Goal: Task Accomplishment & Management: Use online tool/utility

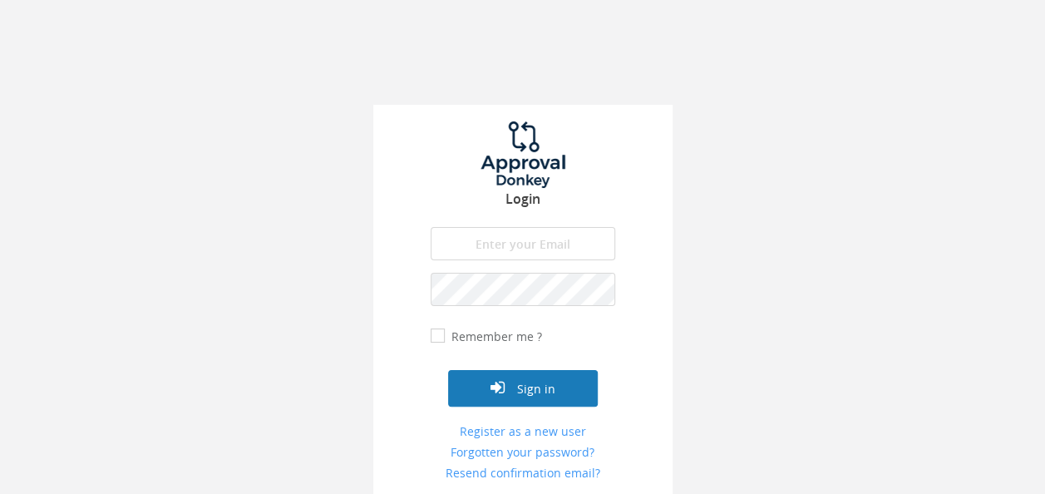
type input "[EMAIL_ADDRESS][DOMAIN_NAME]"
click at [565, 374] on button "Sign in" at bounding box center [523, 388] width 150 height 37
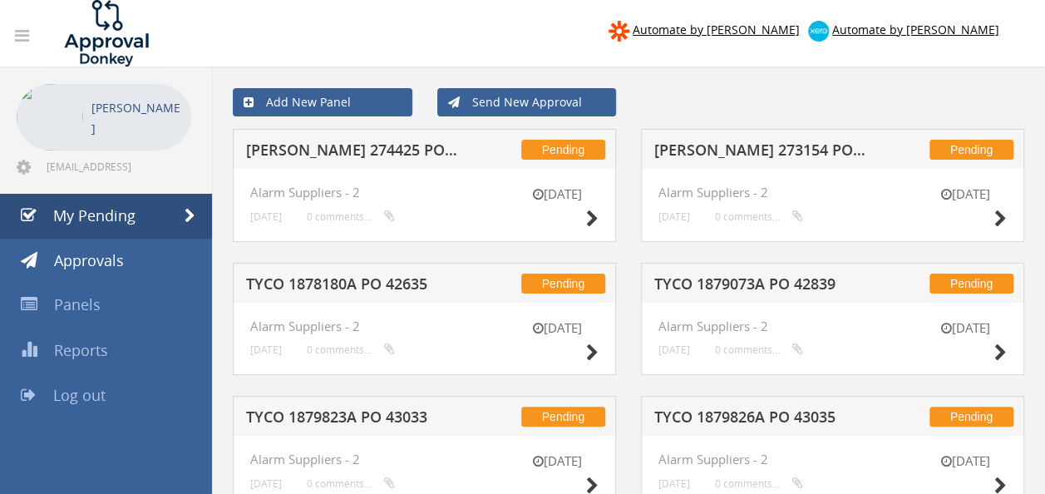
click at [378, 138] on div "Pending [PERSON_NAME] 274425 PO 43364" at bounding box center [424, 149] width 383 height 40
click at [369, 150] on h5 "[PERSON_NAME] 274425 PO 43364" at bounding box center [353, 152] width 214 height 21
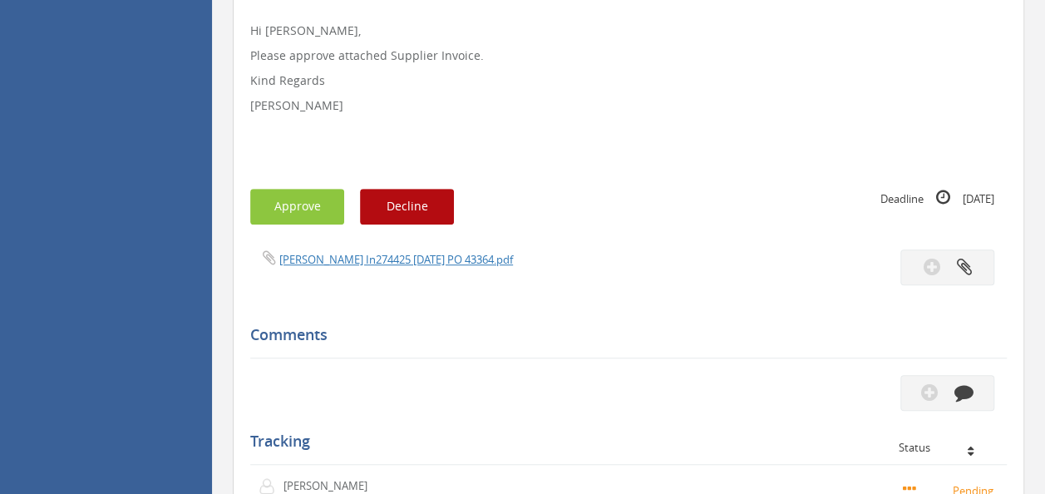
scroll to position [416, 0]
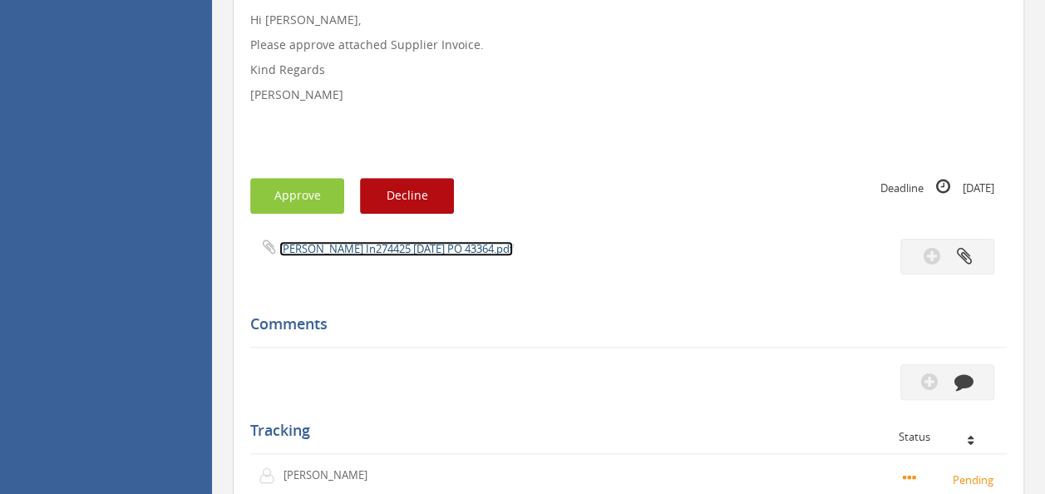
click at [382, 248] on link "[PERSON_NAME] In274425 [DATE] PO 43364.pdf" at bounding box center [396, 248] width 234 height 15
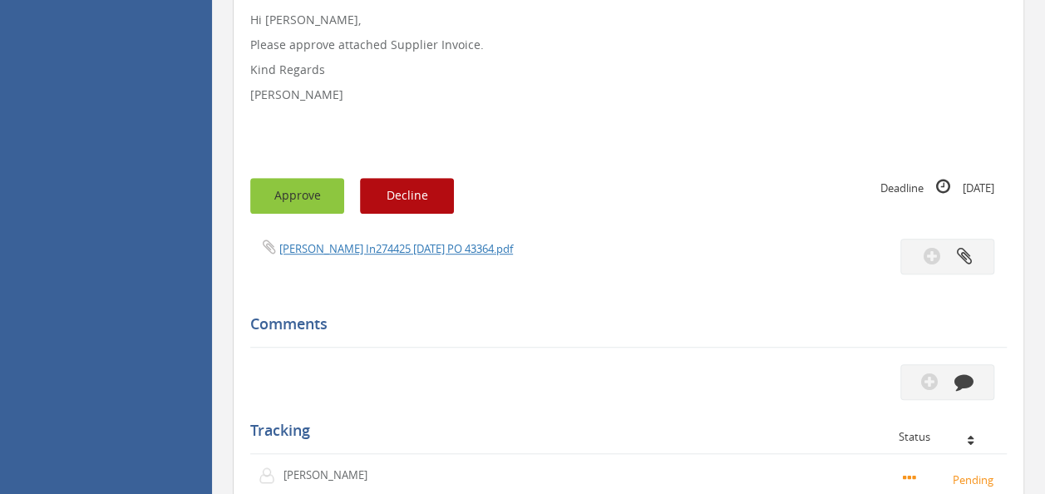
click at [308, 206] on button "Approve" at bounding box center [297, 196] width 94 height 36
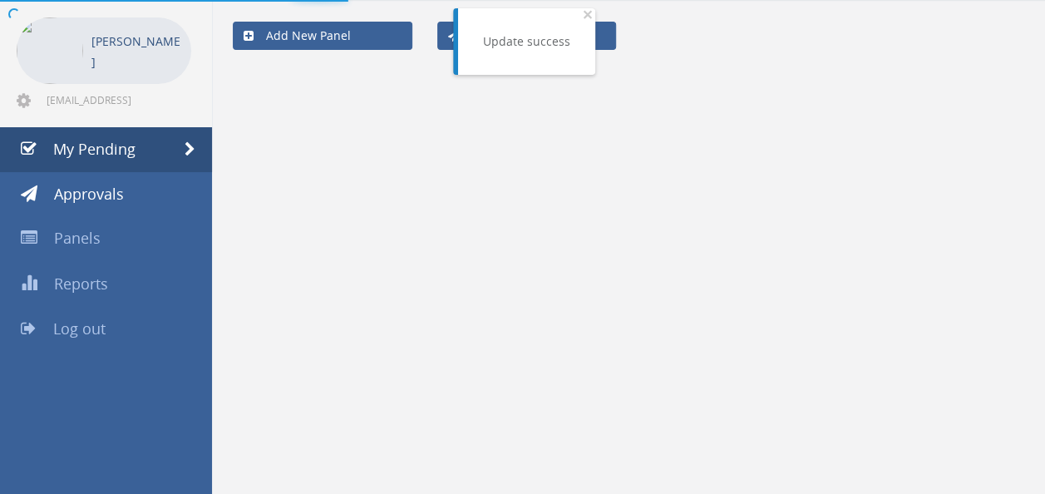
scroll to position [416, 0]
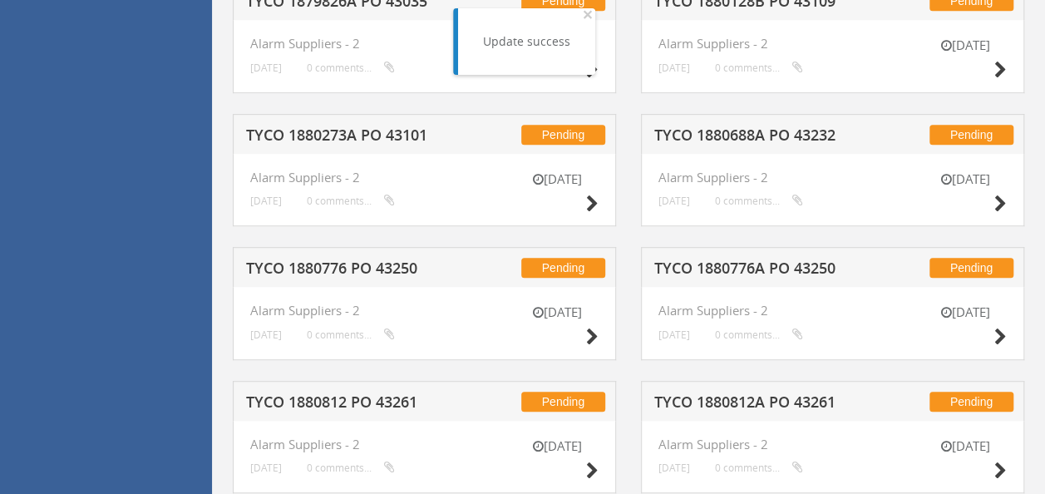
click at [758, 127] on h5 "TYCO 1880688A PO 43232" at bounding box center [761, 137] width 214 height 21
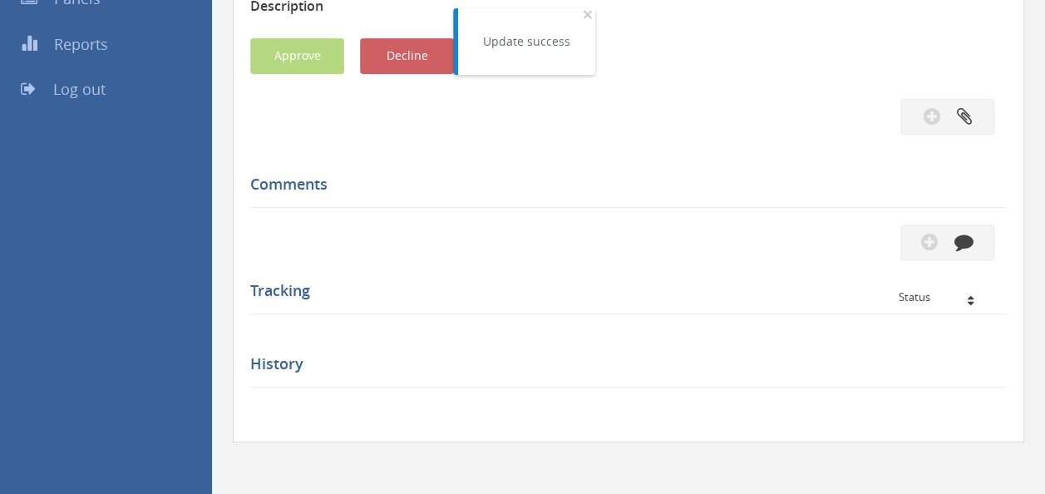
scroll to position [416, 0]
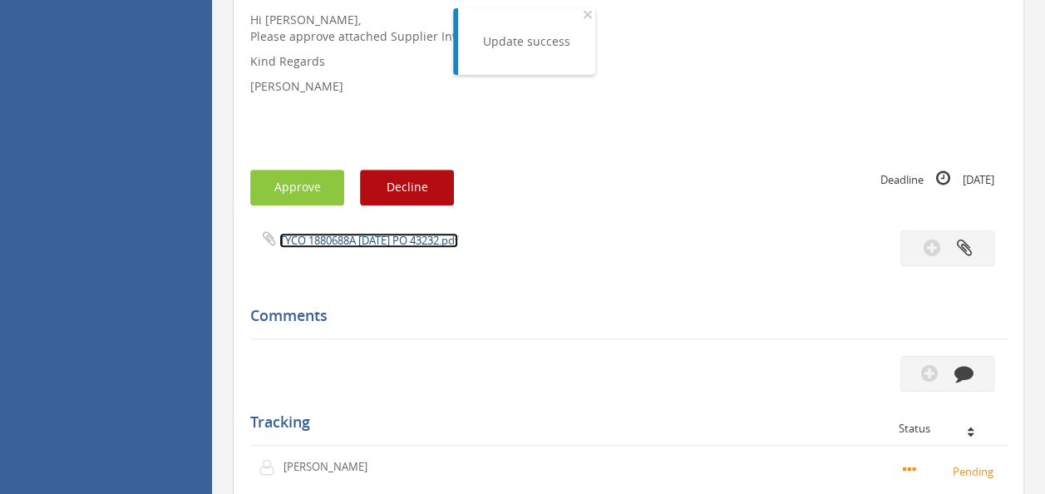
click at [363, 236] on link "TYCO 1880688A [DATE] PO 43232.pdf" at bounding box center [368, 240] width 179 height 15
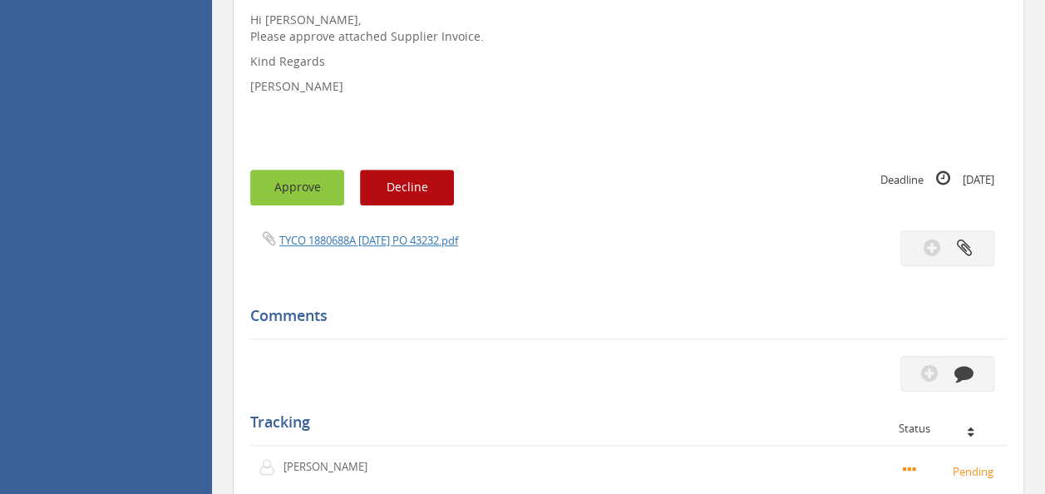
click at [317, 172] on button "Approve" at bounding box center [297, 188] width 94 height 36
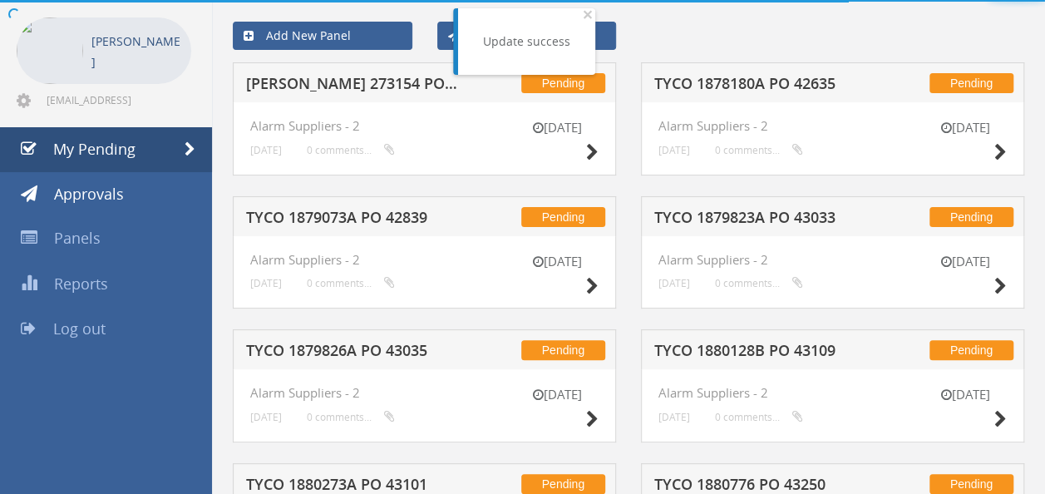
scroll to position [416, 0]
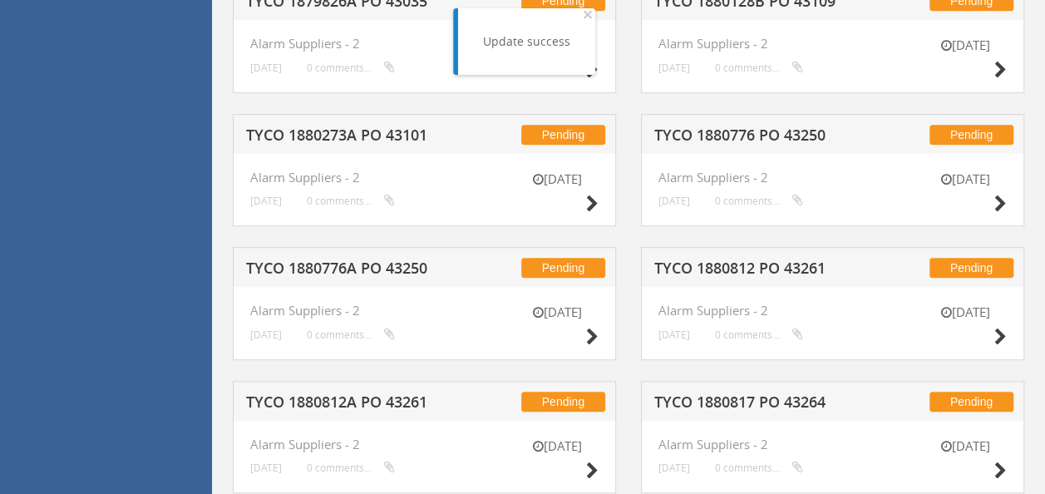
click at [350, 146] on div "Pending TYCO 1880273A PO 43101" at bounding box center [424, 134] width 383 height 40
click at [356, 131] on h5 "TYCO 1880273A PO 43101" at bounding box center [353, 137] width 214 height 21
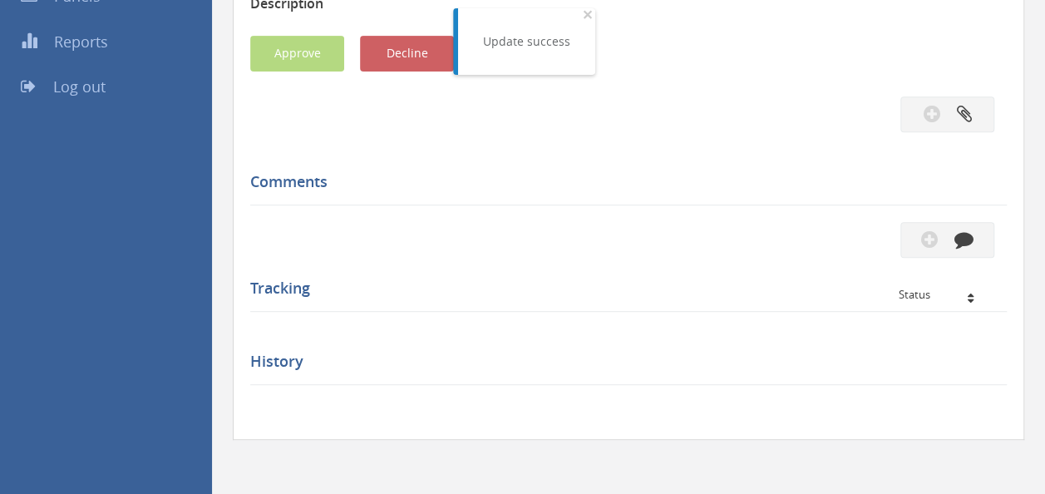
scroll to position [416, 0]
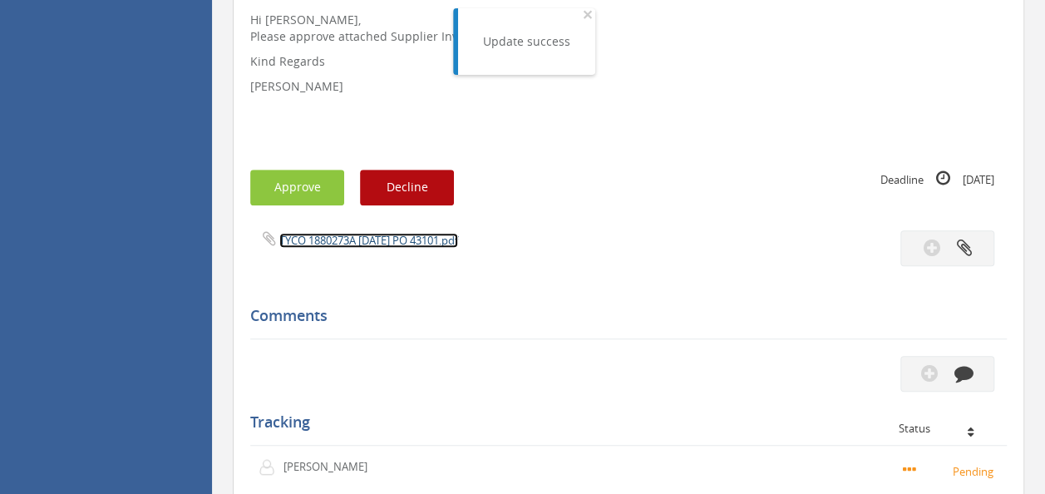
click at [349, 236] on link "TYCO 1880273A [DATE] PO 43101.pdf" at bounding box center [368, 240] width 179 height 15
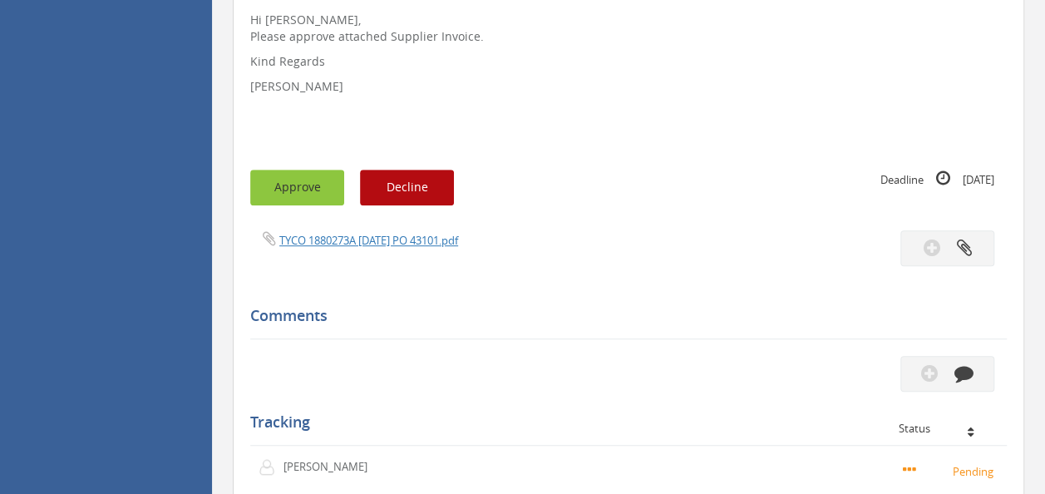
click at [298, 187] on button "Approve" at bounding box center [297, 188] width 94 height 36
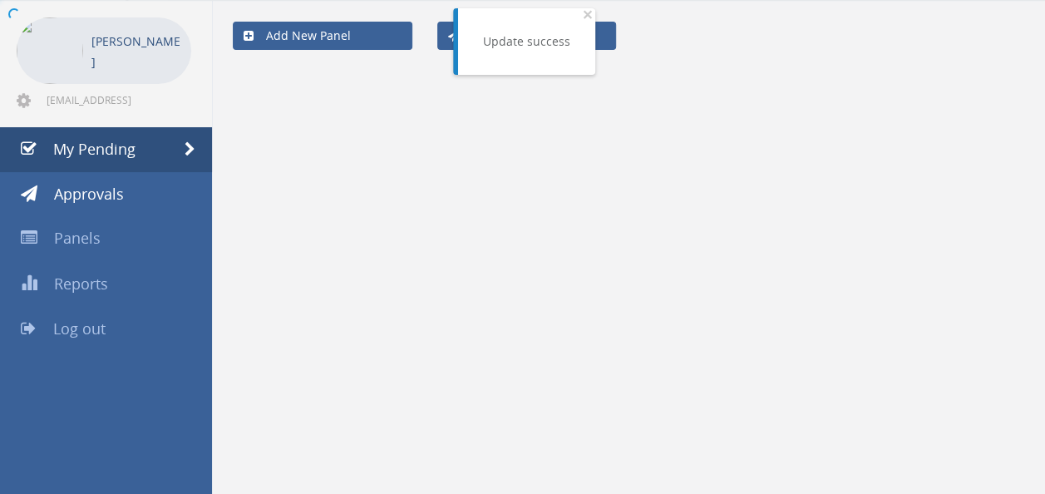
scroll to position [416, 0]
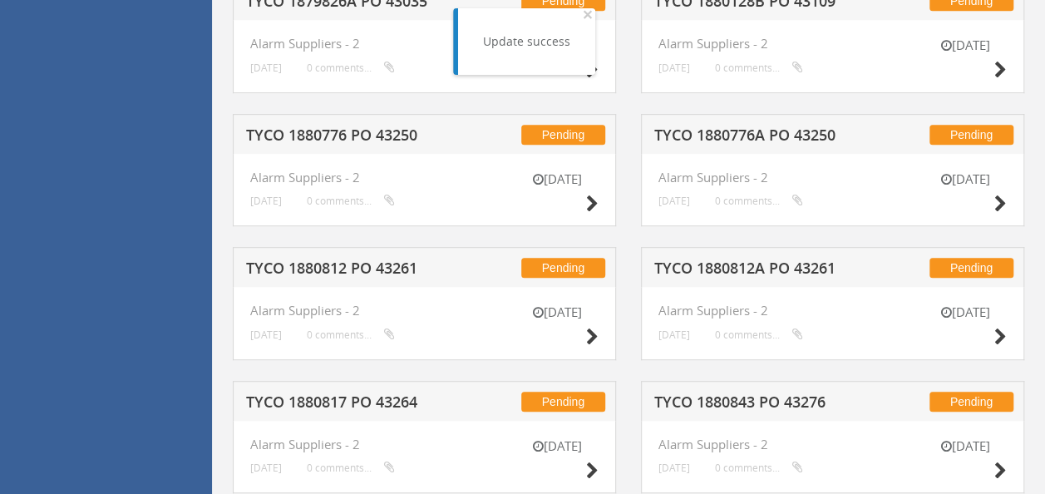
click at [796, 128] on h5 "TYCO 1880776A PO 43250" at bounding box center [761, 137] width 214 height 21
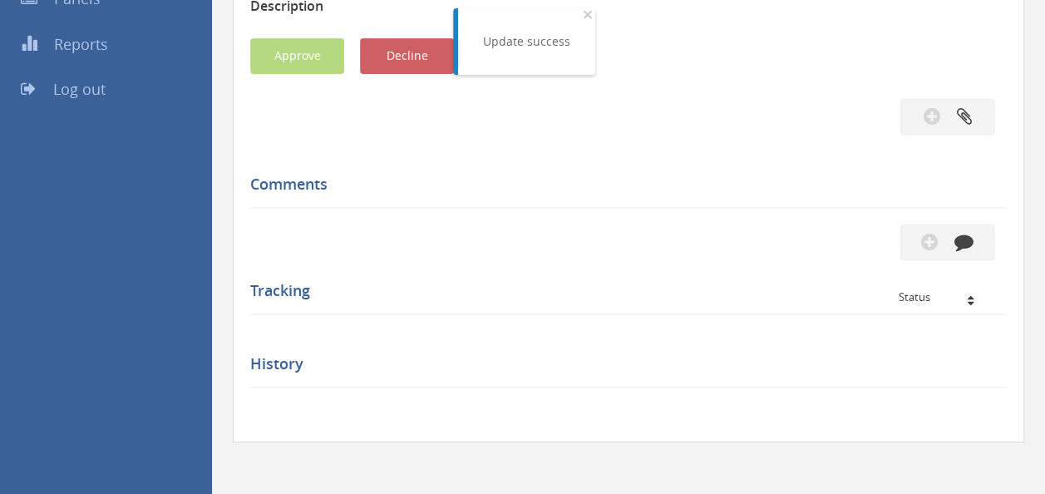
scroll to position [416, 0]
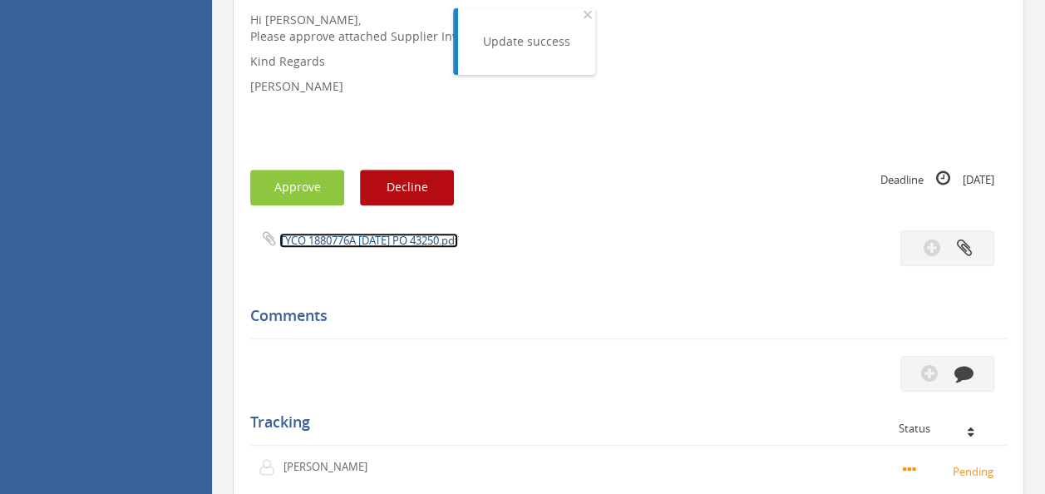
click at [390, 234] on link "TYCO 1880776A [DATE] PO 43250.pdf" at bounding box center [368, 240] width 179 height 15
click at [286, 185] on button "Approve" at bounding box center [297, 188] width 94 height 36
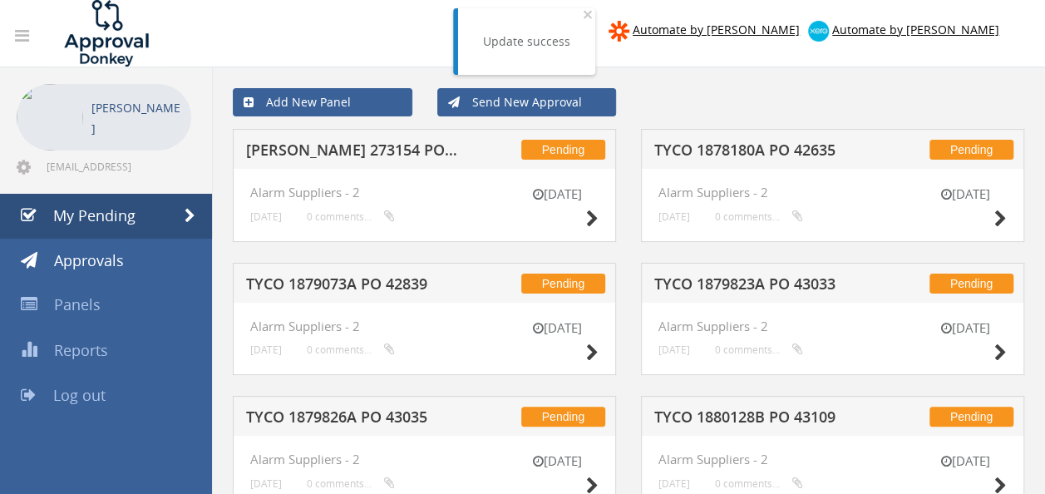
click at [345, 152] on h5 "[PERSON_NAME] 273154 PO 43262" at bounding box center [353, 152] width 214 height 21
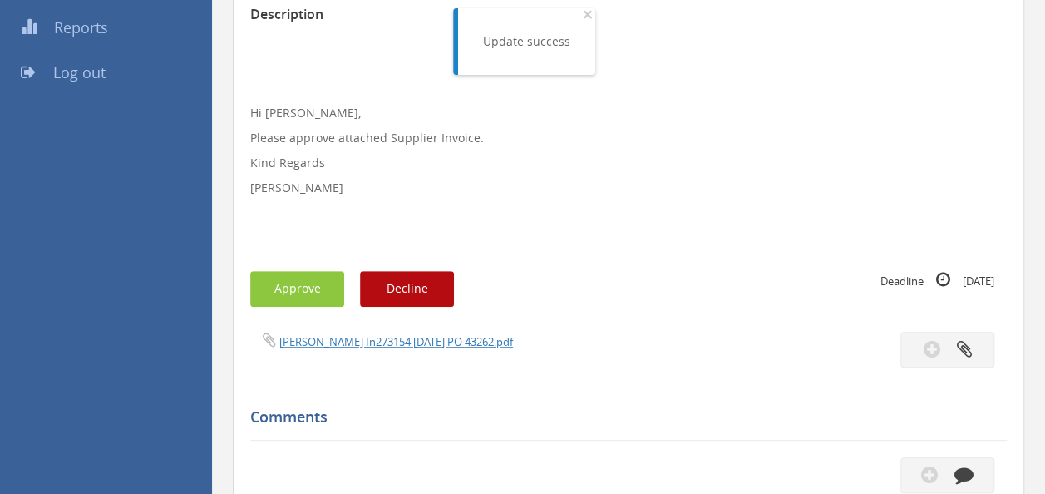
scroll to position [333, 0]
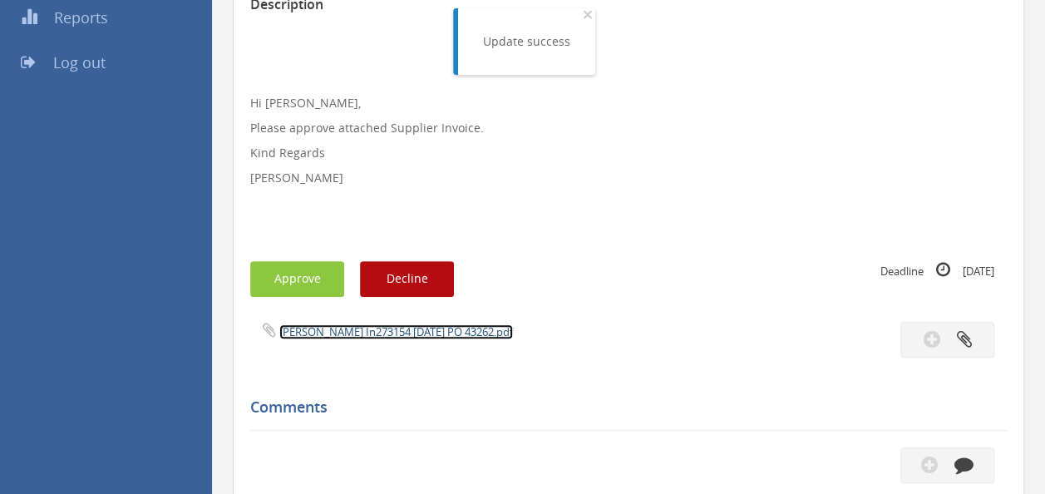
click at [392, 333] on link "[PERSON_NAME] In273154 [DATE] PO 43262.pdf" at bounding box center [396, 331] width 234 height 15
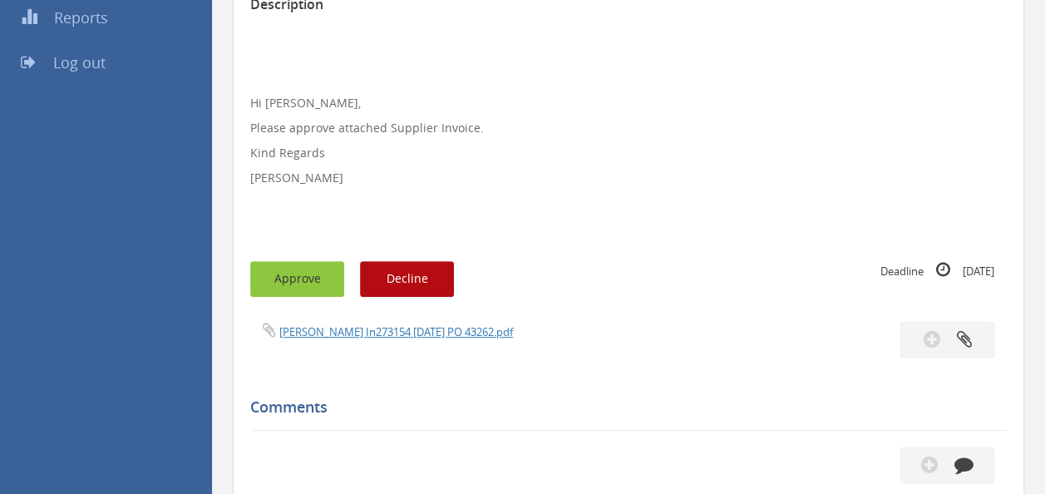
click at [298, 274] on button "Approve" at bounding box center [297, 279] width 94 height 36
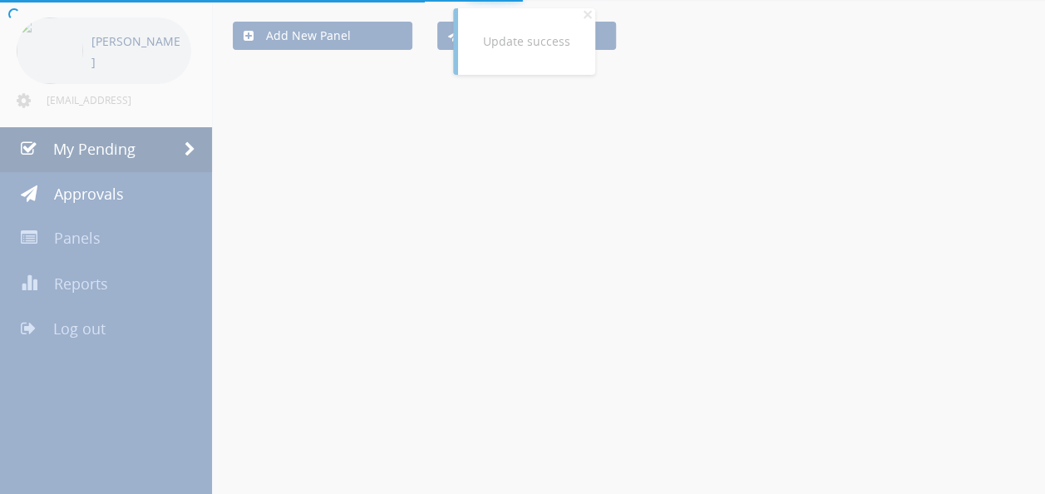
scroll to position [333, 0]
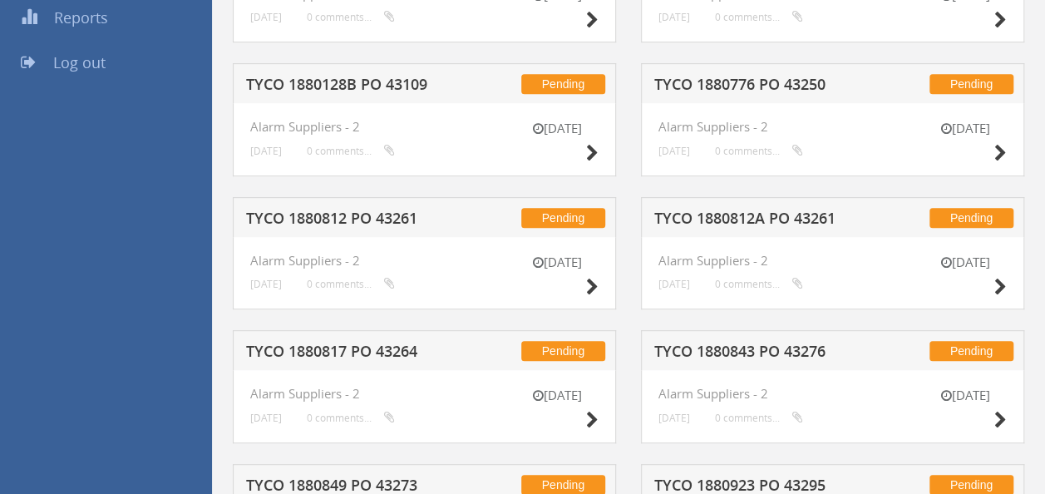
click at [363, 213] on h5 "TYCO 1880812 PO 43261" at bounding box center [353, 220] width 214 height 21
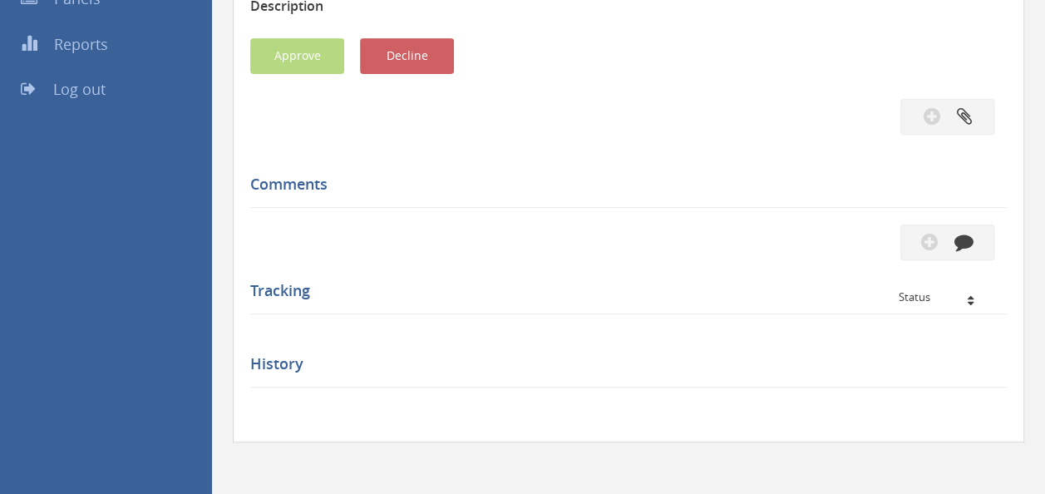
scroll to position [333, 0]
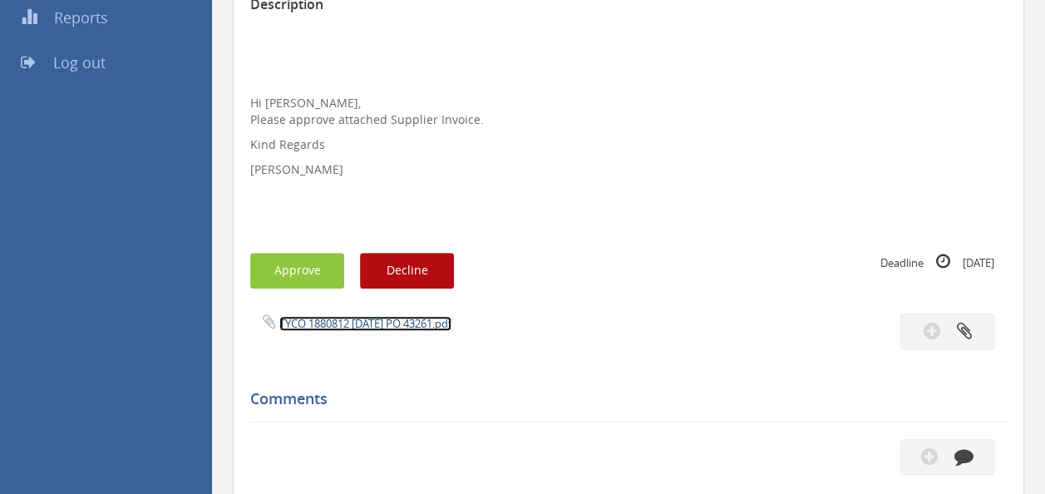
click at [386, 328] on link "TYCO 1880812 [DATE] PO 43261.pdf" at bounding box center [365, 323] width 172 height 15
click at [309, 271] on button "Approve" at bounding box center [297, 271] width 94 height 36
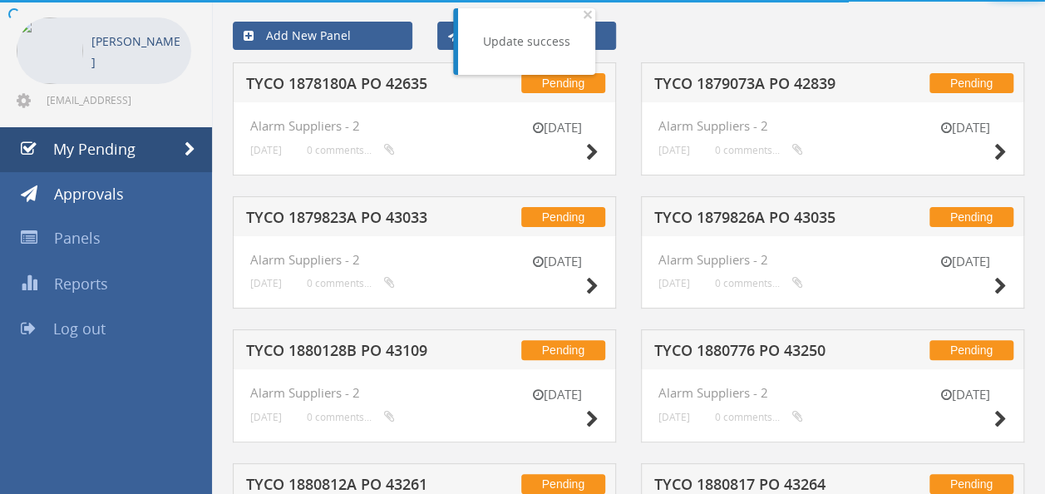
scroll to position [333, 0]
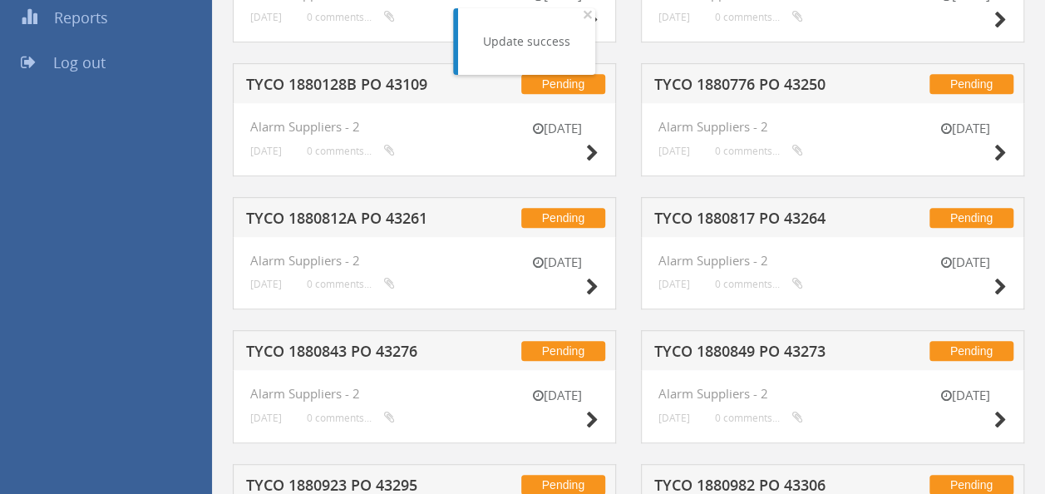
click at [355, 205] on div "Pending TYCO 1880812A PO 43261" at bounding box center [424, 217] width 383 height 40
click at [358, 221] on h5 "TYCO 1880812A PO 43261" at bounding box center [353, 220] width 214 height 21
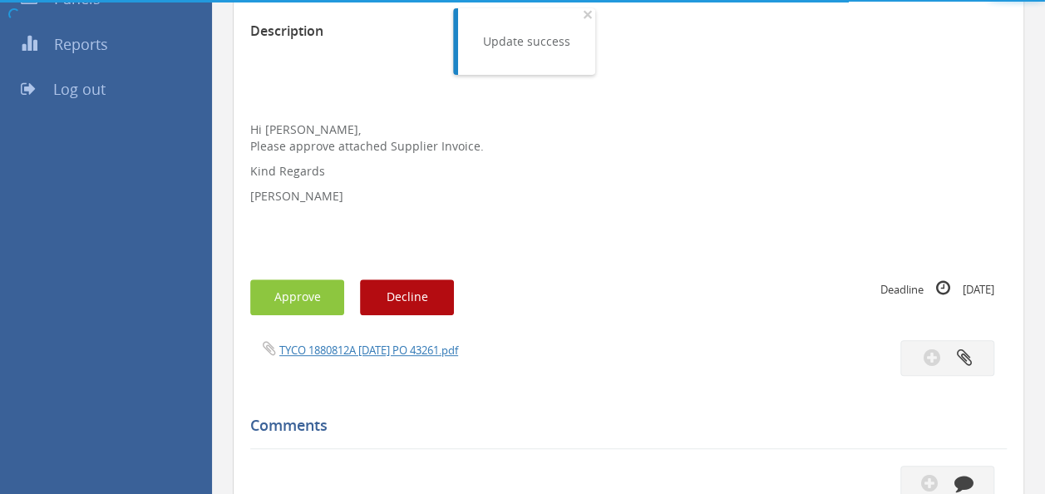
scroll to position [333, 0]
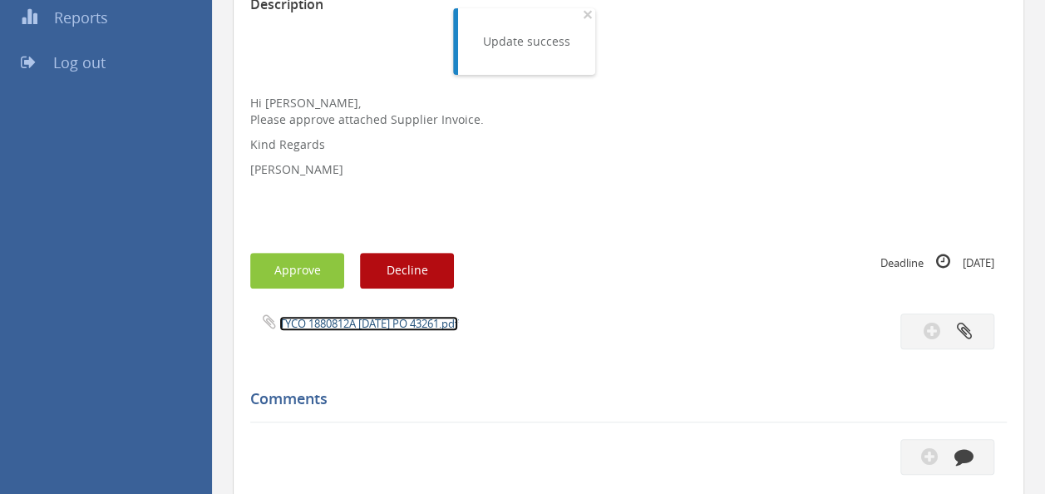
click at [348, 322] on link "TYCO 1880812A [DATE] PO 43261.pdf" at bounding box center [368, 323] width 179 height 15
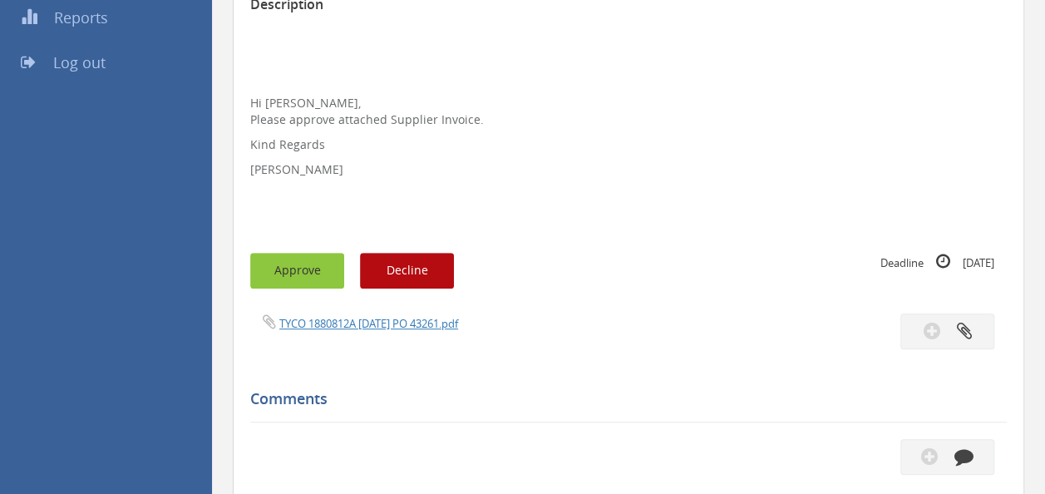
click at [296, 258] on button "Approve" at bounding box center [297, 271] width 94 height 36
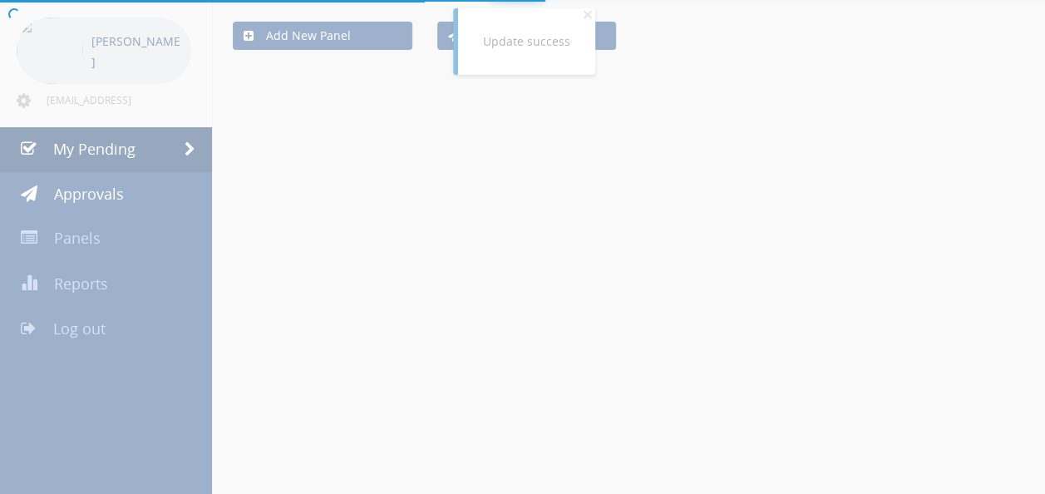
scroll to position [333, 0]
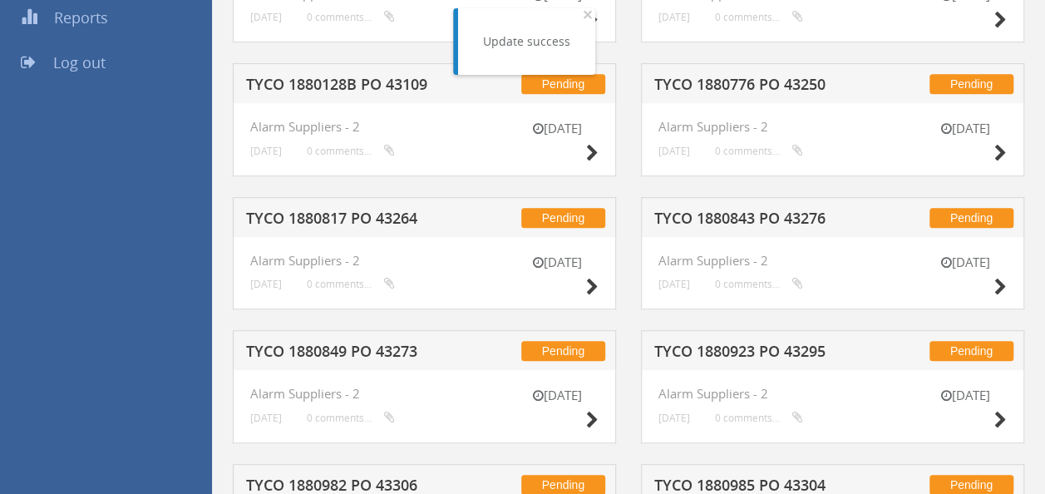
click at [733, 216] on h5 "TYCO 1880843 PO 43276" at bounding box center [761, 220] width 214 height 21
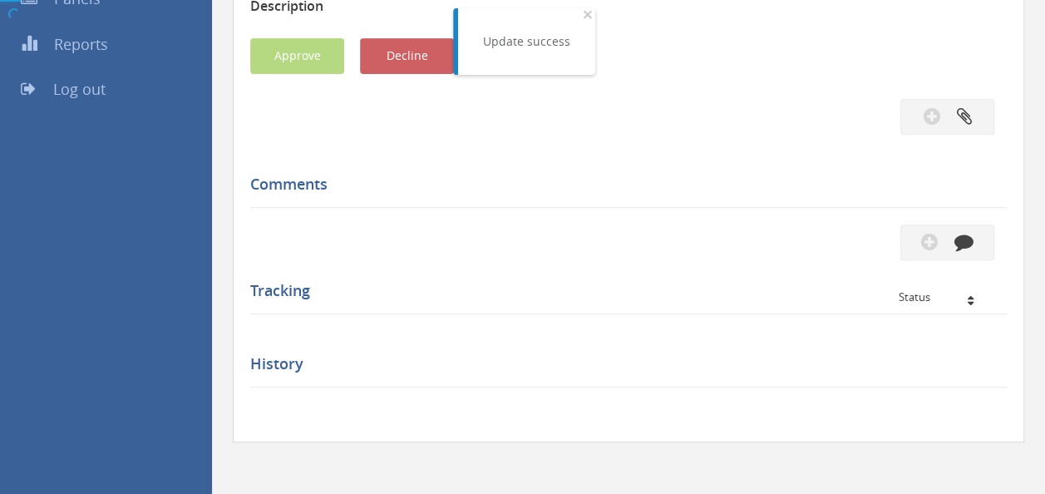
scroll to position [333, 0]
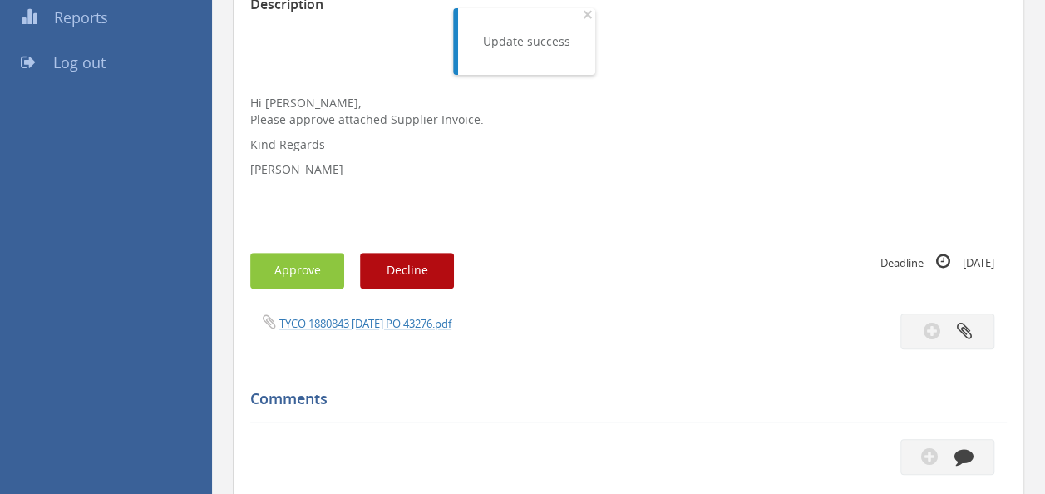
click at [374, 334] on div "TYCO 1880843 [DATE] PO 43276.pdf" at bounding box center [629, 331] width 782 height 36
click at [376, 323] on link "TYCO 1880843 [DATE] PO 43276.pdf" at bounding box center [365, 323] width 172 height 15
click at [303, 259] on button "Approve" at bounding box center [297, 271] width 94 height 36
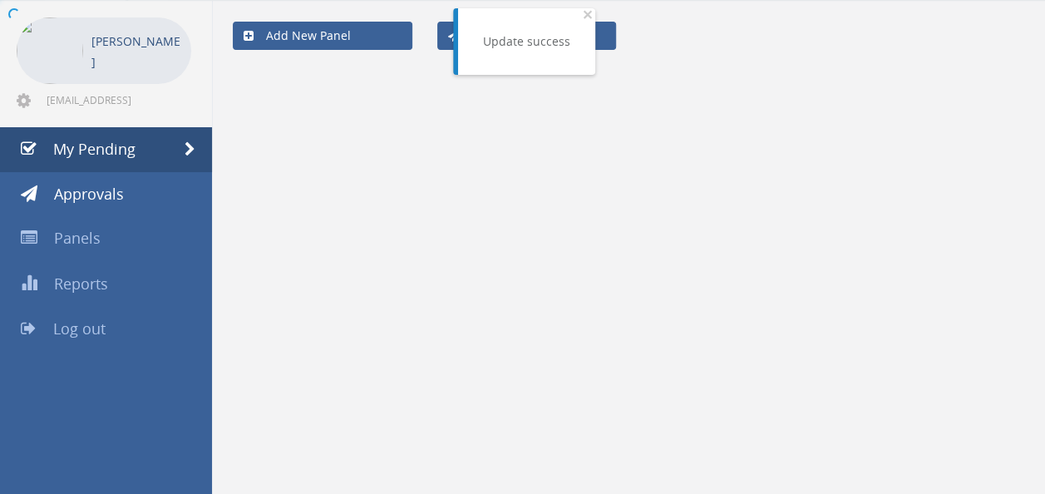
scroll to position [333, 0]
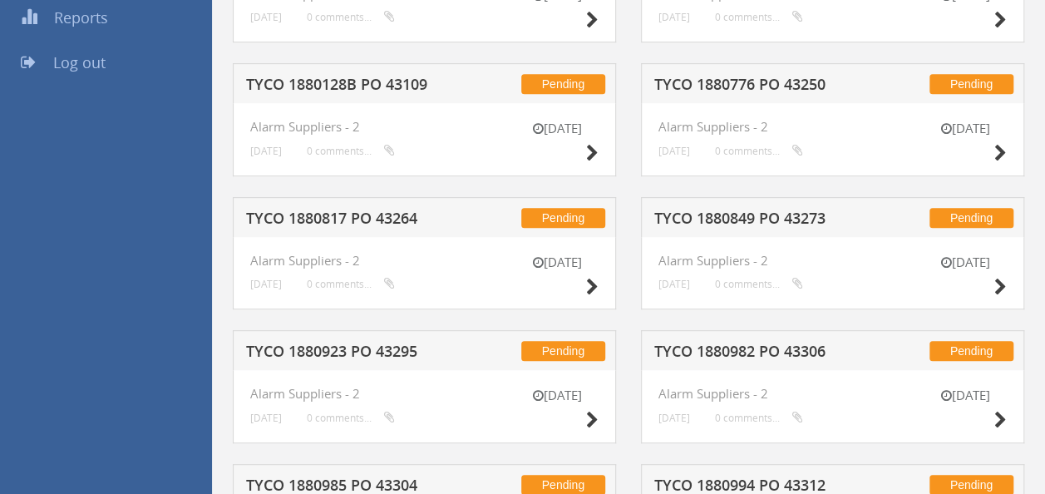
click at [412, 220] on h5 "TYCO 1880817 PO 43264" at bounding box center [353, 220] width 214 height 21
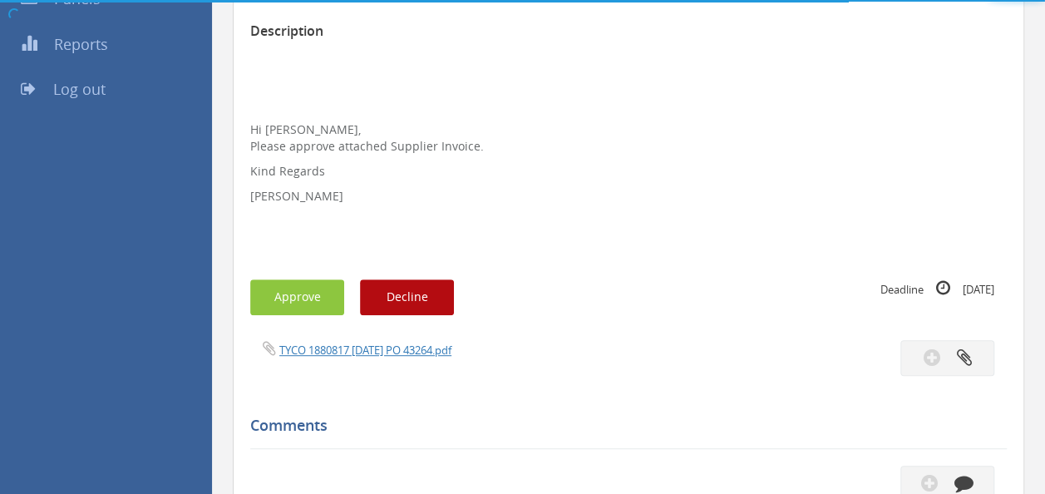
scroll to position [333, 0]
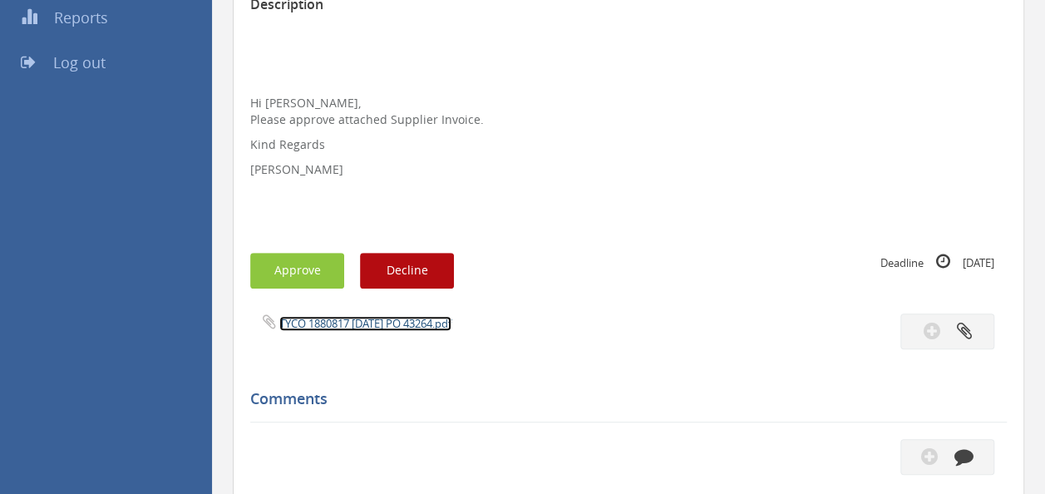
click at [371, 324] on link "TYCO 1880817 [DATE] PO 43264.pdf" at bounding box center [365, 323] width 172 height 15
click at [283, 270] on button "Approve" at bounding box center [297, 271] width 94 height 36
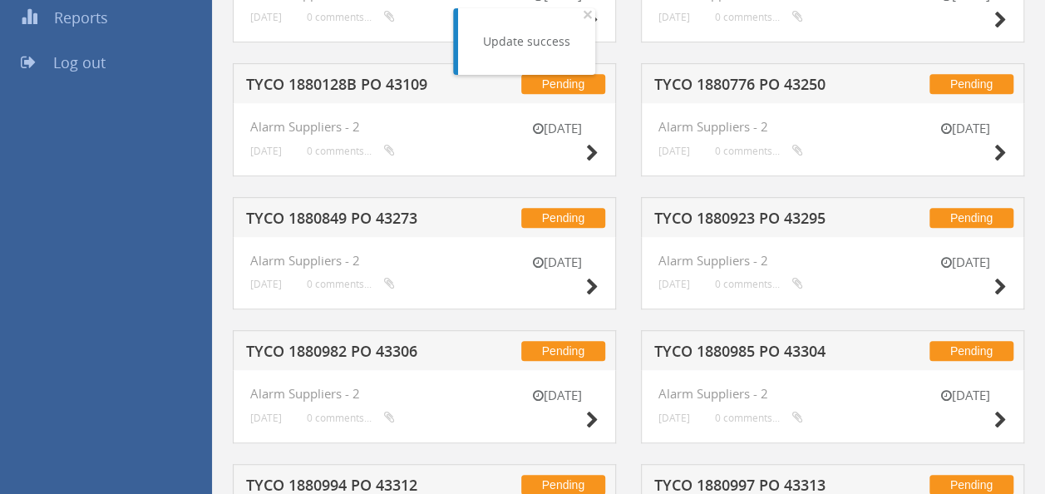
click at [392, 220] on h5 "TYCO 1880849 PO 43273" at bounding box center [353, 220] width 214 height 21
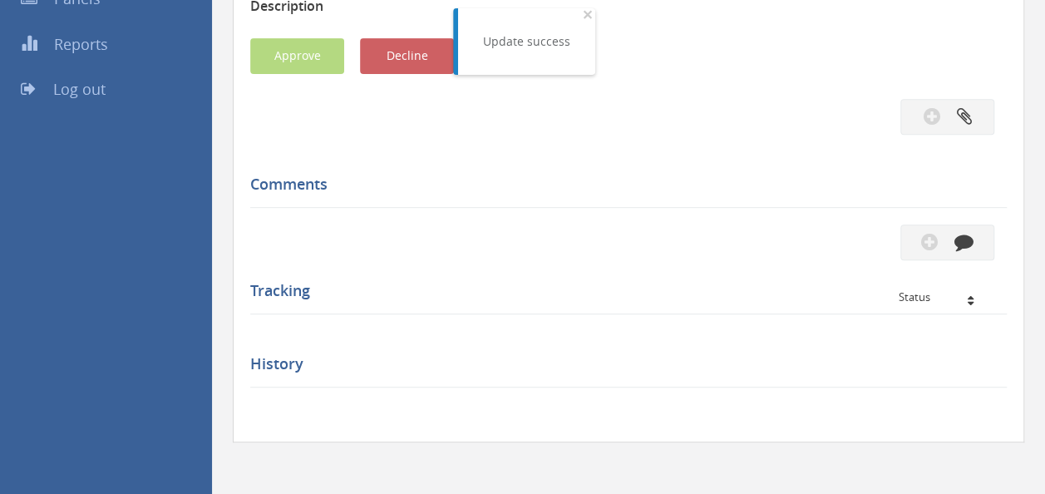
scroll to position [333, 0]
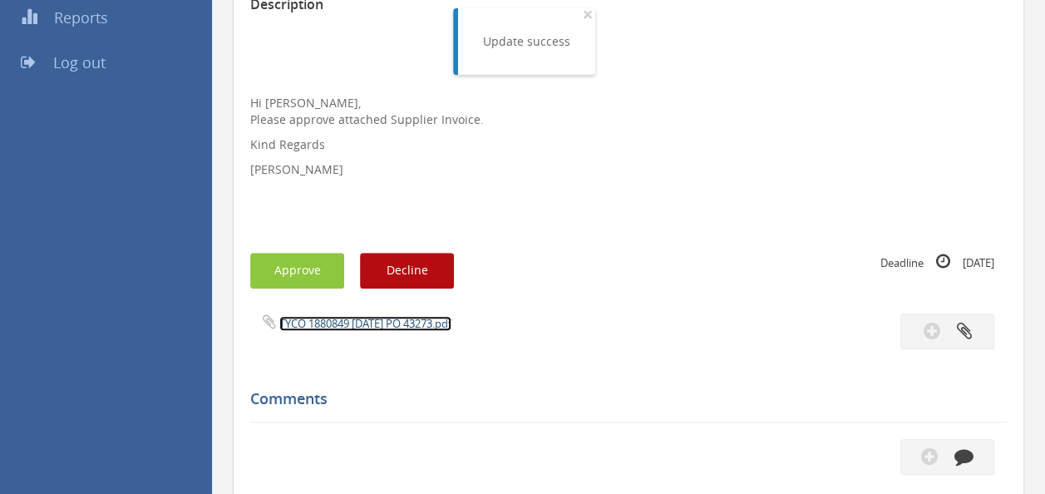
click at [367, 326] on link "TYCO 1880849 [DATE] PO 43273.pdf" at bounding box center [365, 323] width 172 height 15
click at [296, 275] on button "Approve" at bounding box center [297, 271] width 94 height 36
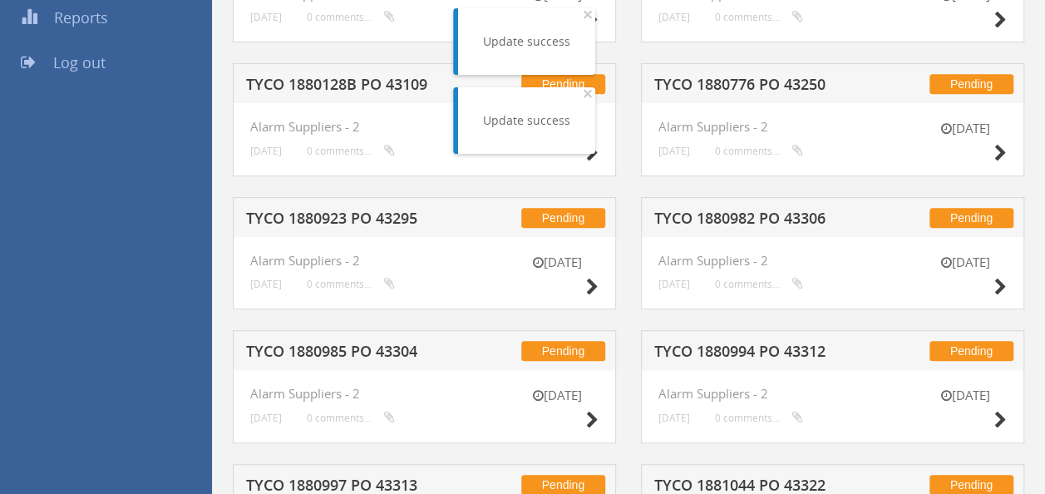
click at [357, 79] on h5 "TYCO 1880128B PO 43109" at bounding box center [353, 86] width 214 height 21
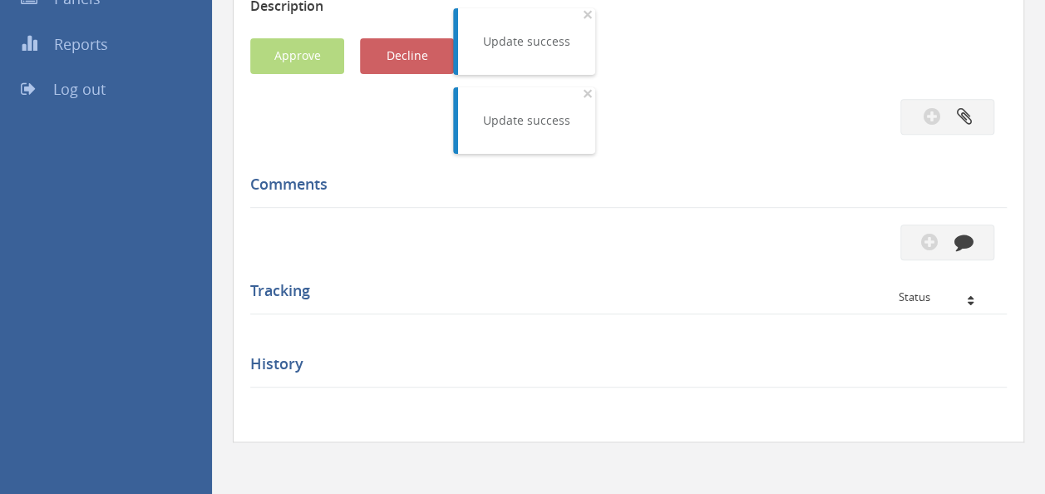
scroll to position [333, 0]
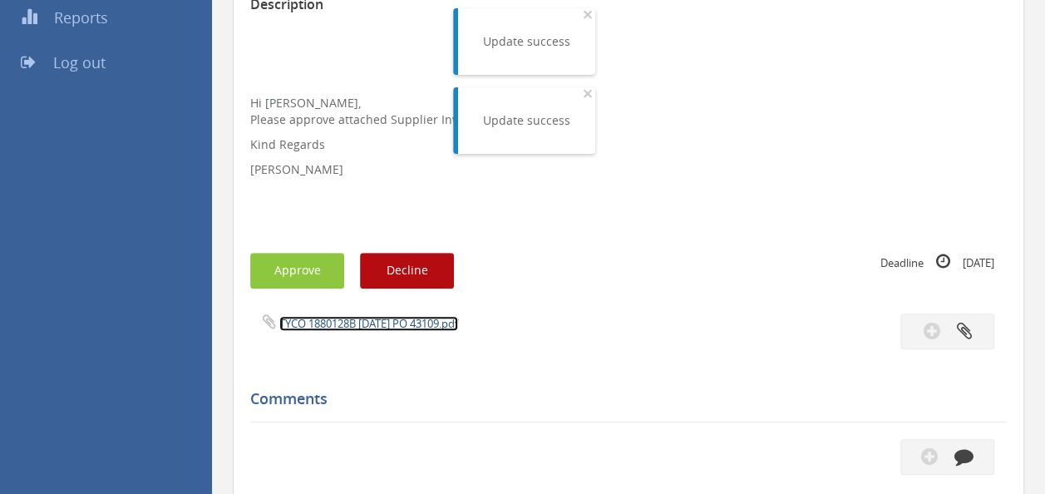
click at [358, 330] on link "TYCO 1880128B [DATE] PO 43109.pdf" at bounding box center [368, 323] width 179 height 15
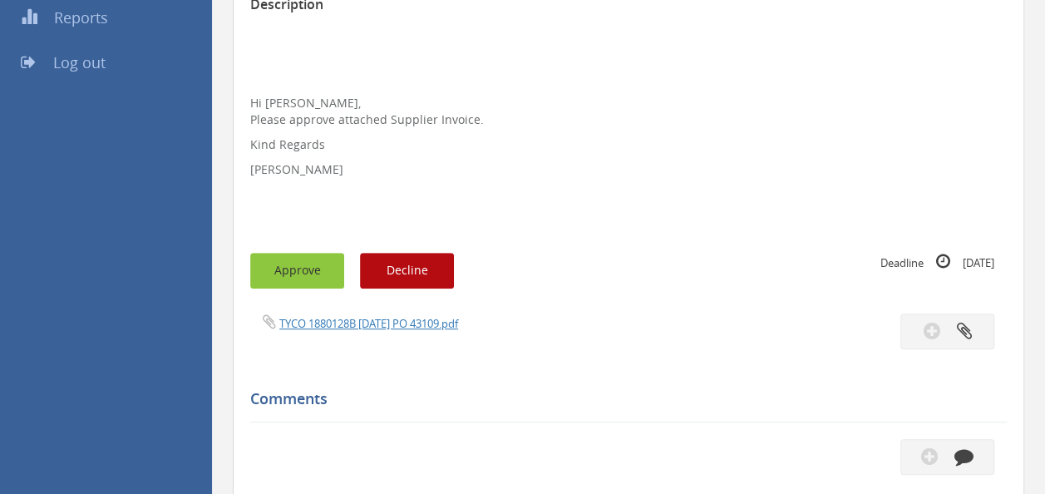
click at [298, 264] on button "Approve" at bounding box center [297, 271] width 94 height 36
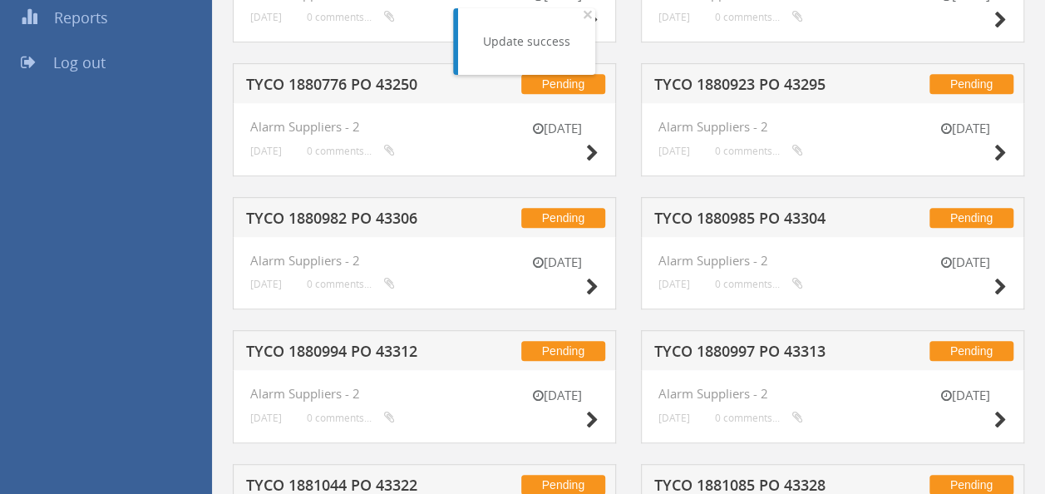
click at [384, 95] on h5 "TYCO 1880776 PO 43250" at bounding box center [353, 86] width 214 height 21
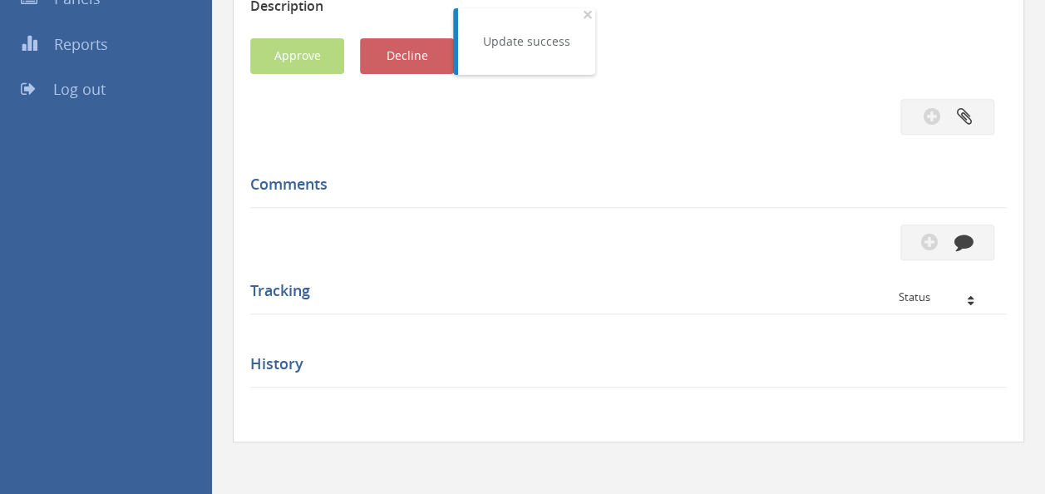
scroll to position [333, 0]
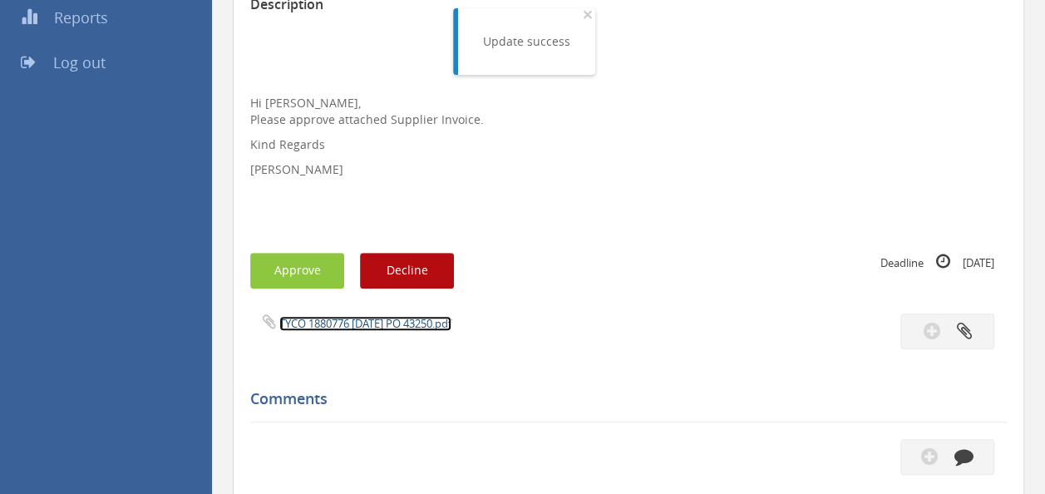
click at [363, 321] on link "TYCO 1880776 [DATE] PO 43250.pdf" at bounding box center [365, 323] width 172 height 15
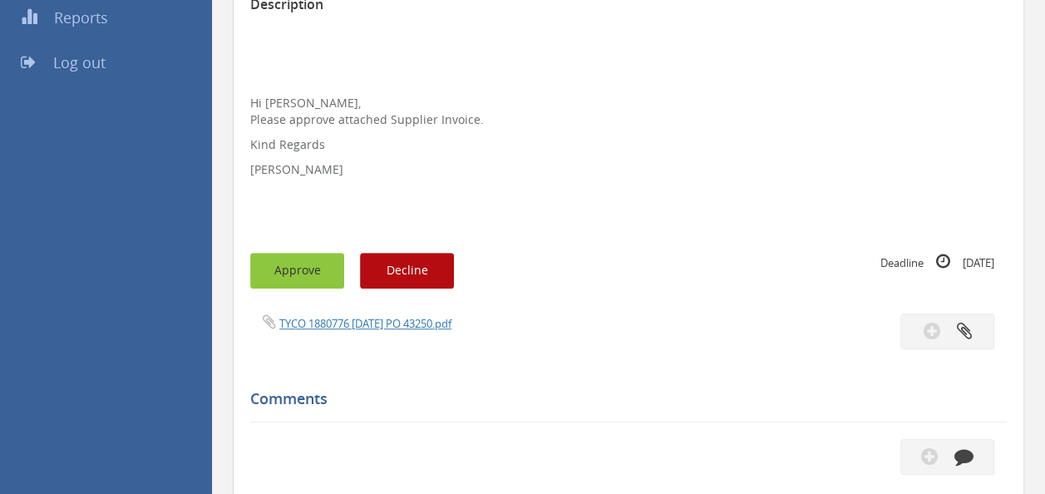
click at [291, 254] on button "Approve" at bounding box center [297, 271] width 94 height 36
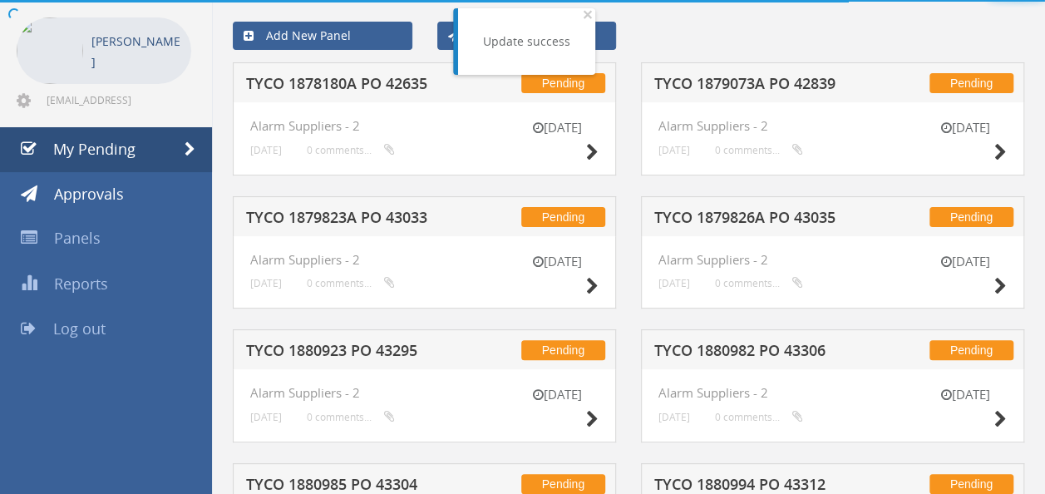
scroll to position [333, 0]
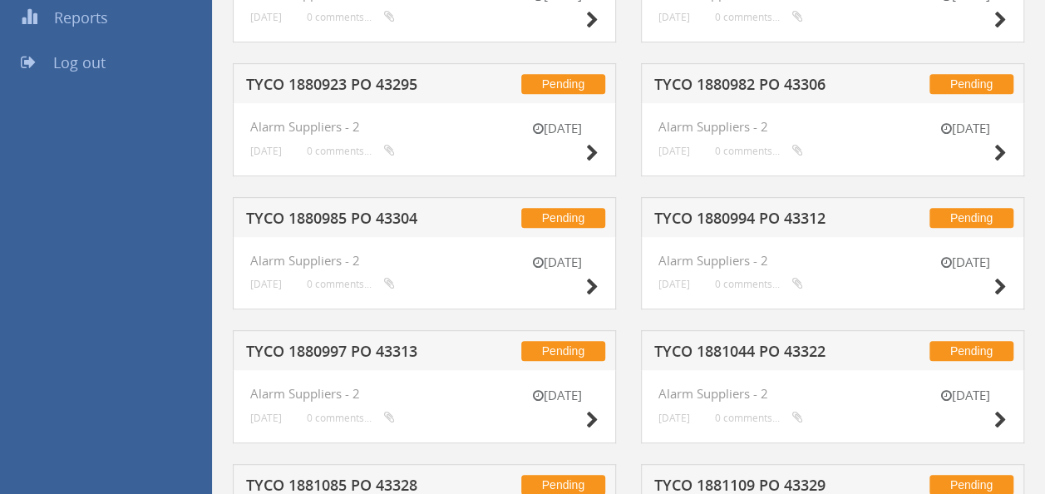
click at [387, 215] on h5 "TYCO 1880985 PO 43304" at bounding box center [353, 220] width 214 height 21
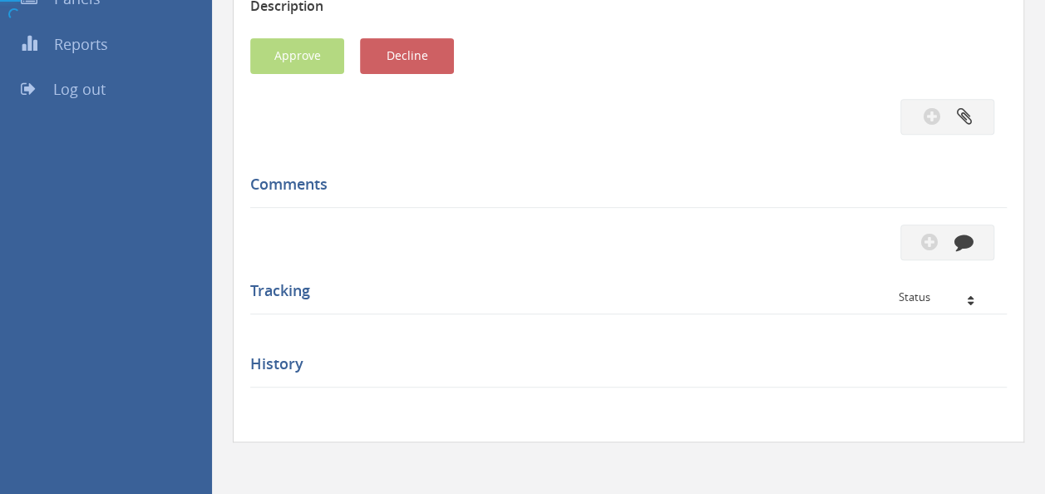
scroll to position [333, 0]
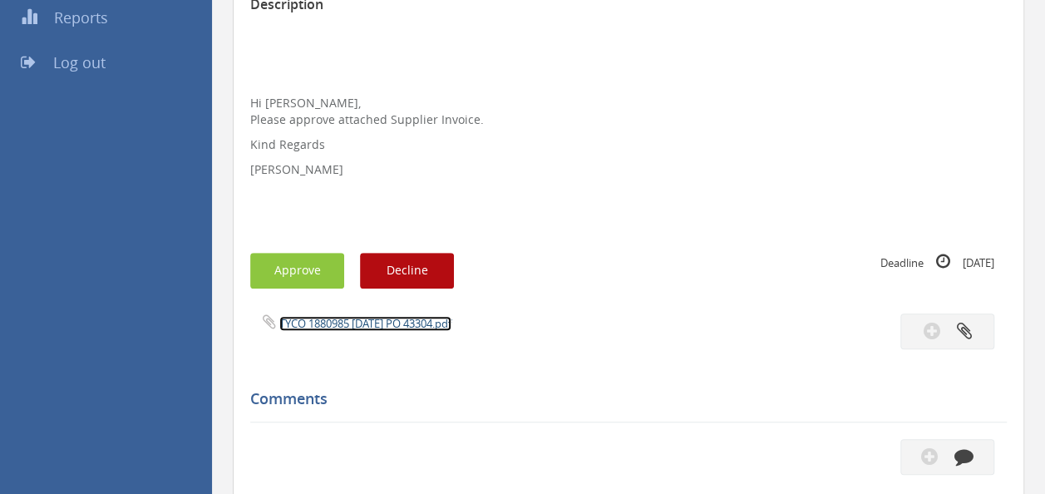
click at [377, 329] on link "TYCO 1880985 [DATE] PO 43304.pdf" at bounding box center [365, 323] width 172 height 15
click at [308, 250] on div "Subject TYCO 1880985 PO 43304 Description Hi [PERSON_NAME], Please approve atta…" at bounding box center [628, 325] width 757 height 826
click at [308, 257] on button "Approve" at bounding box center [297, 271] width 94 height 36
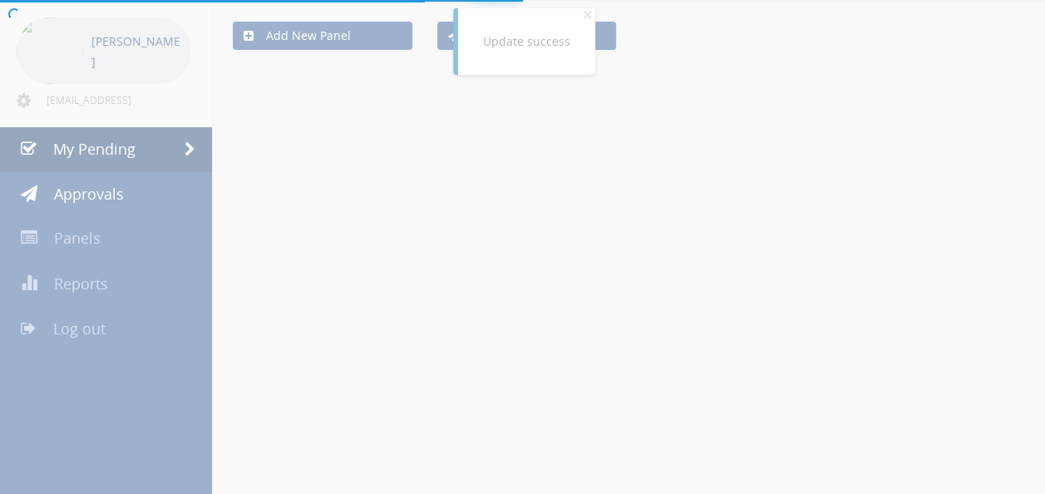
scroll to position [333, 0]
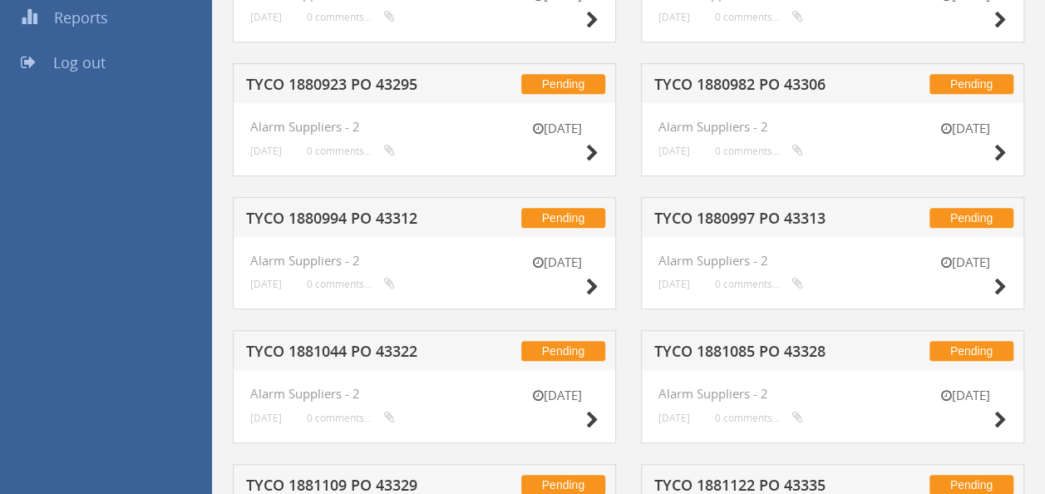
click at [378, 206] on div "Pending TYCO 1880994 PO 43312" at bounding box center [424, 217] width 383 height 40
click at [379, 215] on h5 "TYCO 1880994 PO 43312" at bounding box center [353, 220] width 214 height 21
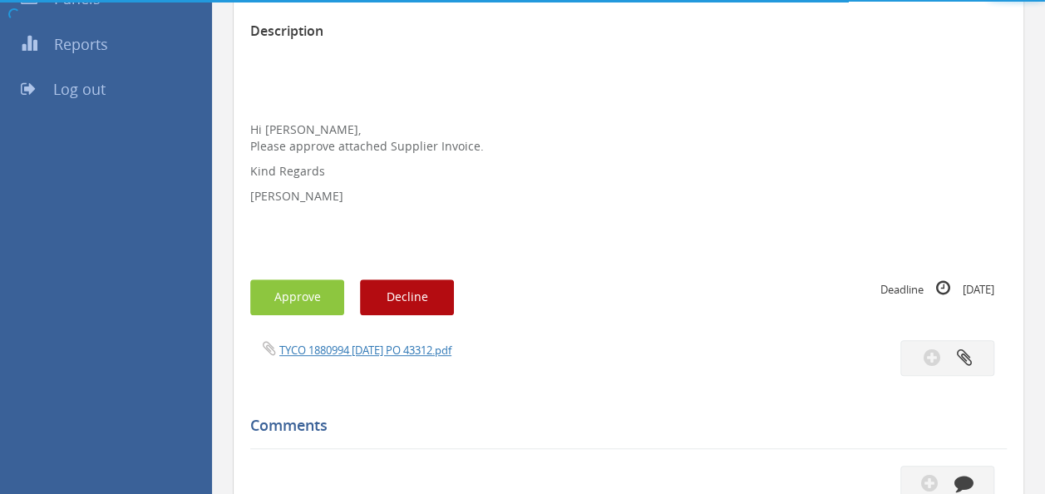
scroll to position [333, 0]
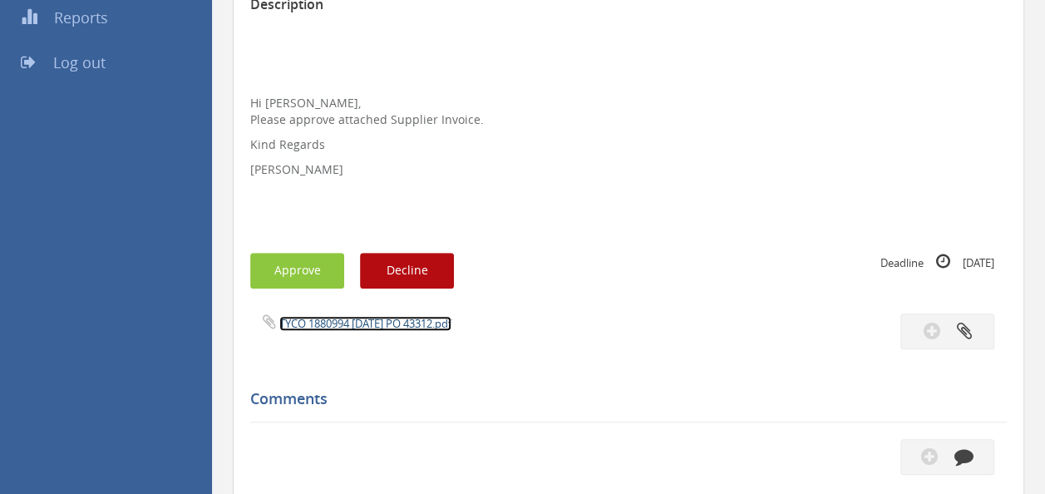
click at [359, 324] on link "TYCO 1880994 [DATE] PO 43312.pdf" at bounding box center [365, 323] width 172 height 15
click at [296, 254] on button "Approve" at bounding box center [297, 271] width 94 height 36
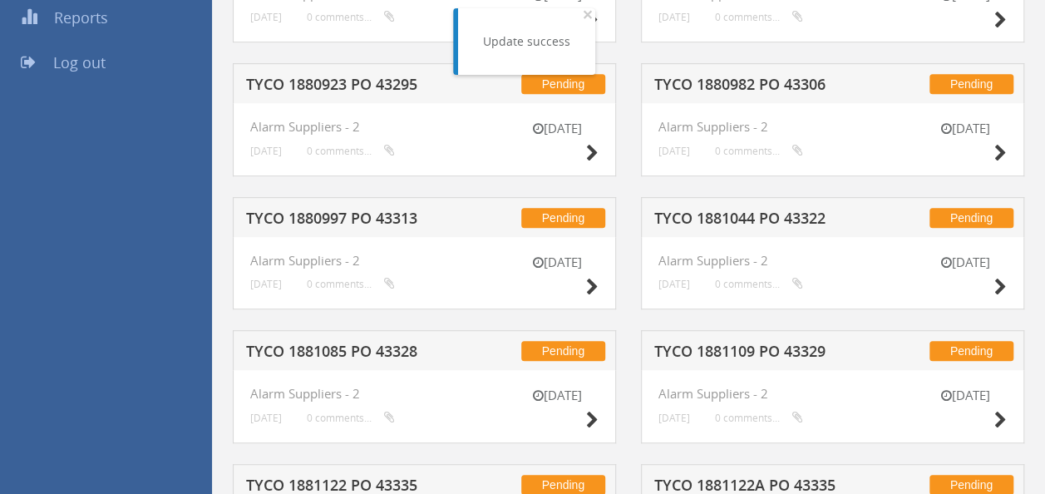
click at [361, 88] on h5 "TYCO 1880923 PO 43295" at bounding box center [353, 86] width 214 height 21
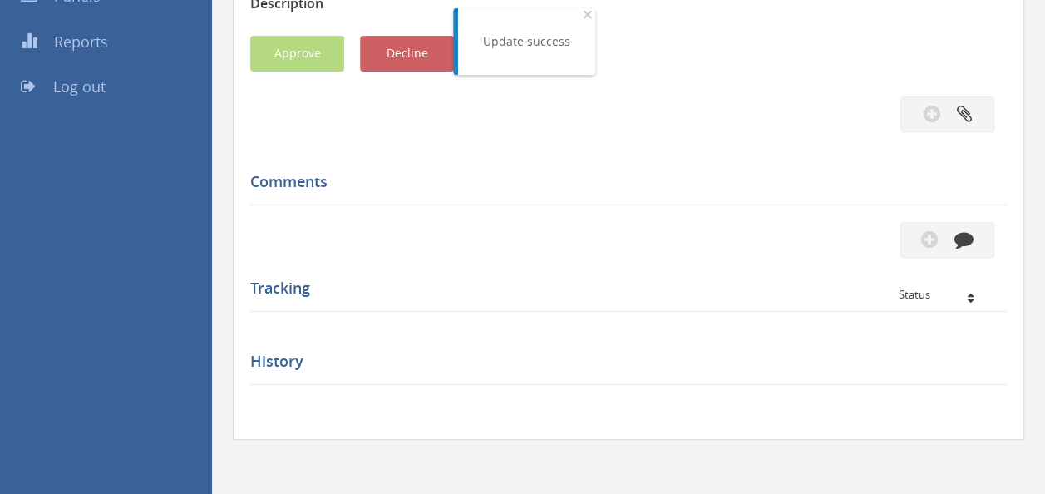
scroll to position [333, 0]
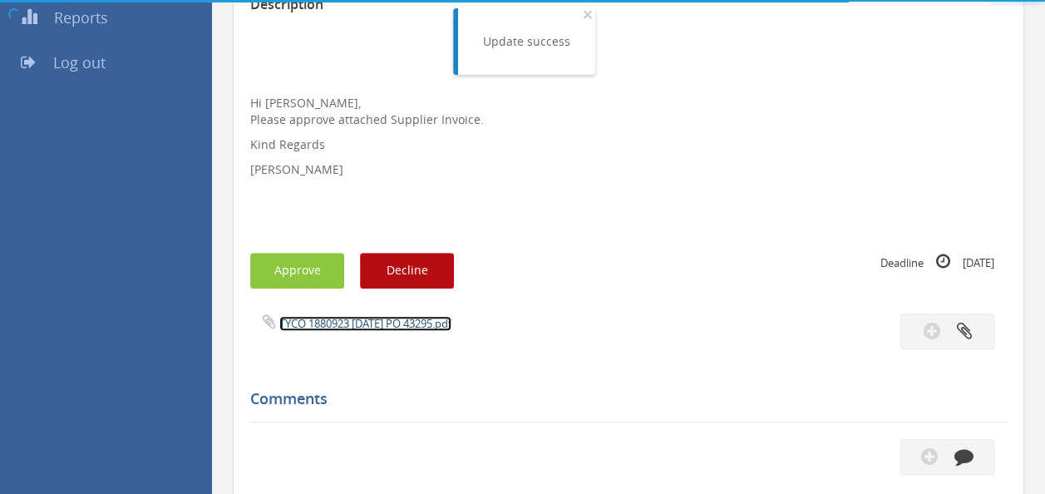
click at [365, 329] on link "TYCO 1880923 [DATE] PO 43295.pdf" at bounding box center [365, 323] width 172 height 15
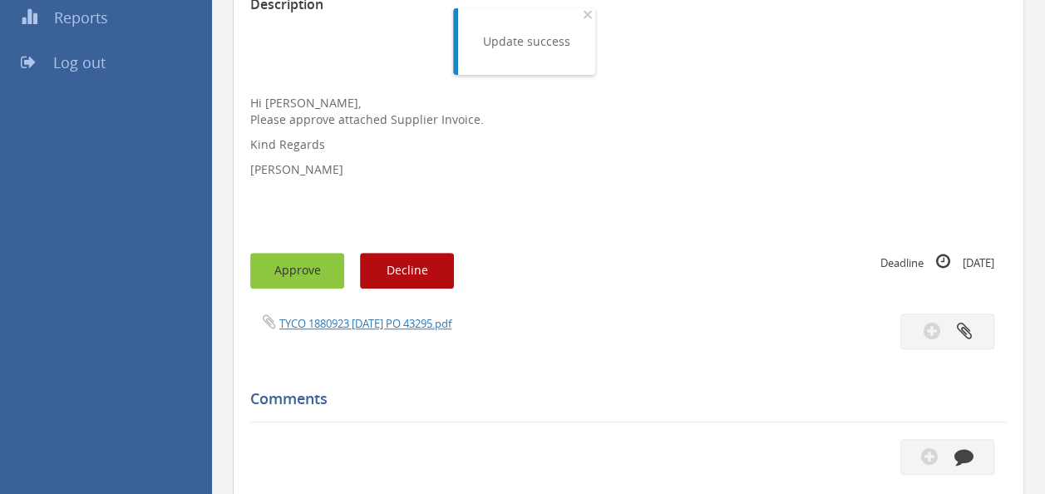
click at [298, 271] on button "Approve" at bounding box center [297, 271] width 94 height 36
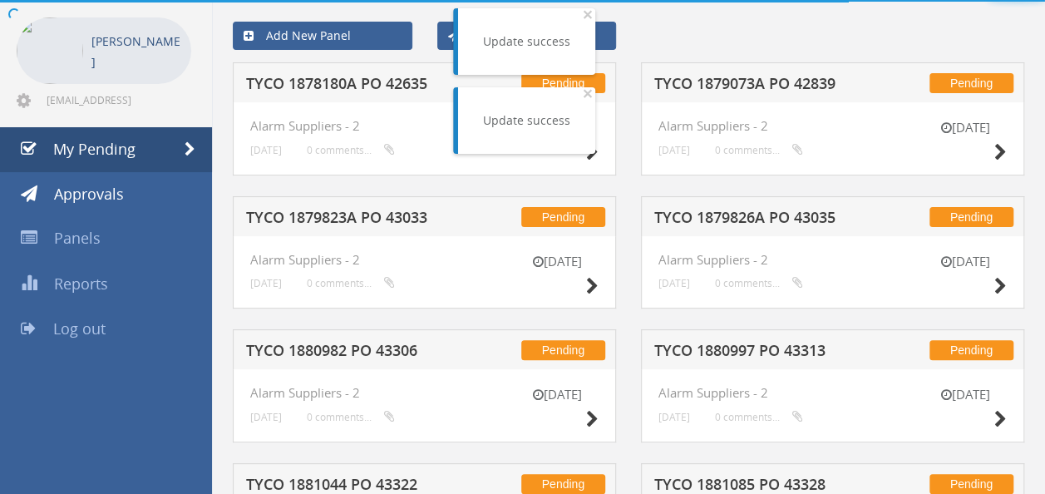
scroll to position [333, 0]
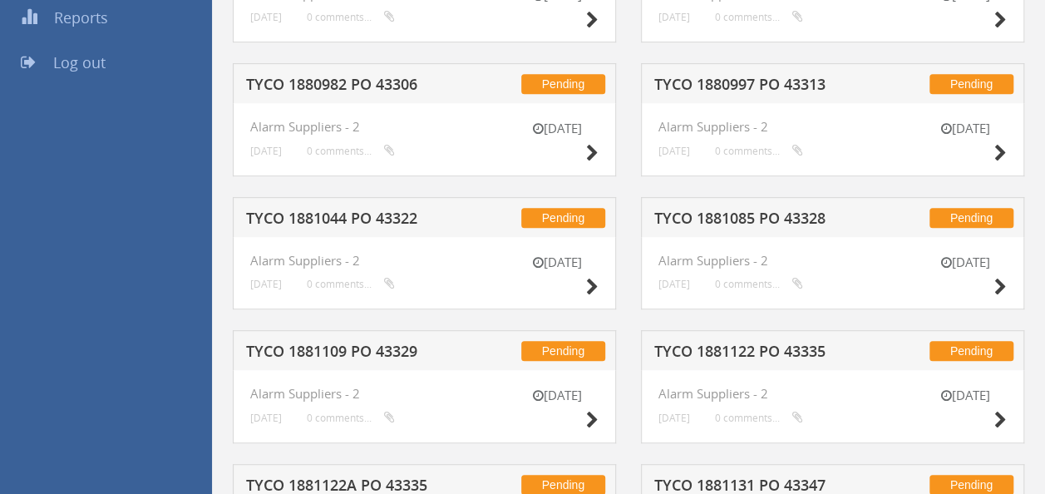
click at [404, 218] on h5 "TYCO 1881044 PO 43322" at bounding box center [353, 220] width 214 height 21
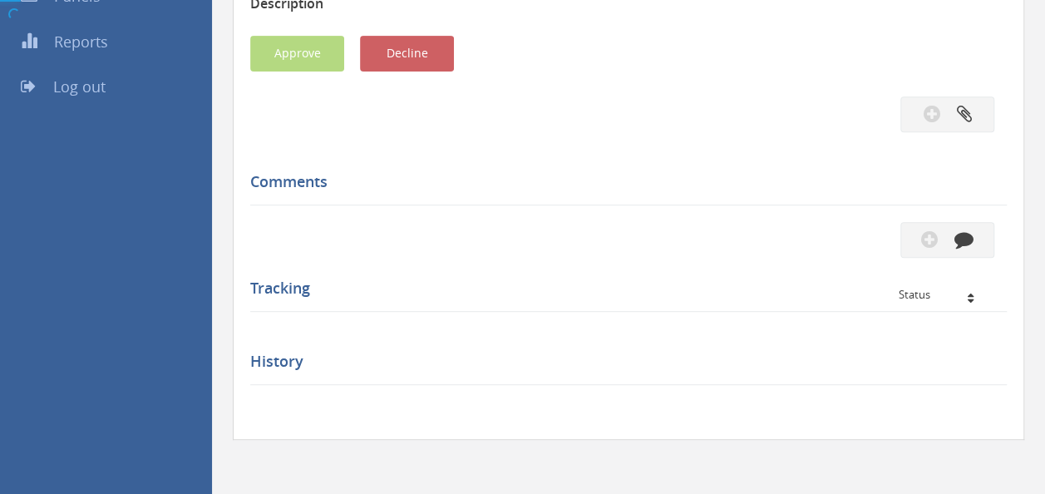
scroll to position [333, 0]
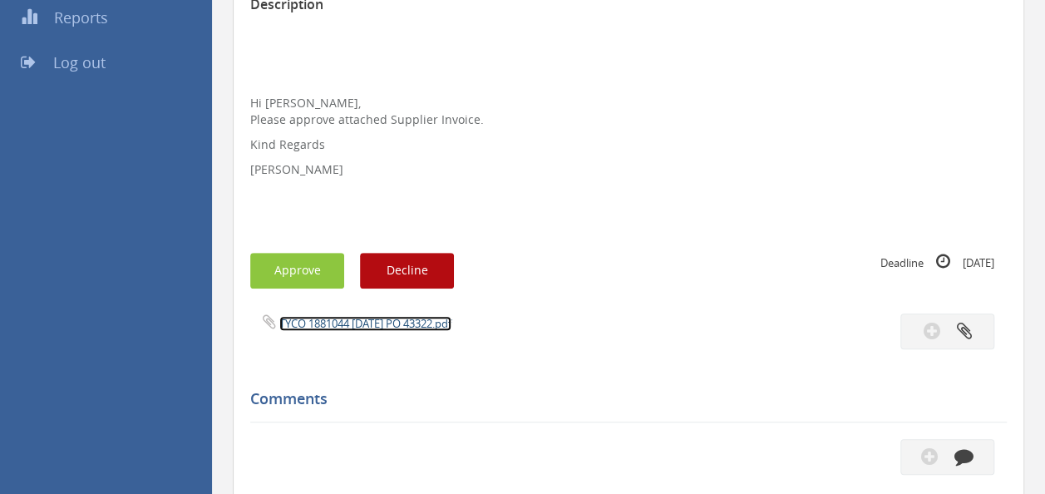
click at [371, 324] on link "TYCO 1881044 [DATE] PO 43322.pdf" at bounding box center [365, 323] width 172 height 15
click at [314, 272] on button "Approve" at bounding box center [297, 271] width 94 height 36
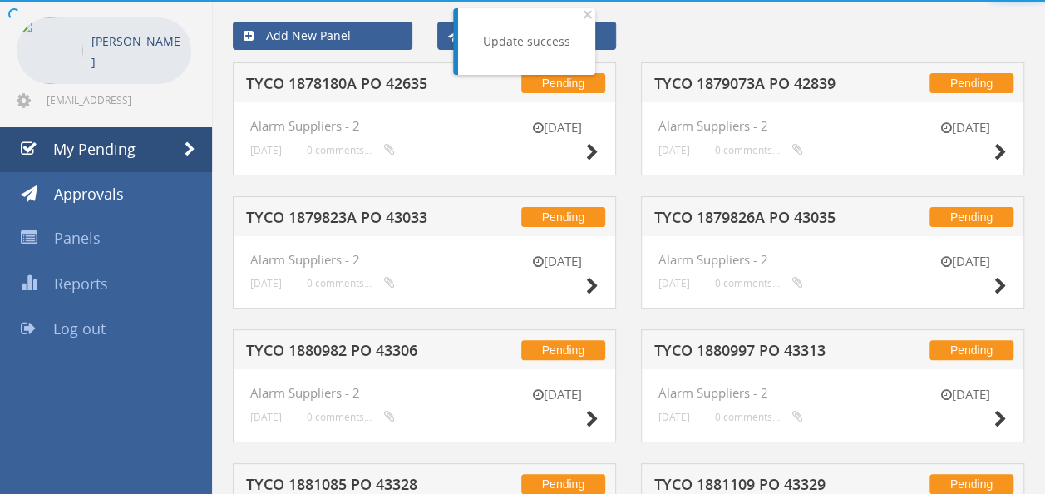
scroll to position [333, 0]
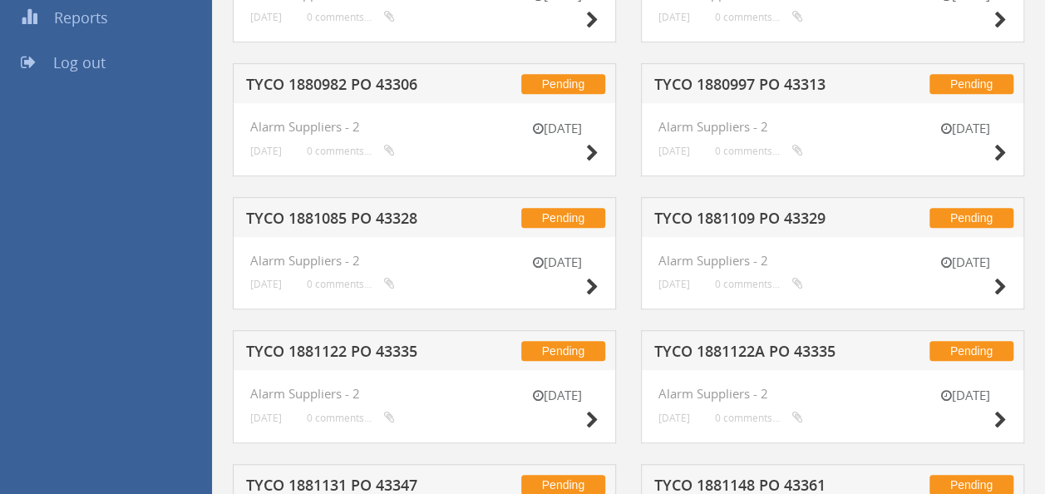
click at [388, 80] on h5 "TYCO 1880982 PO 43306" at bounding box center [353, 86] width 214 height 21
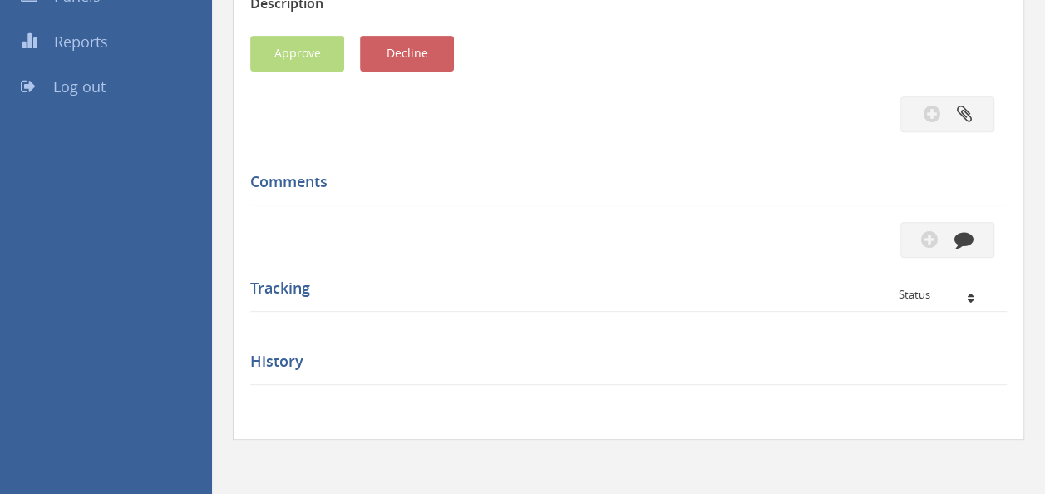
scroll to position [333, 0]
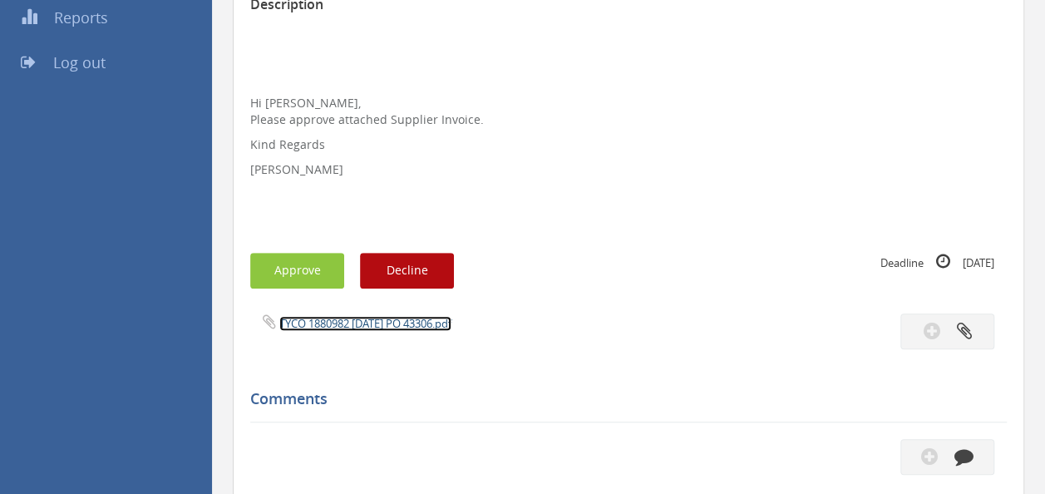
click at [371, 326] on link "TYCO 1880982 [DATE] PO 43306.pdf" at bounding box center [365, 323] width 172 height 15
drag, startPoint x: 291, startPoint y: 251, endPoint x: 294, endPoint y: 269, distance: 17.8
click at [291, 250] on div "Subject TYCO 1880982 PO 43306 Description Hi [PERSON_NAME], Please approve atta…" at bounding box center [628, 325] width 757 height 826
click at [298, 268] on button "Approve" at bounding box center [297, 271] width 94 height 36
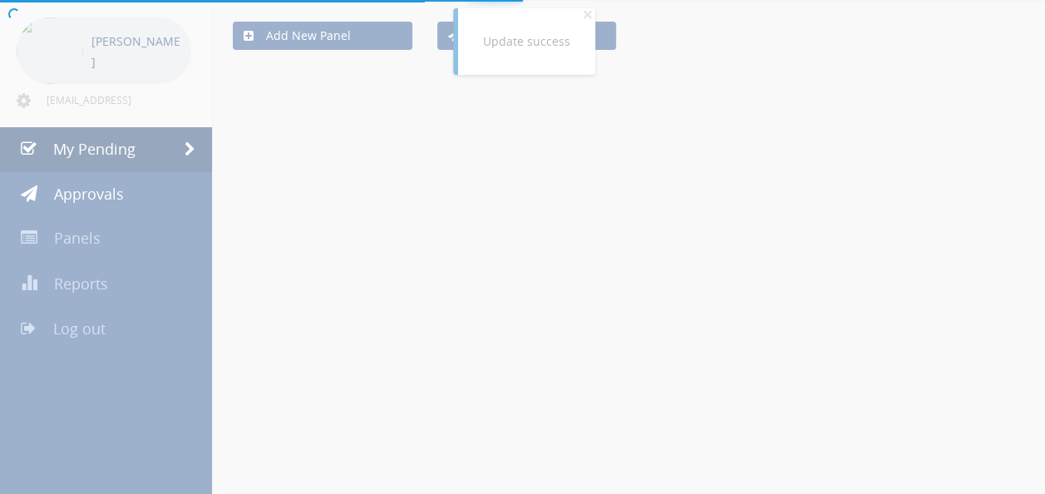
scroll to position [333, 0]
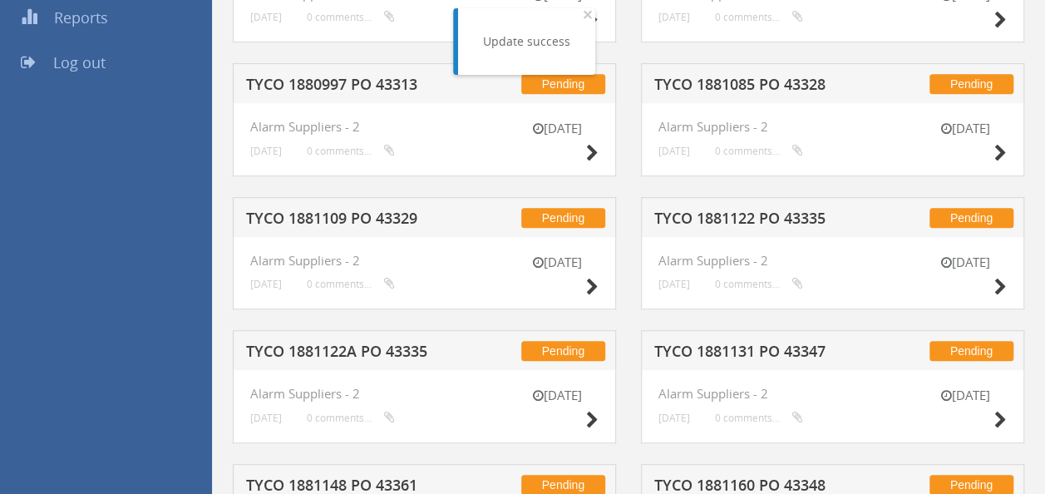
click at [397, 220] on h5 "TYCO 1881109 PO 43329" at bounding box center [353, 220] width 214 height 21
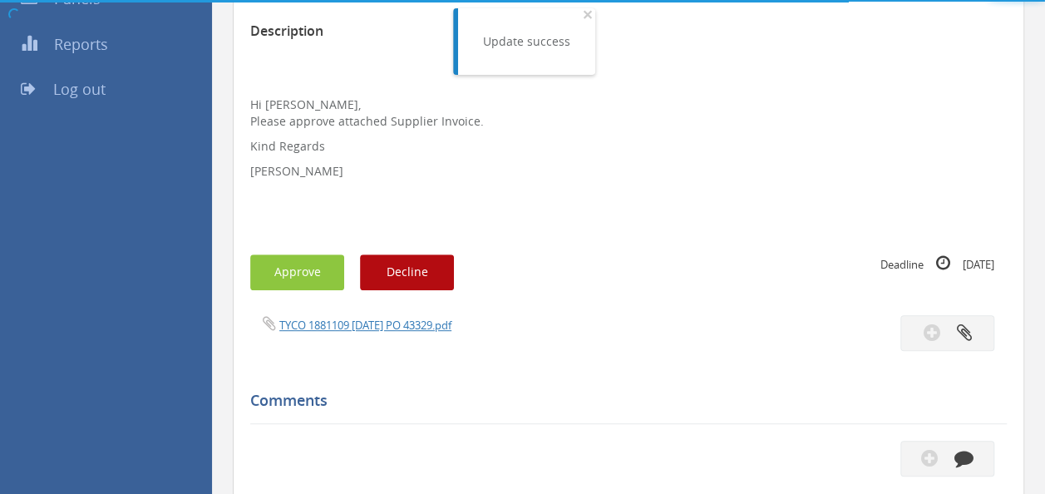
scroll to position [333, 0]
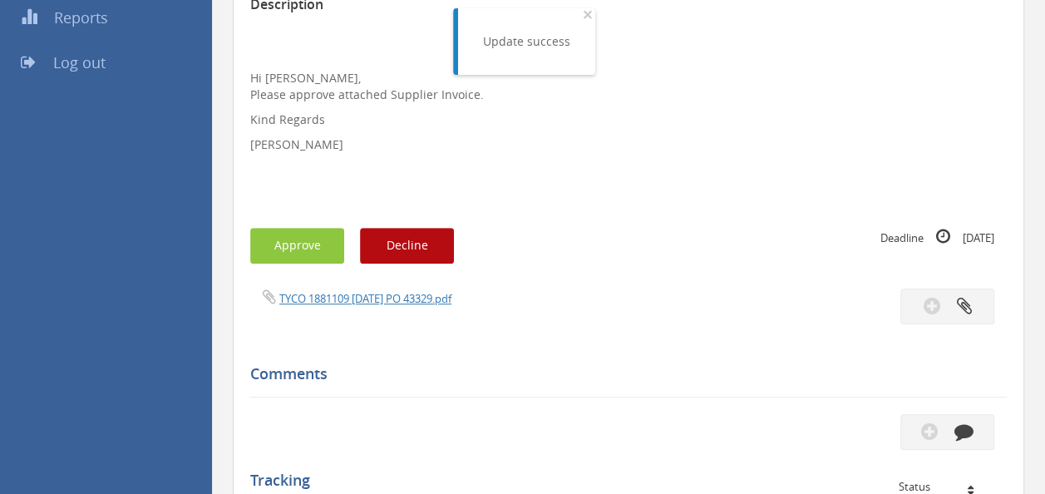
click at [361, 289] on div "TYCO 1881109 [DATE] PO 43329.pdf" at bounding box center [433, 298] width 391 height 18
click at [363, 294] on link "TYCO 1881109 [DATE] PO 43329.pdf" at bounding box center [365, 298] width 172 height 15
click at [293, 242] on button "Approve" at bounding box center [297, 246] width 94 height 36
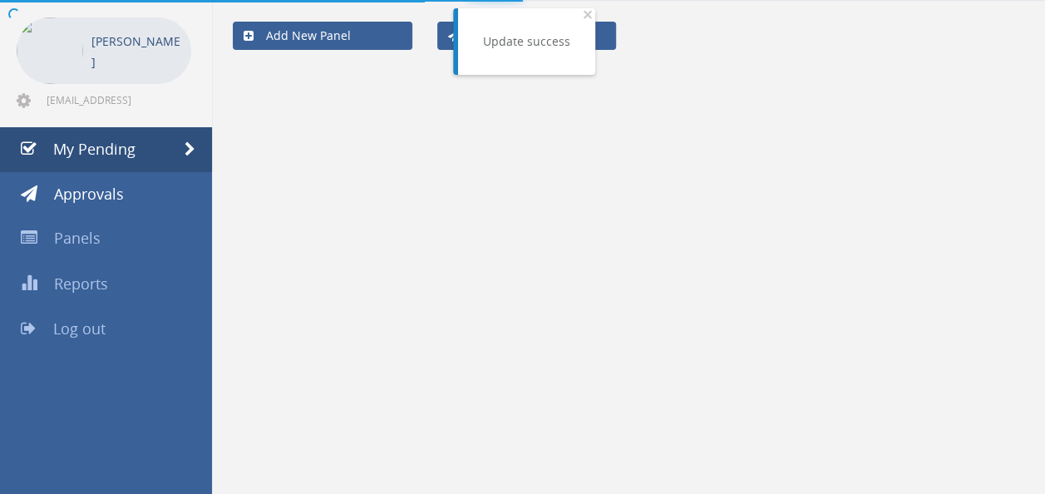
scroll to position [333, 0]
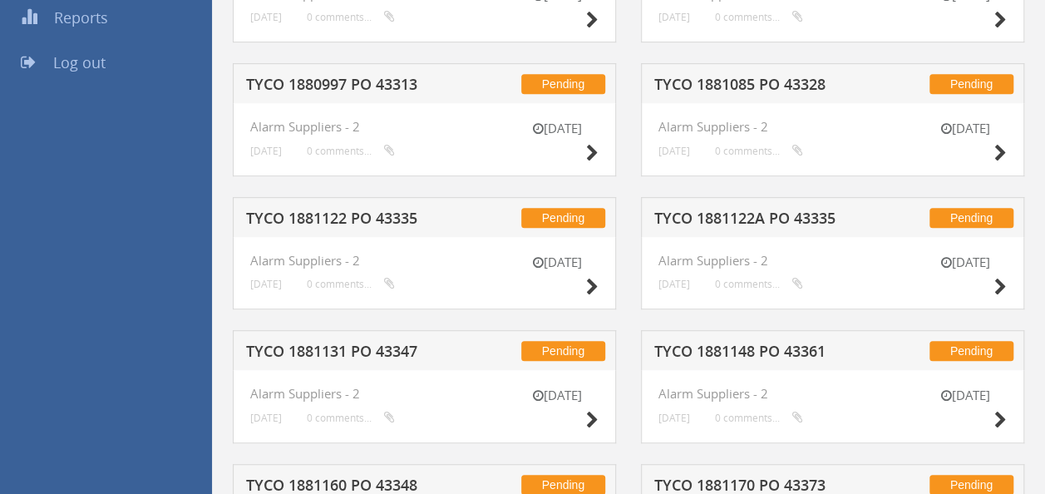
click at [371, 213] on h5 "TYCO 1881122 PO 43335" at bounding box center [353, 220] width 214 height 21
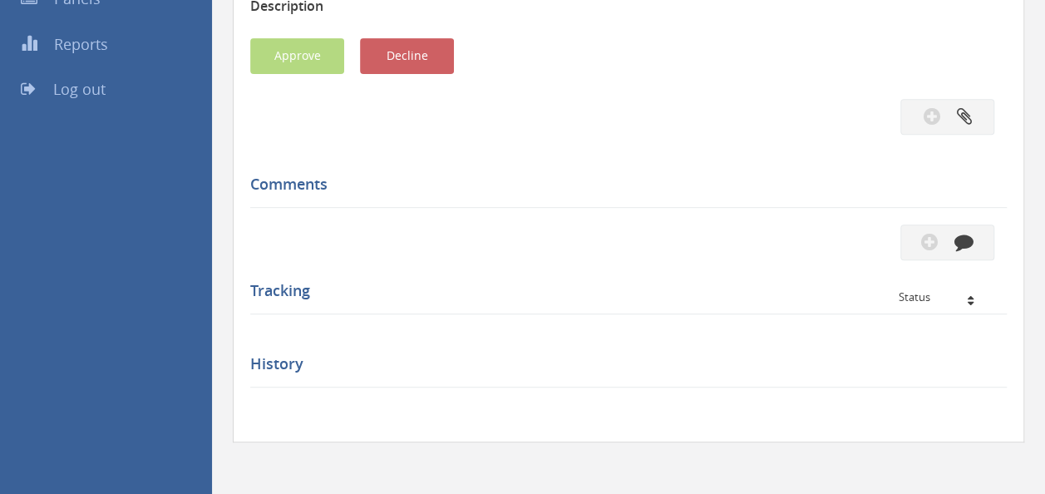
scroll to position [333, 0]
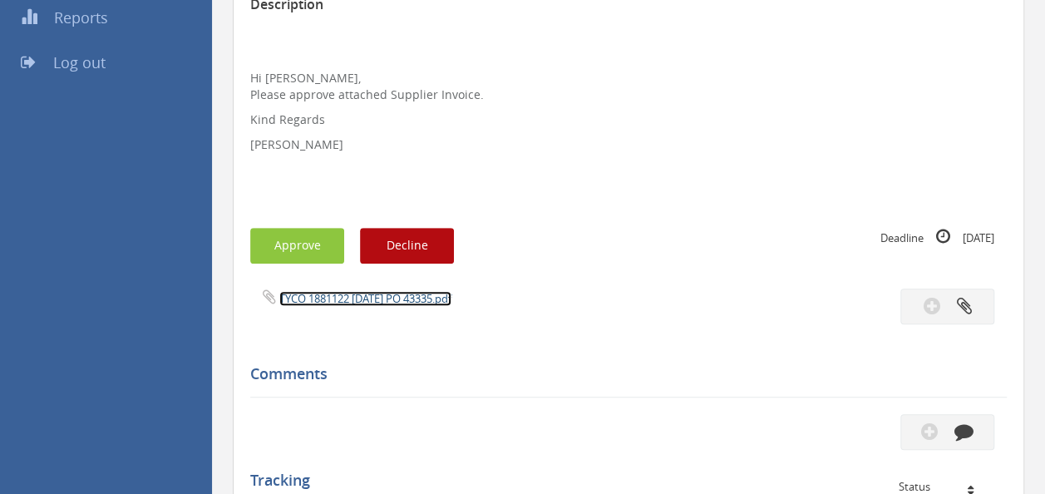
click at [377, 293] on link "TYCO 1881122 [DATE] PO 43335.pdf" at bounding box center [365, 298] width 172 height 15
click at [288, 249] on button "Approve" at bounding box center [297, 246] width 94 height 36
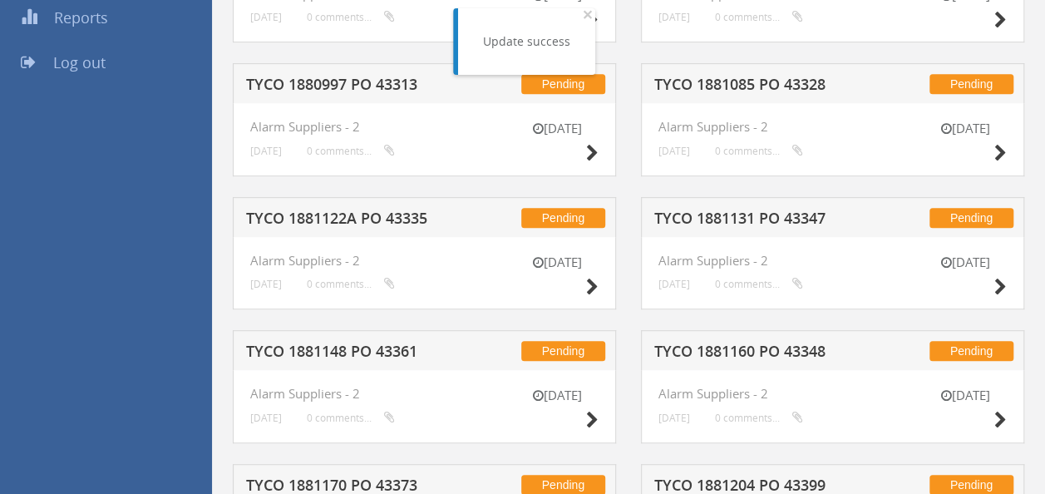
click at [358, 86] on h5 "TYCO 1880997 PO 43313" at bounding box center [353, 86] width 214 height 21
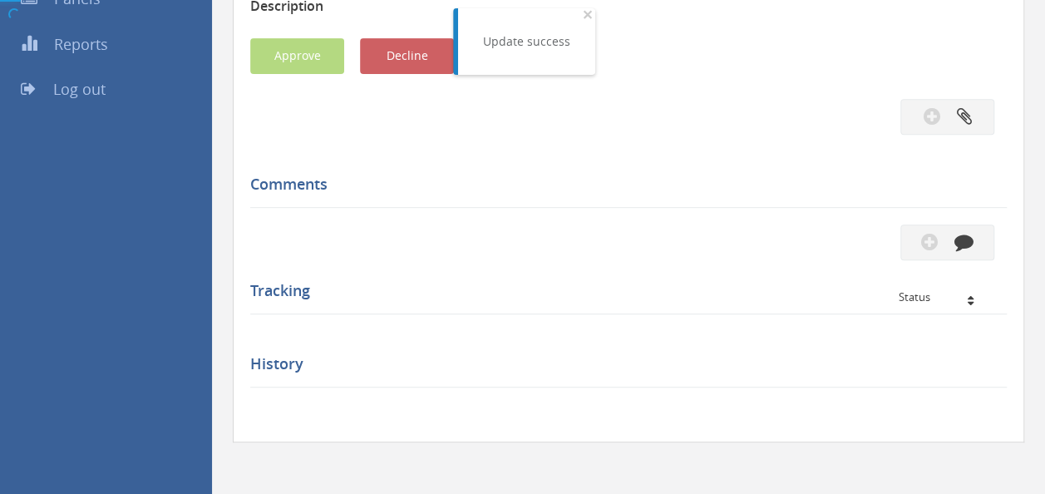
scroll to position [333, 0]
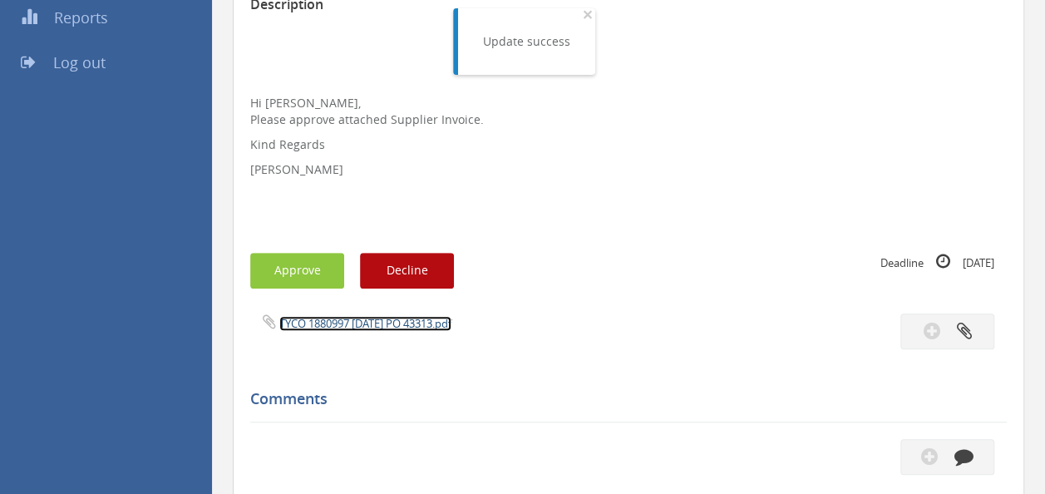
click at [364, 328] on link "TYCO 1880997 [DATE] PO 43313.pdf" at bounding box center [365, 323] width 172 height 15
click at [313, 274] on button "Approve" at bounding box center [297, 271] width 94 height 36
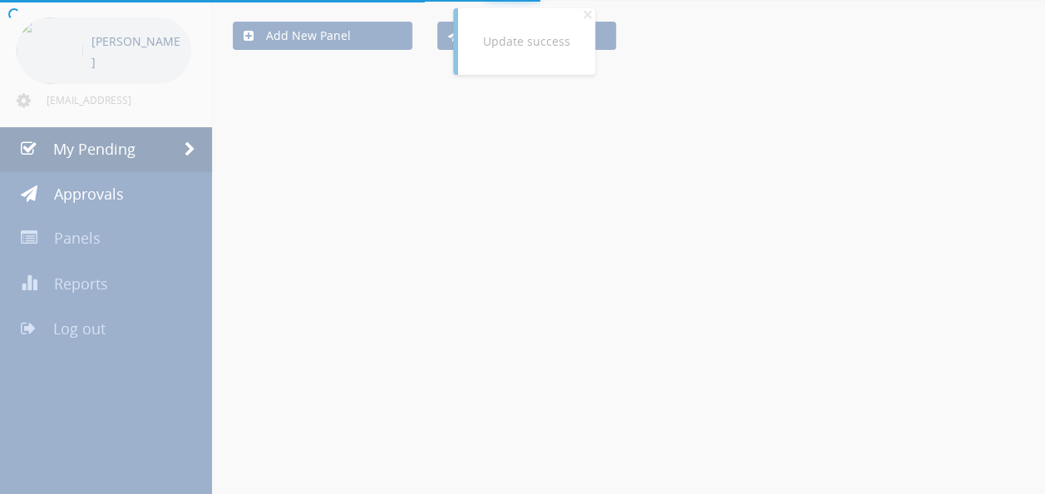
scroll to position [333, 0]
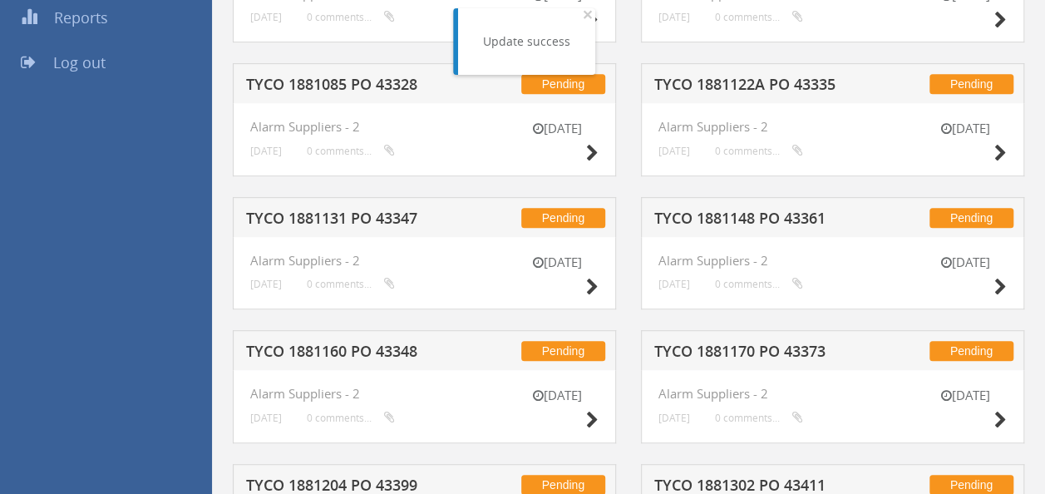
click at [349, 205] on div "Pending TYCO 1881131 PO 43347" at bounding box center [424, 217] width 383 height 40
click at [357, 210] on h5 "TYCO 1881131 PO 43347" at bounding box center [353, 220] width 214 height 21
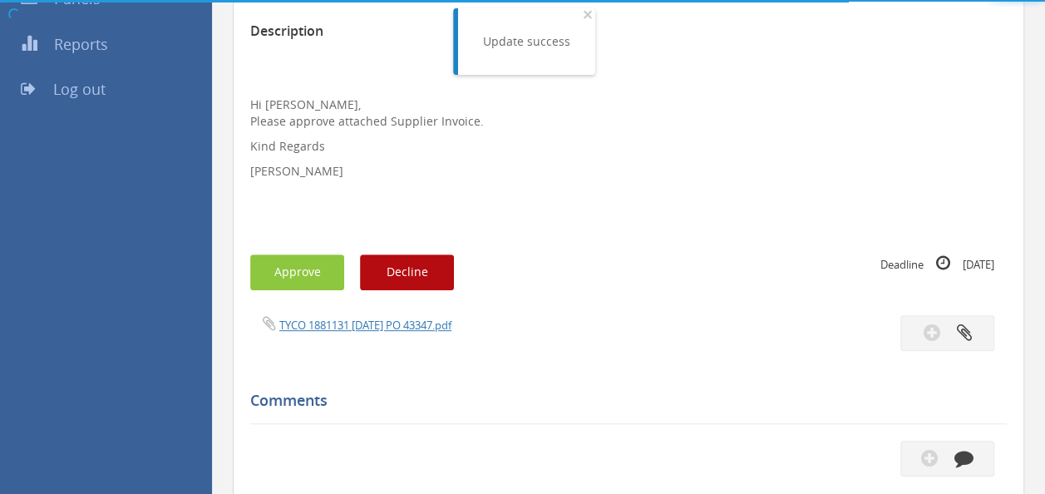
scroll to position [333, 0]
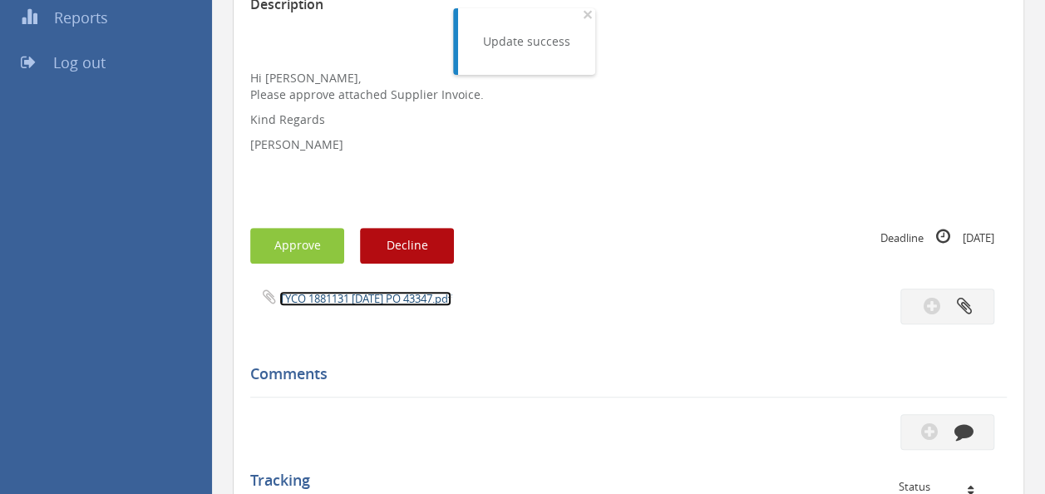
click at [391, 303] on link "TYCO 1881131 [DATE] PO 43347.pdf" at bounding box center [365, 298] width 172 height 15
click at [294, 253] on button "Approve" at bounding box center [297, 246] width 94 height 36
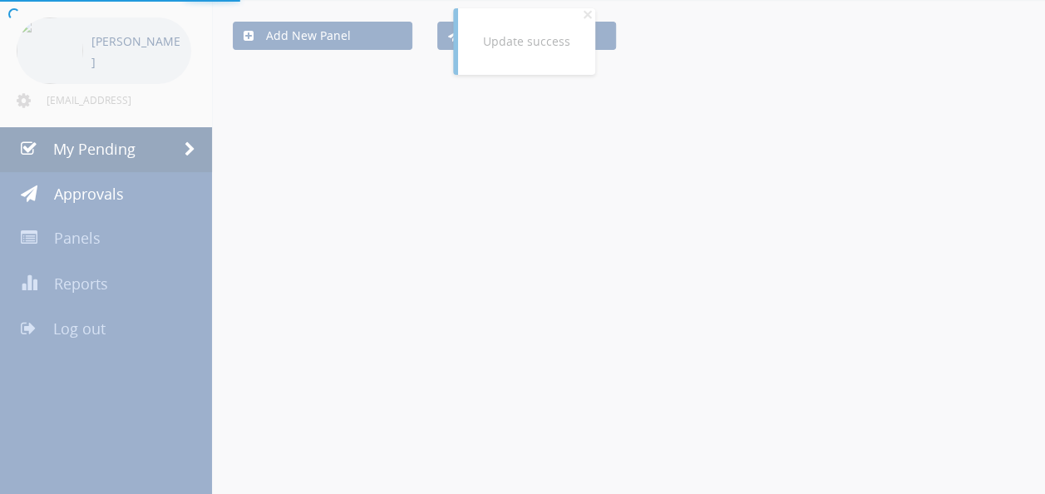
scroll to position [333, 0]
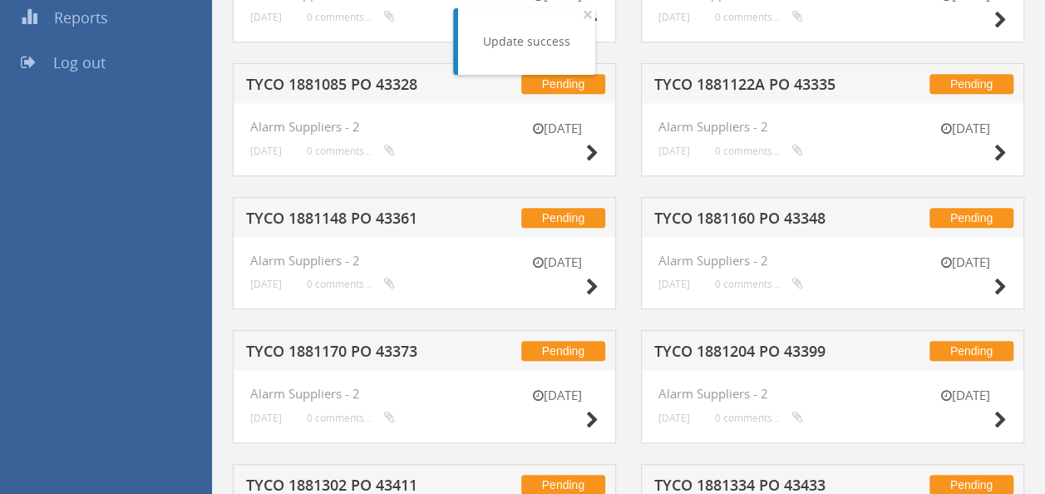
click at [357, 220] on h5 "TYCO 1881148 PO 43361" at bounding box center [353, 220] width 214 height 21
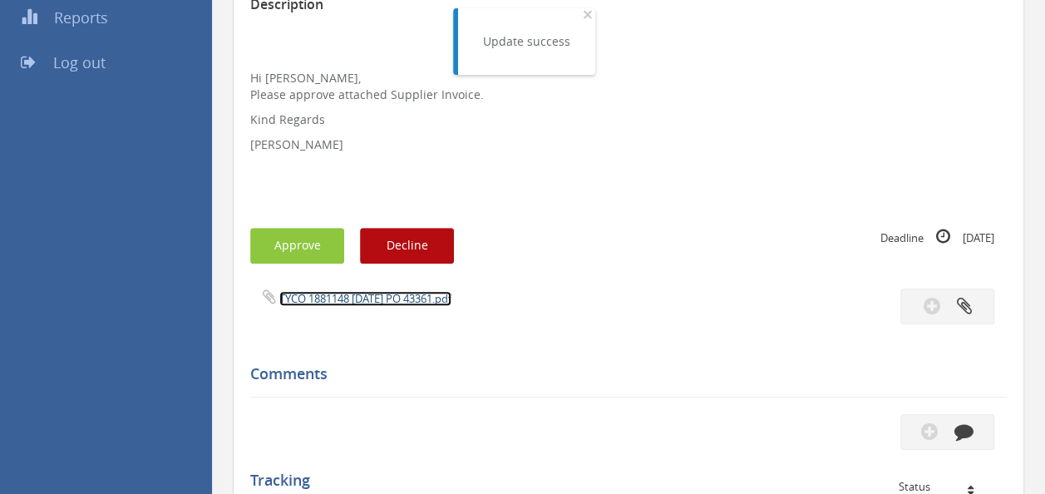
click at [367, 301] on link "TYCO 1881148 [DATE] PO 43361.pdf" at bounding box center [365, 298] width 172 height 15
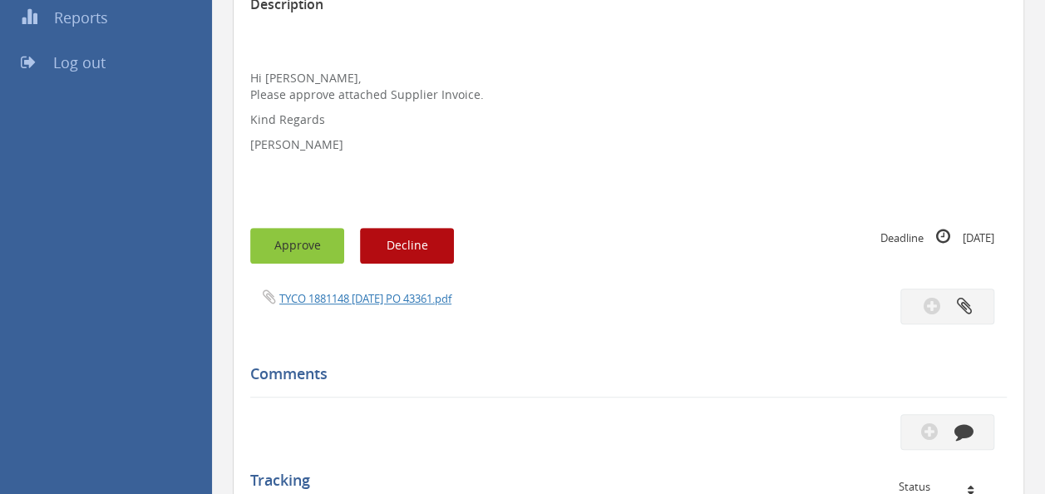
click at [305, 238] on button "Approve" at bounding box center [297, 246] width 94 height 36
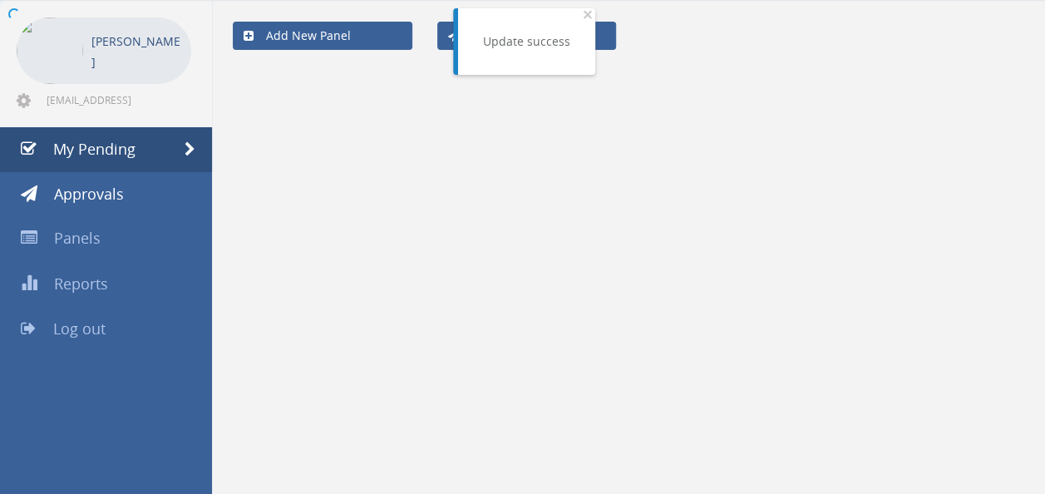
scroll to position [333, 0]
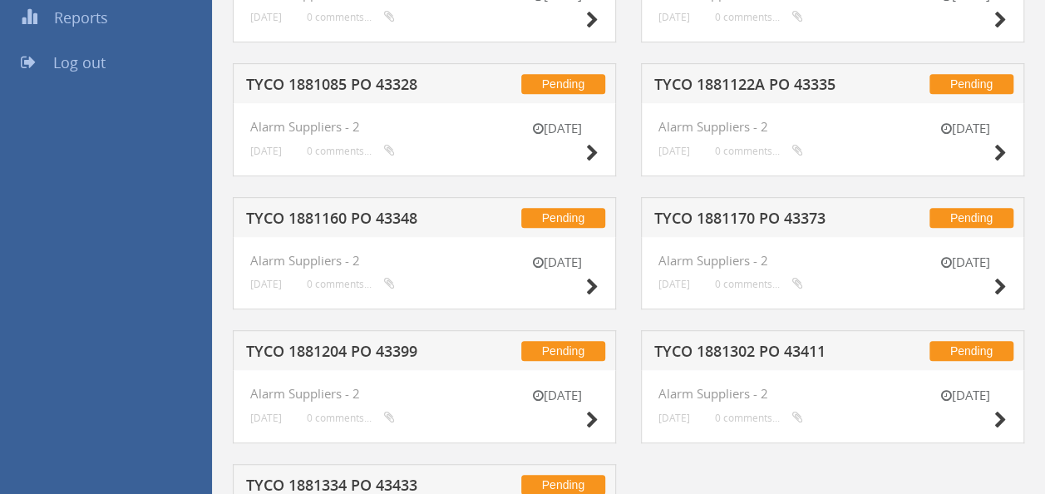
click at [335, 225] on h5 "TYCO 1881160 PO 43348" at bounding box center [353, 220] width 214 height 21
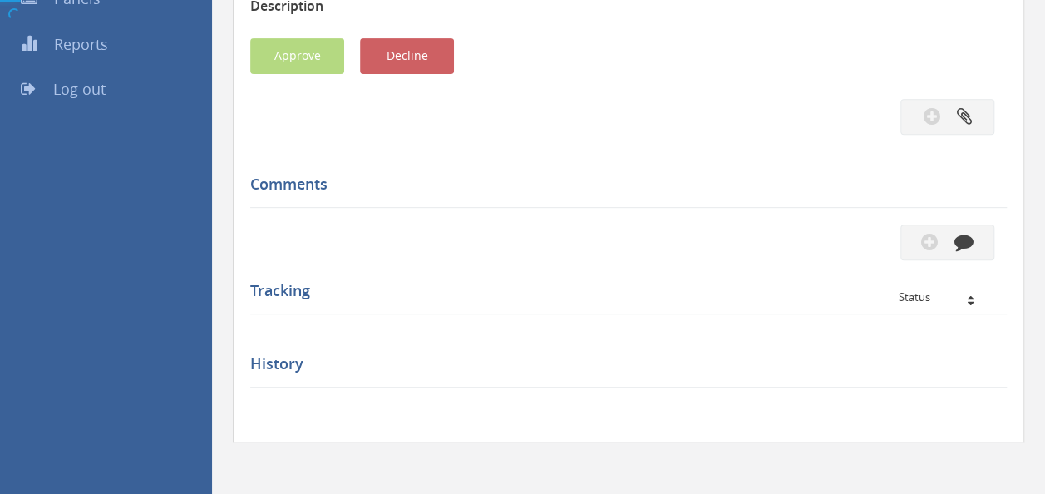
scroll to position [333, 0]
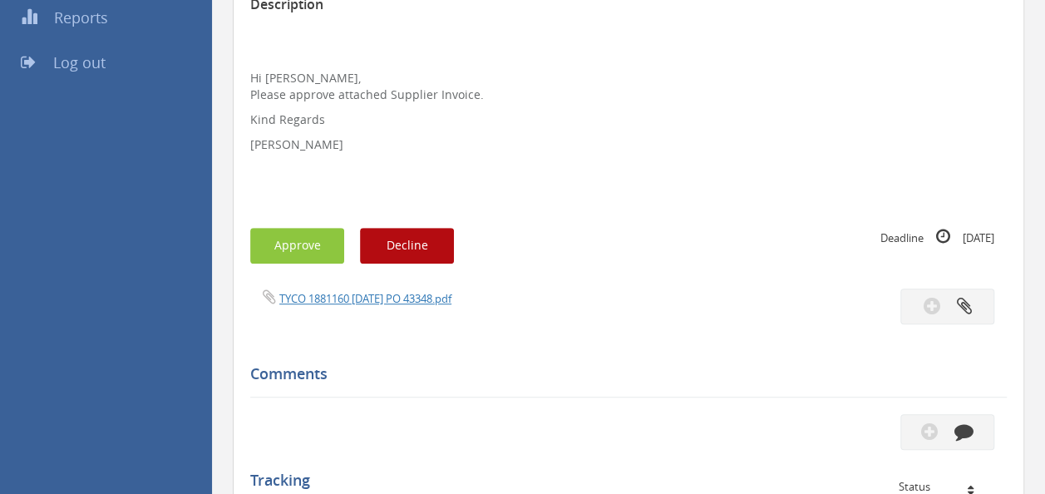
click at [371, 306] on div "TYCO 1881160 [DATE] PO 43348.pdf" at bounding box center [433, 298] width 391 height 18
click at [382, 306] on link "TYCO 1881160 [DATE] PO 43348.pdf" at bounding box center [365, 298] width 172 height 15
click at [303, 240] on button "Approve" at bounding box center [297, 246] width 94 height 36
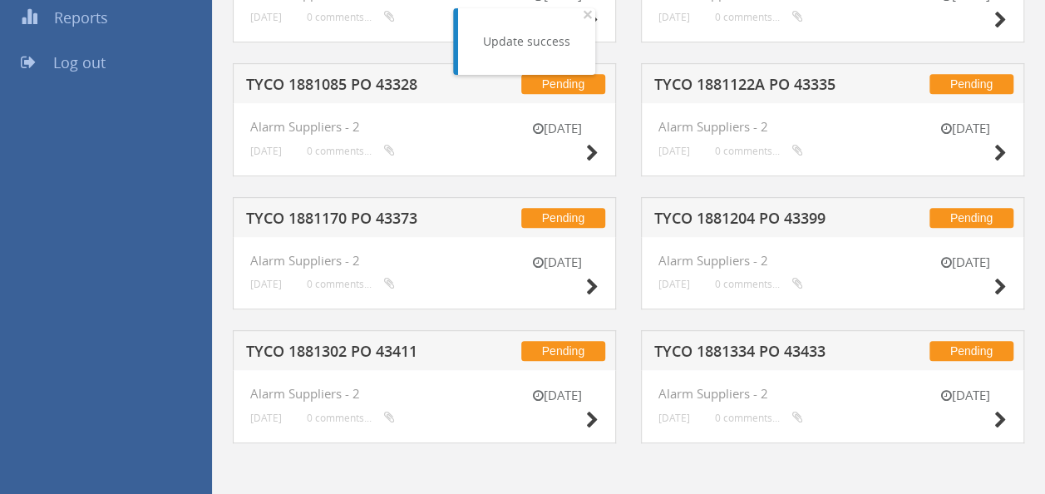
click at [351, 90] on h5 "TYCO 1881085 PO 43328" at bounding box center [353, 86] width 214 height 21
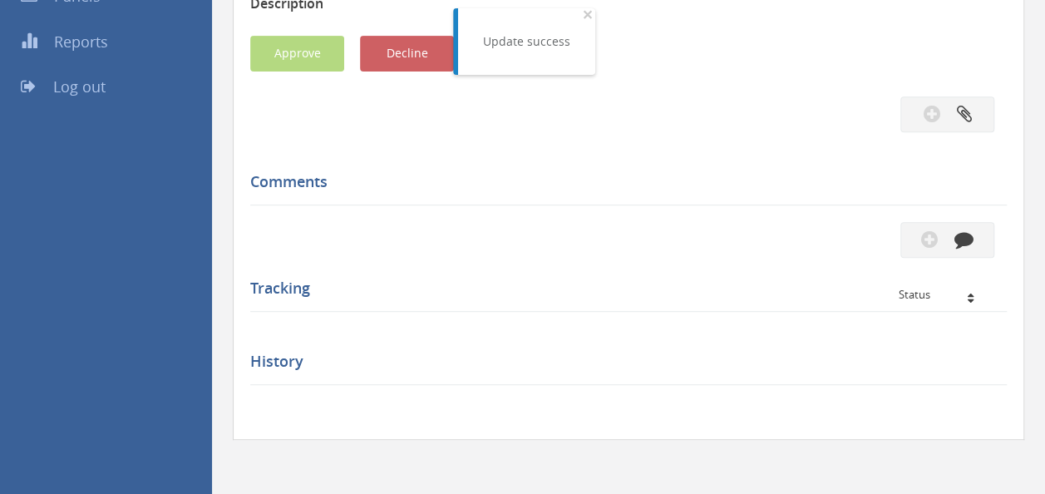
scroll to position [333, 0]
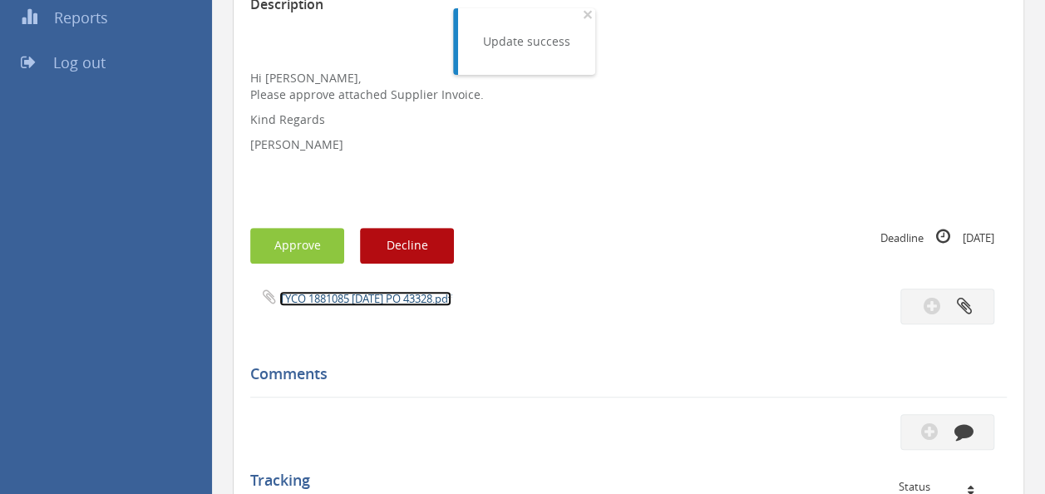
click at [358, 296] on link "TYCO 1881085 [DATE] PO 43328.pdf" at bounding box center [365, 298] width 172 height 15
click at [307, 252] on button "Approve" at bounding box center [297, 246] width 94 height 36
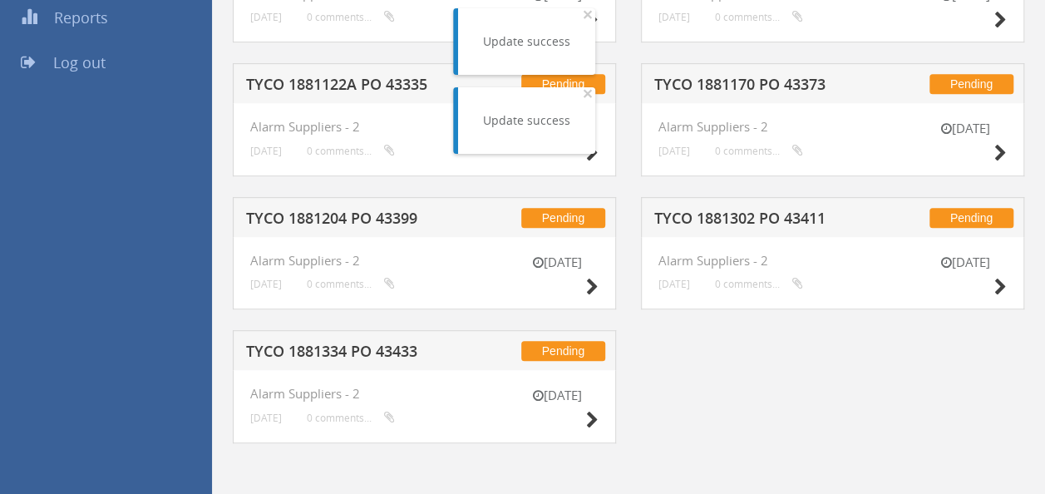
click at [353, 80] on h5 "TYCO 1881122A PO 43335" at bounding box center [353, 86] width 214 height 21
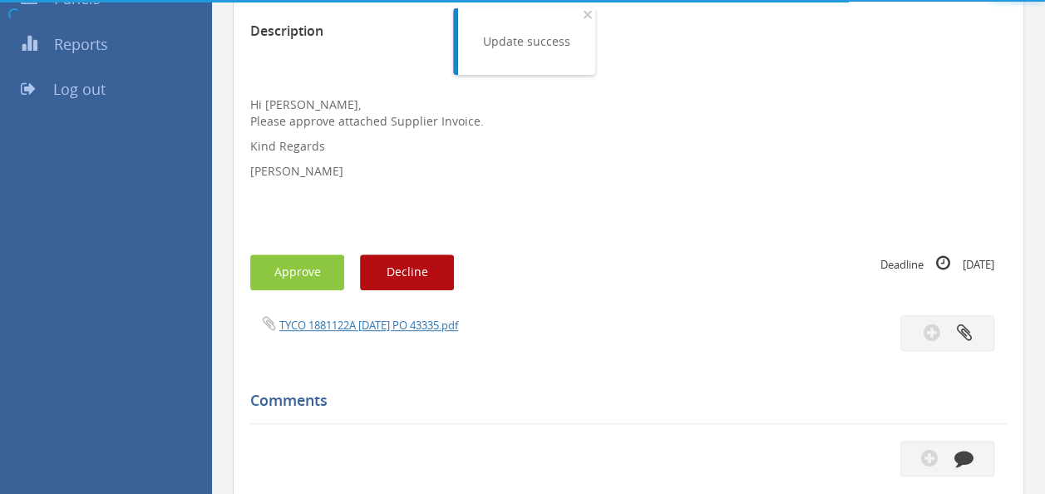
scroll to position [333, 0]
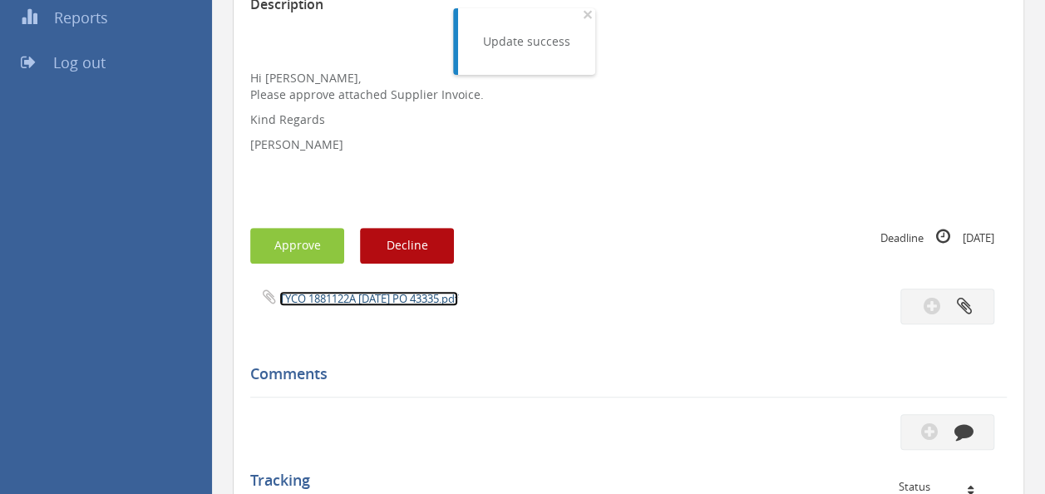
click at [364, 296] on link "TYCO 1881122A [DATE] PO 43335.pdf" at bounding box center [368, 298] width 179 height 15
click at [304, 266] on div "Subject TYCO 1881122A PO 43335 Description Hi [PERSON_NAME], Please approve att…" at bounding box center [628, 313] width 757 height 802
click at [306, 255] on button "Approve" at bounding box center [297, 246] width 94 height 36
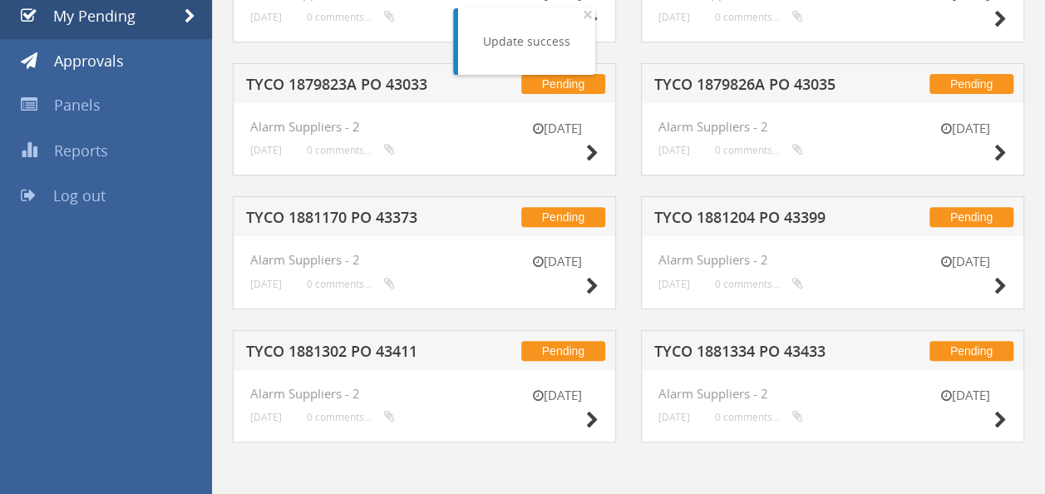
click at [372, 219] on h5 "TYCO 1881170 PO 43373" at bounding box center [353, 220] width 214 height 21
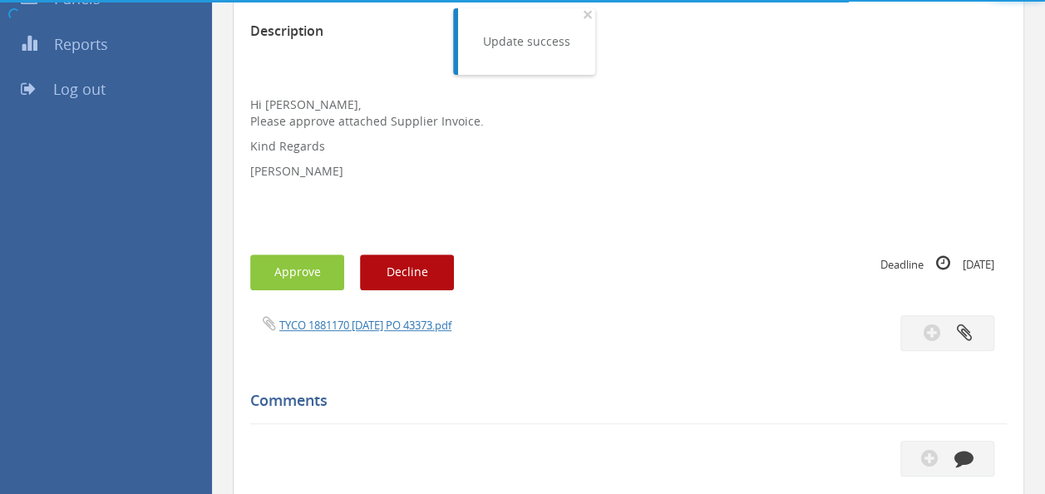
scroll to position [333, 0]
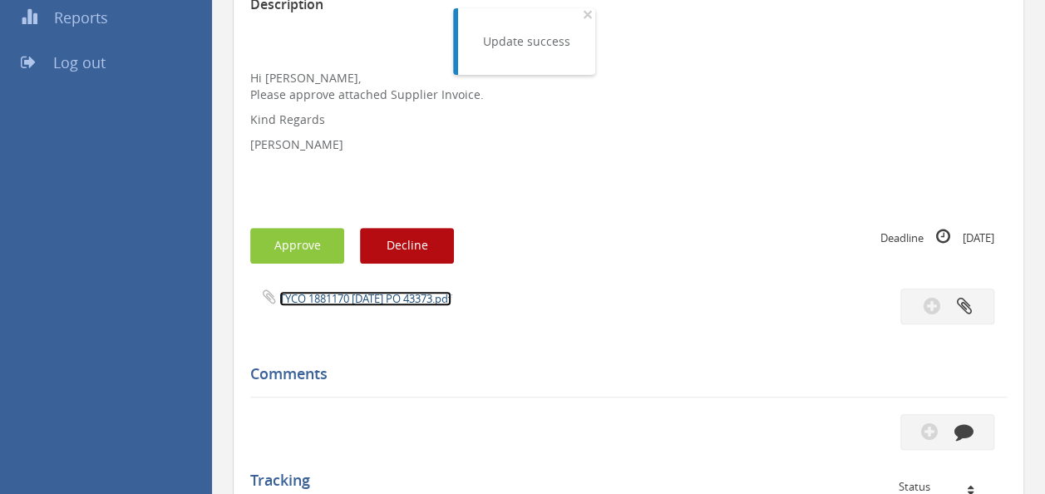
click at [355, 300] on link "TYCO 1881170 [DATE] PO 43373.pdf" at bounding box center [365, 298] width 172 height 15
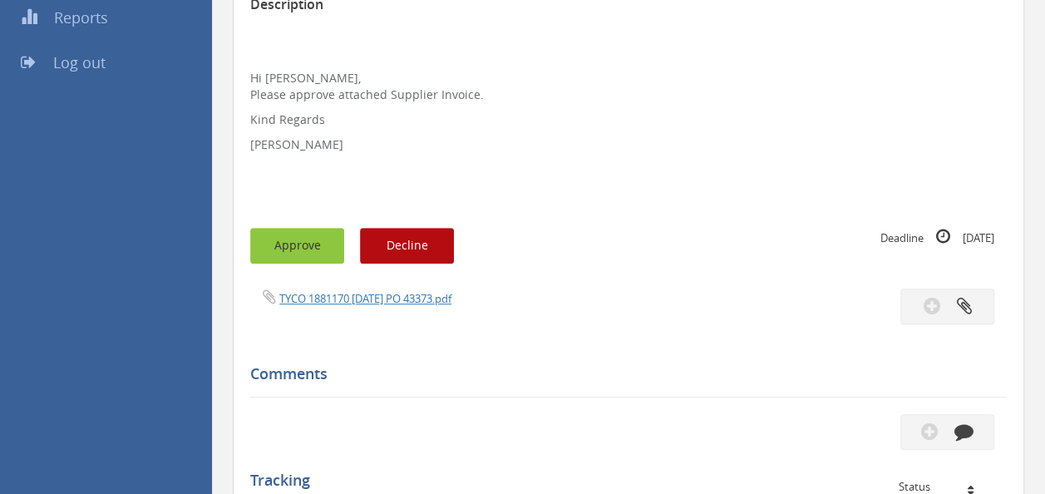
click at [286, 249] on button "Approve" at bounding box center [297, 246] width 94 height 36
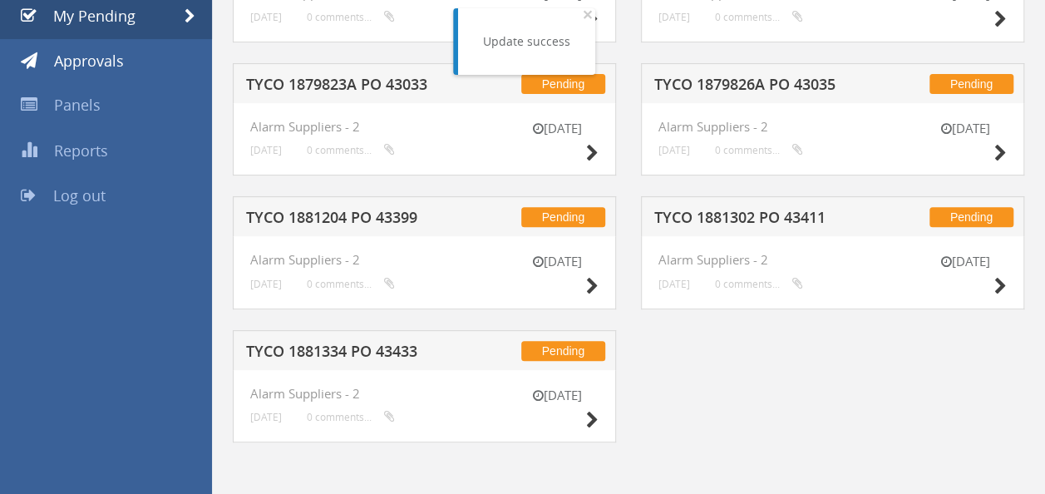
click at [380, 85] on h5 "TYCO 1879823A PO 43033" at bounding box center [353, 86] width 214 height 21
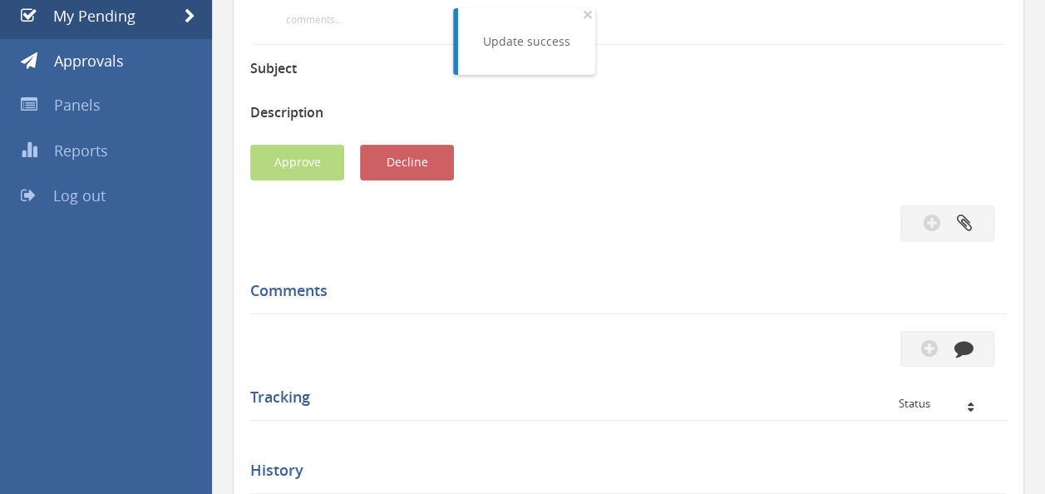
scroll to position [333, 0]
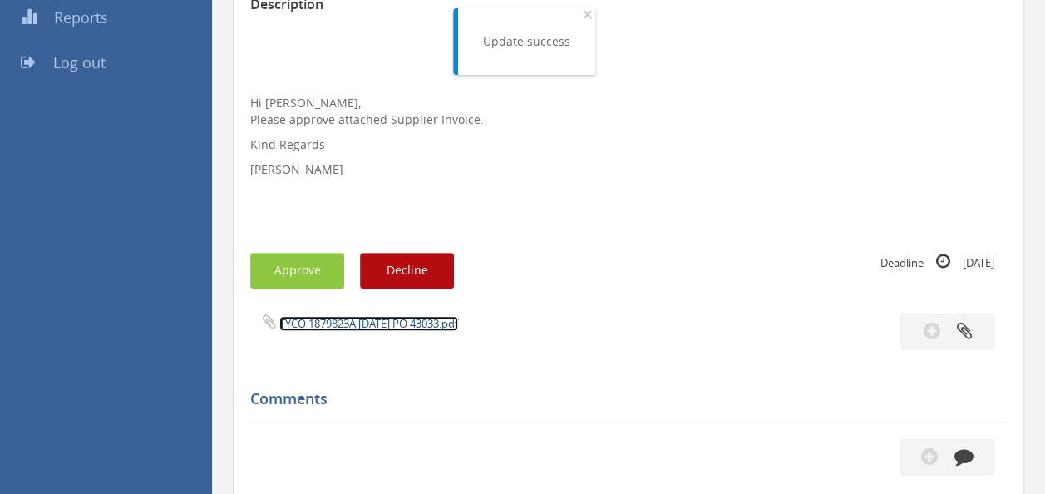
click at [375, 322] on link "TYCO 1879823A [DATE] PO 43033.pdf" at bounding box center [368, 323] width 179 height 15
click at [304, 274] on button "Approve" at bounding box center [297, 271] width 94 height 36
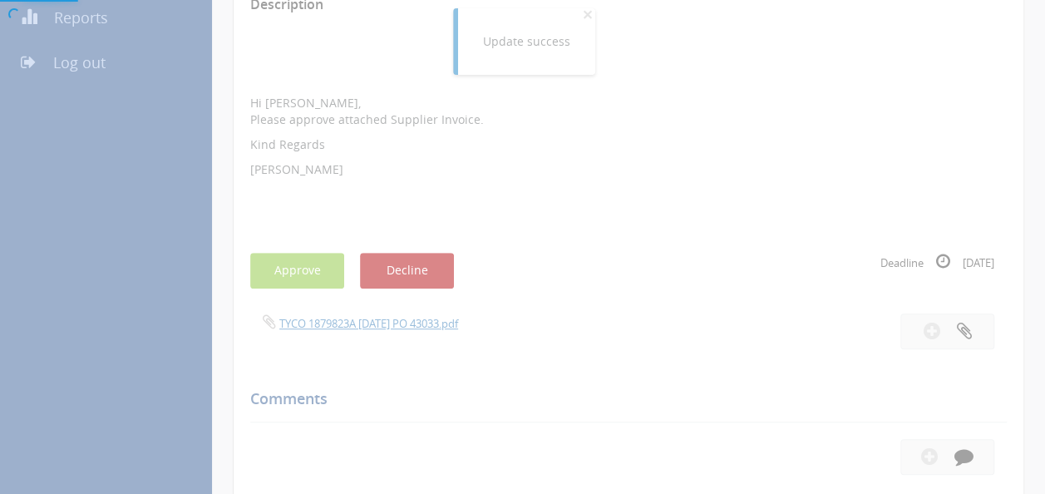
scroll to position [67, 0]
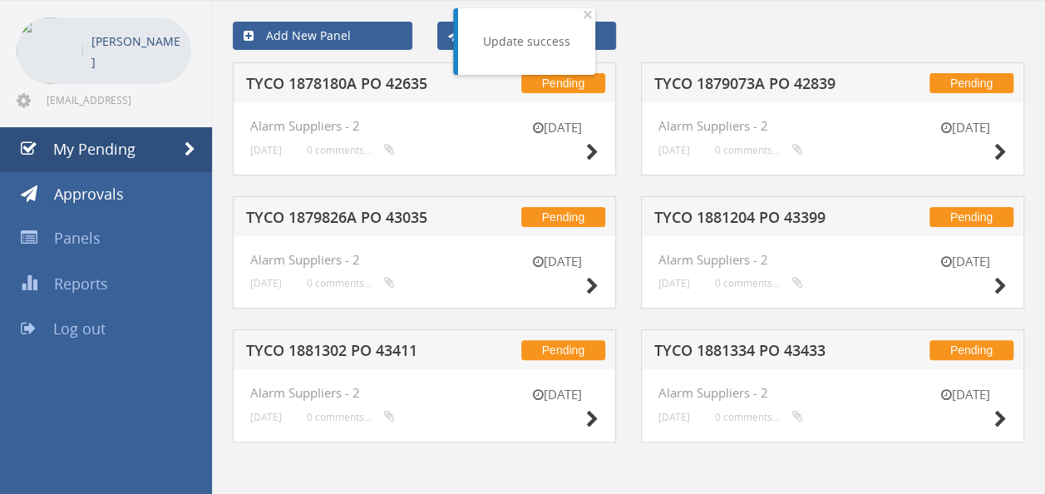
click at [363, 226] on h5 "TYCO 1879826A PO 43035" at bounding box center [353, 220] width 214 height 21
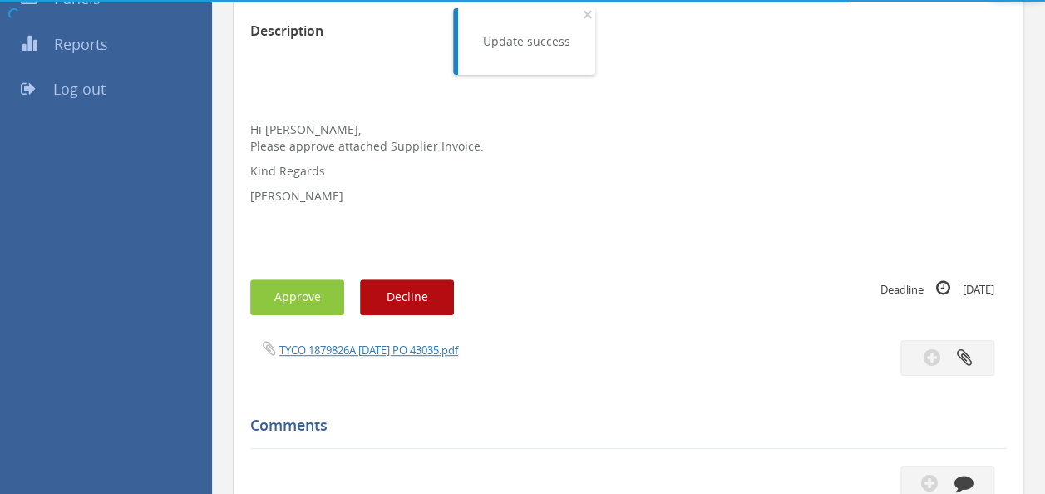
scroll to position [333, 0]
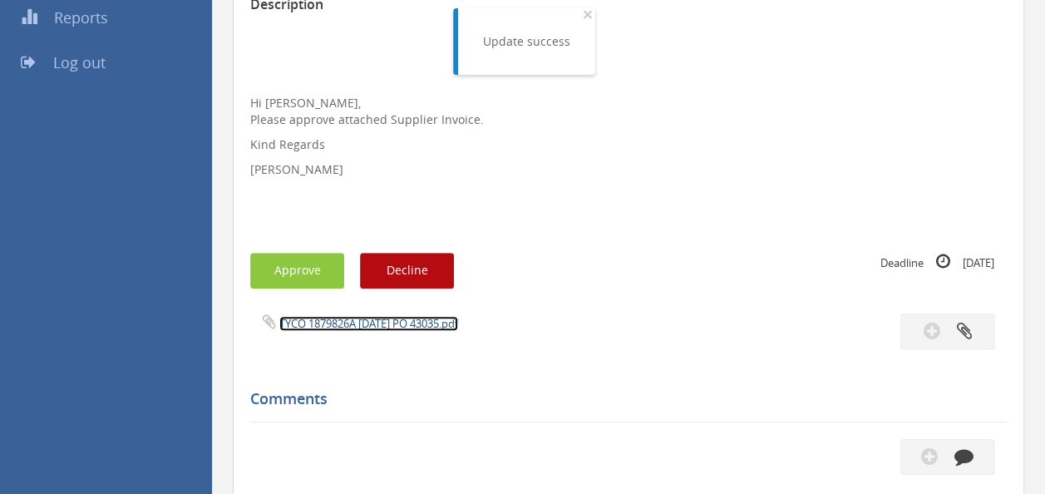
click at [372, 320] on link "TYCO 1879826A [DATE] PO 43035.pdf" at bounding box center [368, 323] width 179 height 15
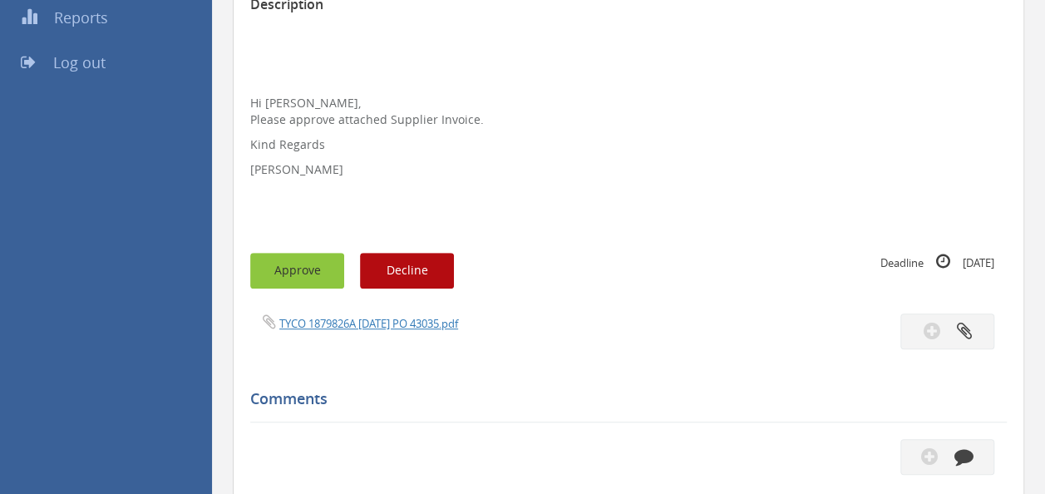
click at [303, 260] on button "Approve" at bounding box center [297, 271] width 94 height 36
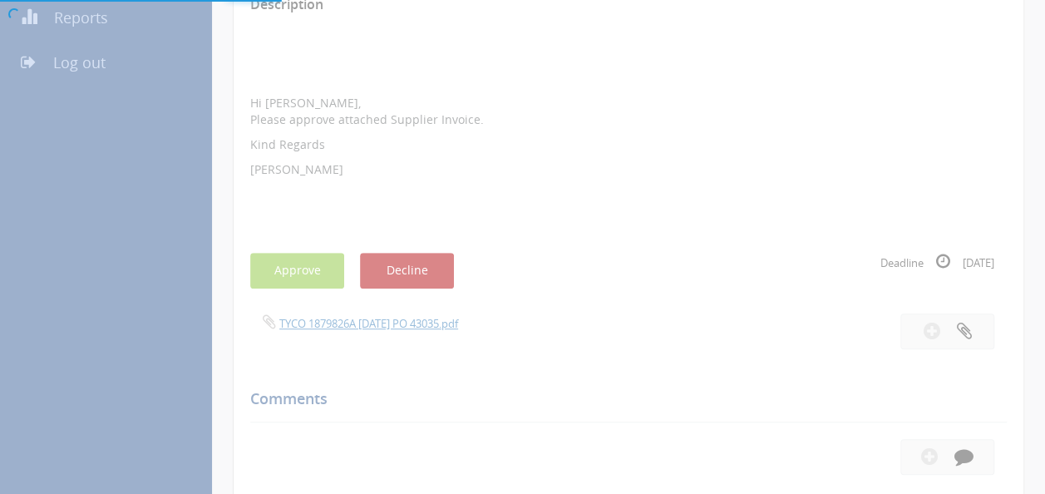
scroll to position [67, 0]
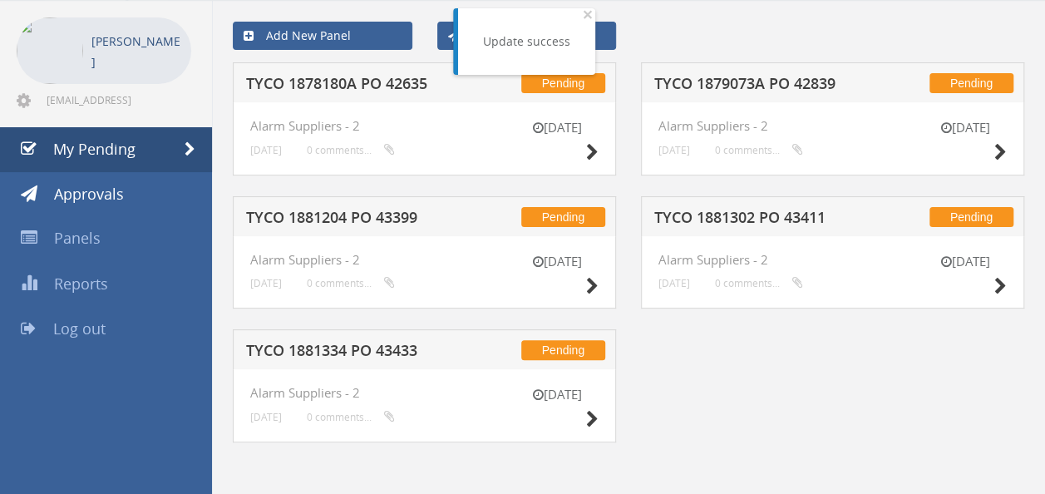
click at [360, 77] on h5 "TYCO 1878180A PO 42635" at bounding box center [353, 86] width 214 height 21
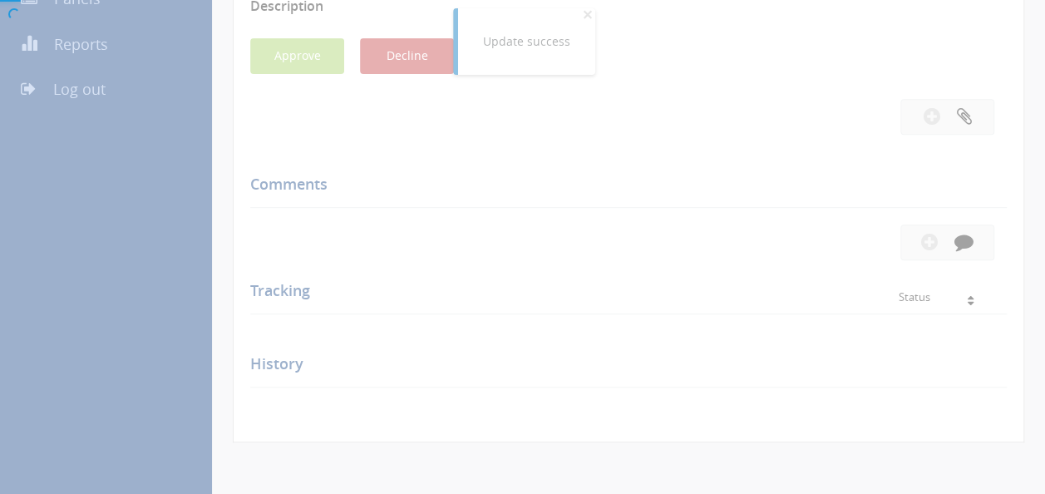
scroll to position [333, 0]
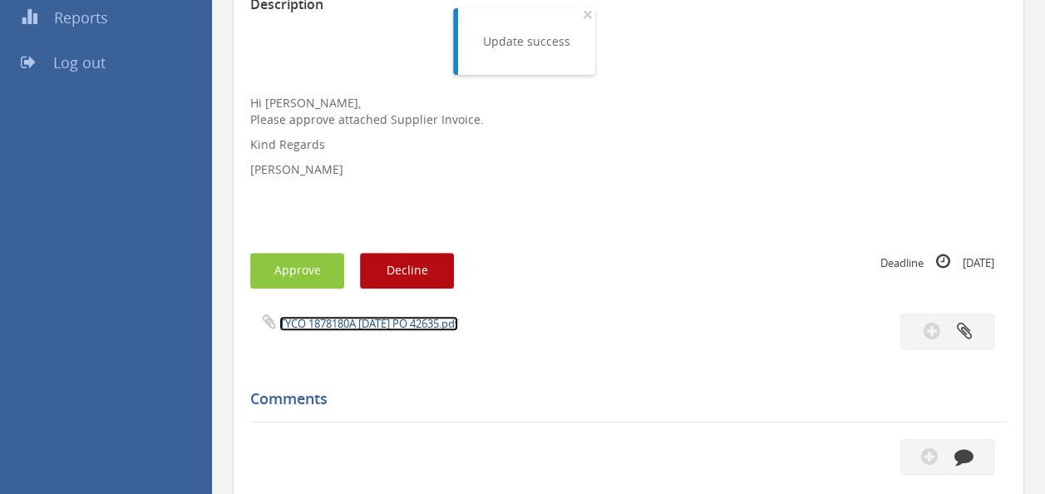
click at [373, 318] on link "TYCO 1878180A [DATE] PO 42635.pdf" at bounding box center [368, 323] width 179 height 15
click at [309, 271] on button "Approve" at bounding box center [297, 271] width 94 height 36
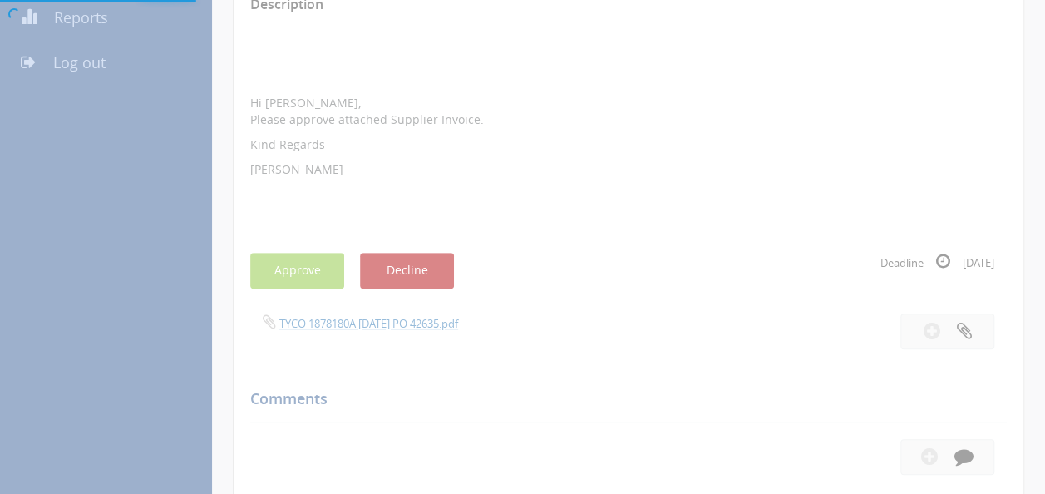
scroll to position [67, 0]
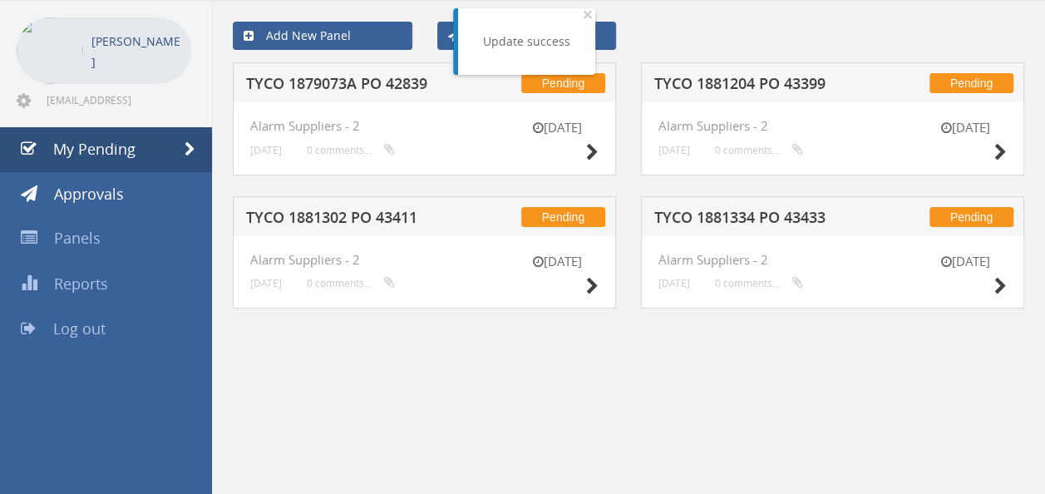
click at [374, 86] on h5 "TYCO 1879073A PO 42839" at bounding box center [353, 86] width 214 height 21
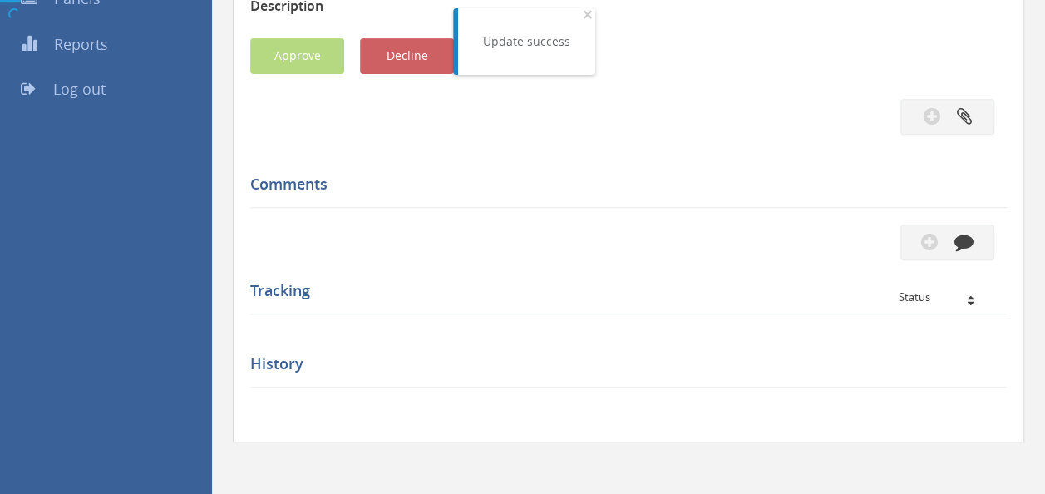
scroll to position [333, 0]
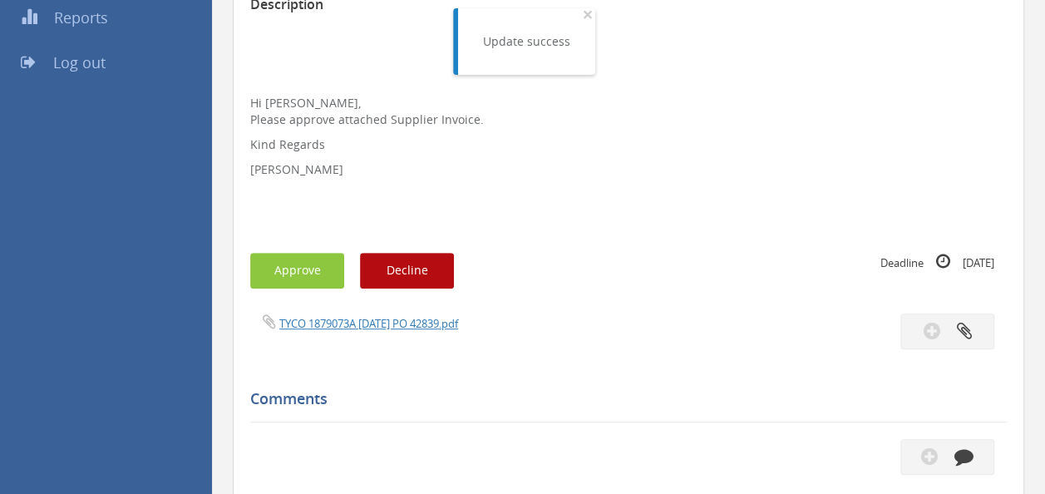
click at [367, 314] on div "TYCO 1879073A [DATE] PO 42839.pdf" at bounding box center [433, 322] width 391 height 18
click at [366, 325] on link "TYCO 1879073A [DATE] PO 42839.pdf" at bounding box center [368, 323] width 179 height 15
click at [299, 266] on button "Approve" at bounding box center [297, 271] width 94 height 36
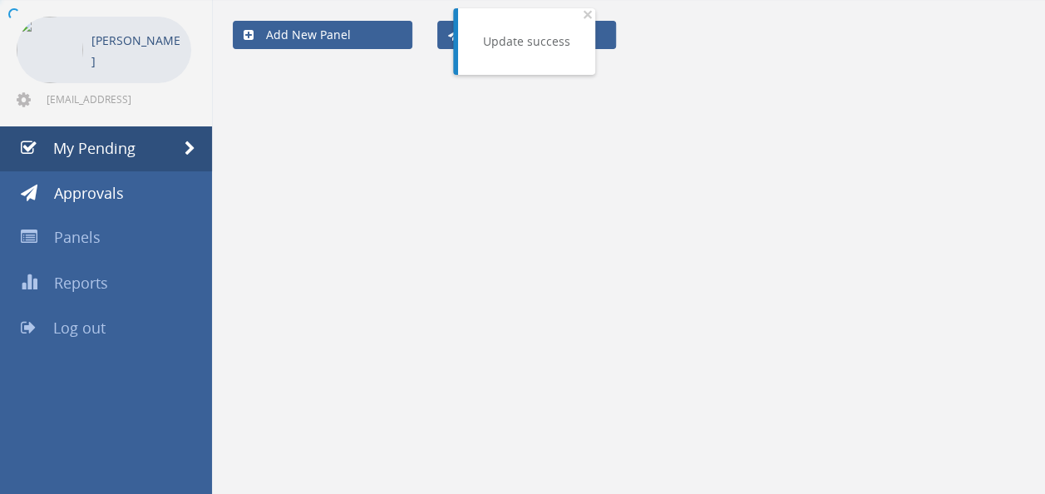
scroll to position [67, 0]
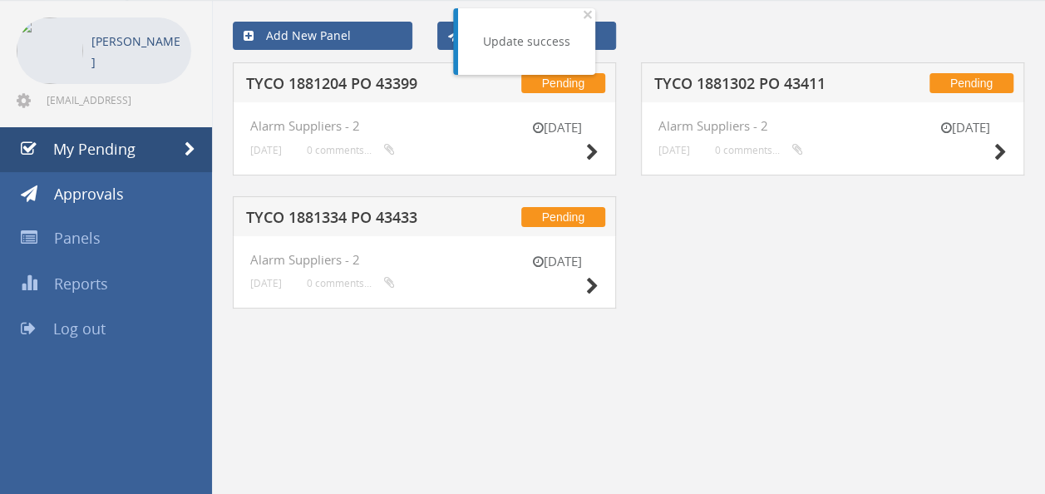
click at [363, 215] on h5 "TYCO 1881334 PO 43433" at bounding box center [353, 220] width 214 height 21
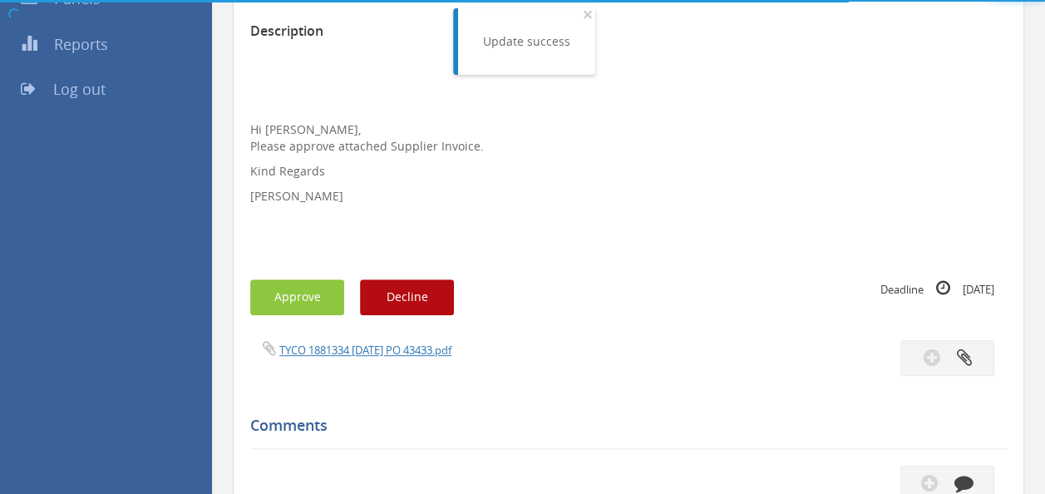
scroll to position [333, 0]
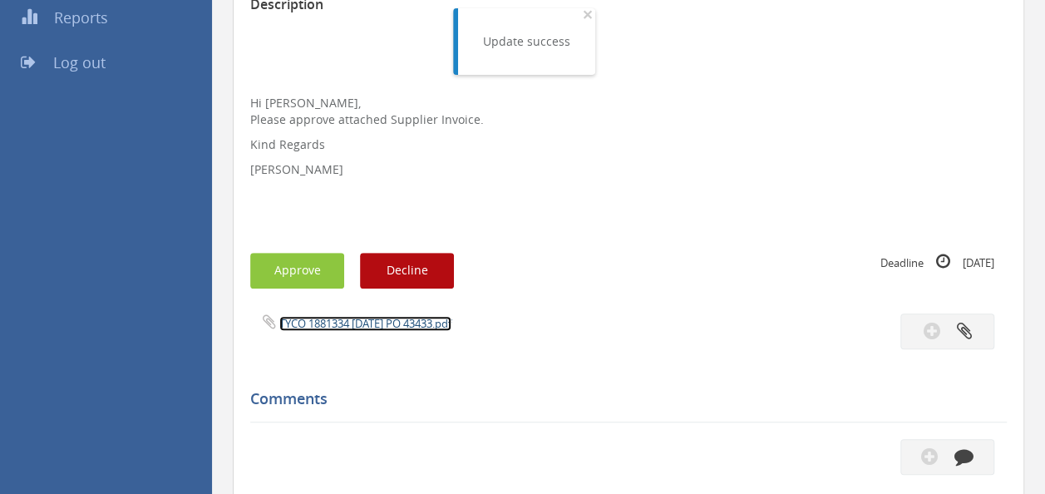
click at [385, 322] on link "TYCO 1881334 [DATE] PO 43433.pdf" at bounding box center [365, 323] width 172 height 15
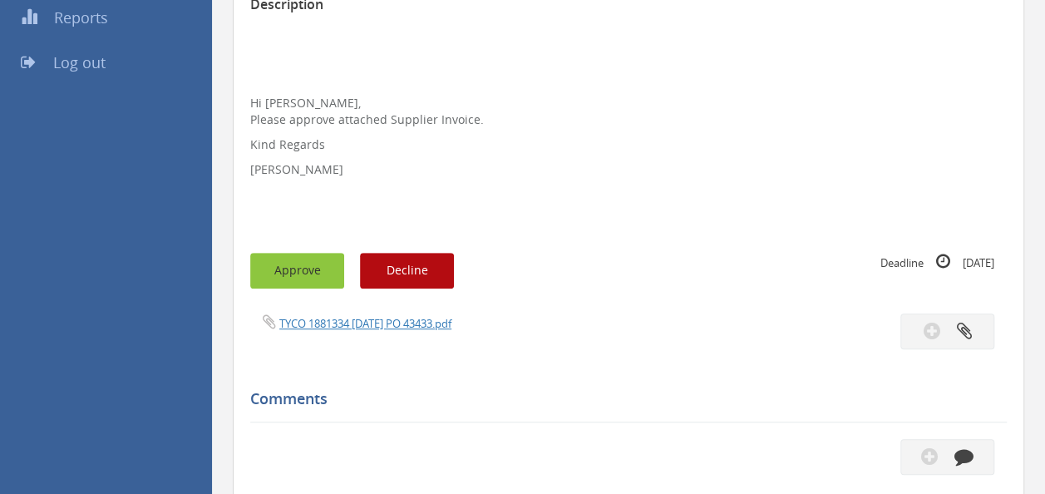
click at [301, 266] on button "Approve" at bounding box center [297, 271] width 94 height 36
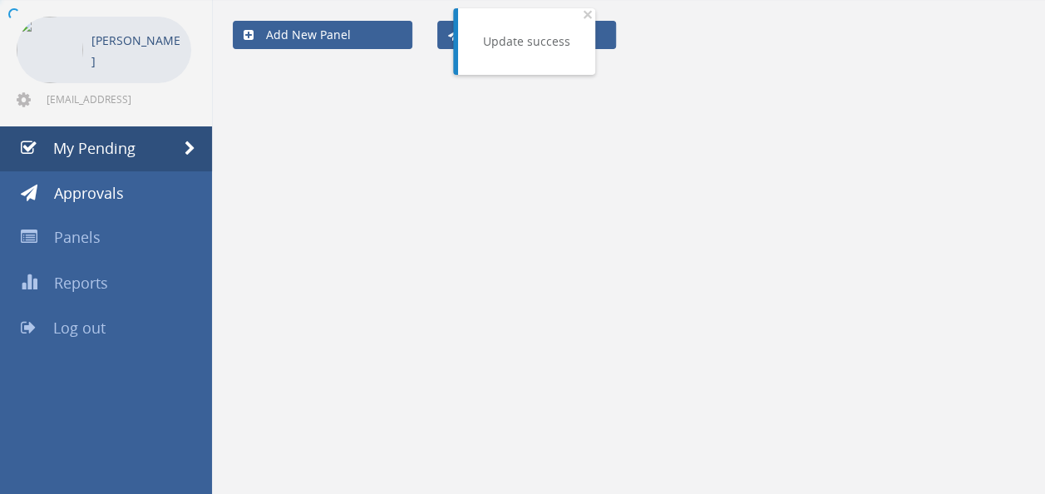
scroll to position [67, 0]
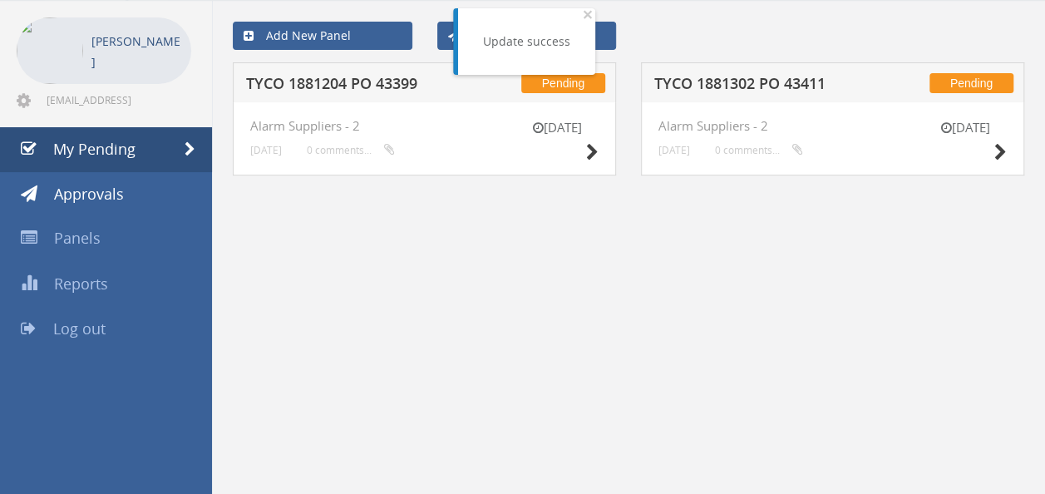
click at [385, 86] on h5 "TYCO 1881204 PO 43399" at bounding box center [353, 86] width 214 height 21
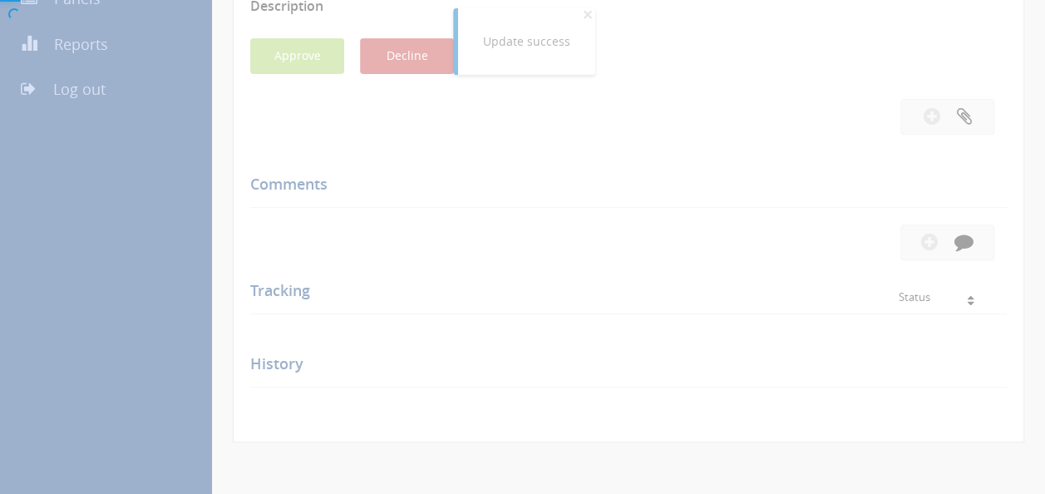
scroll to position [333, 0]
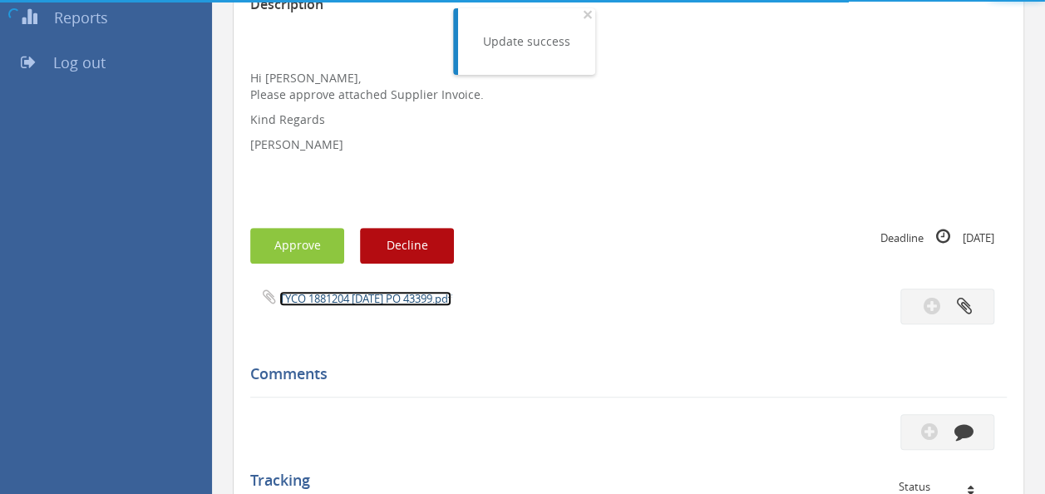
click at [379, 300] on link "TYCO 1881204 [DATE] PO 43399.pdf" at bounding box center [365, 298] width 172 height 15
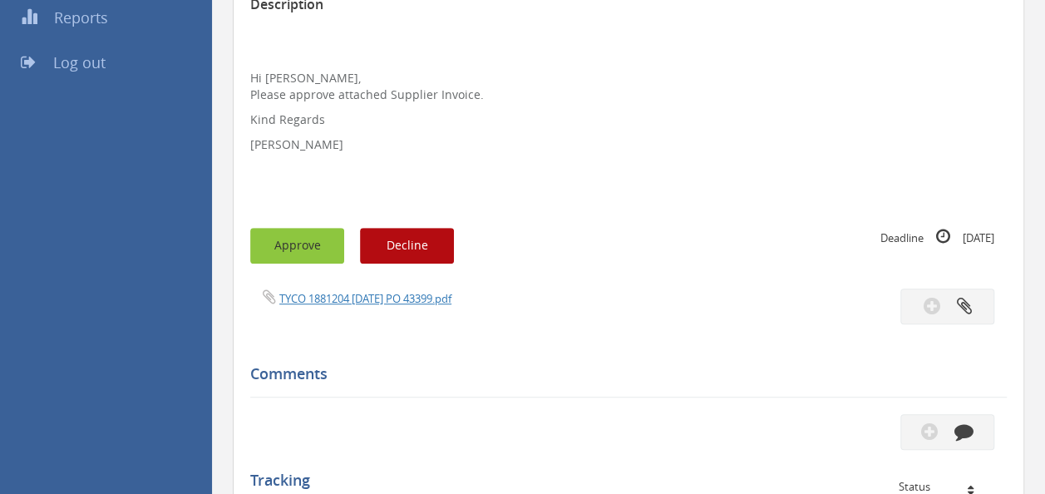
click at [290, 241] on button "Approve" at bounding box center [297, 246] width 94 height 36
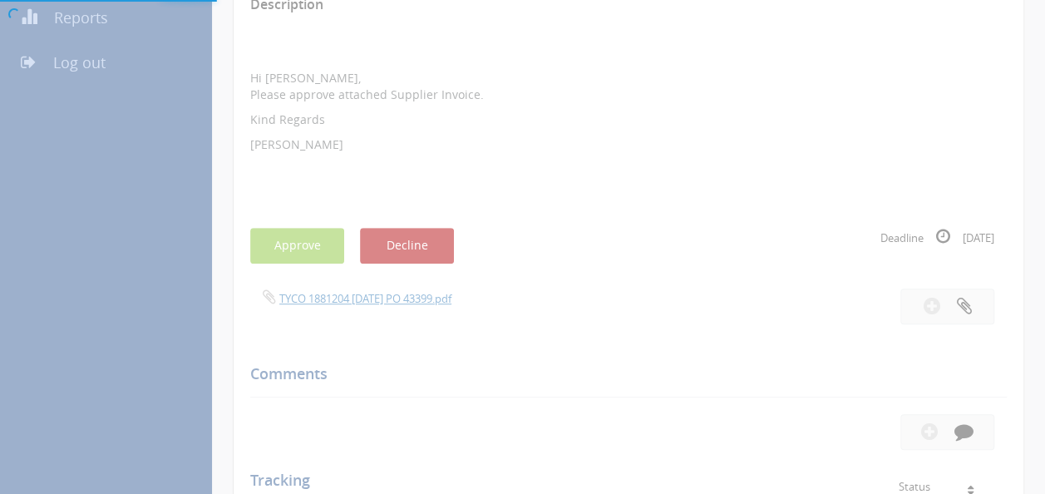
scroll to position [67, 0]
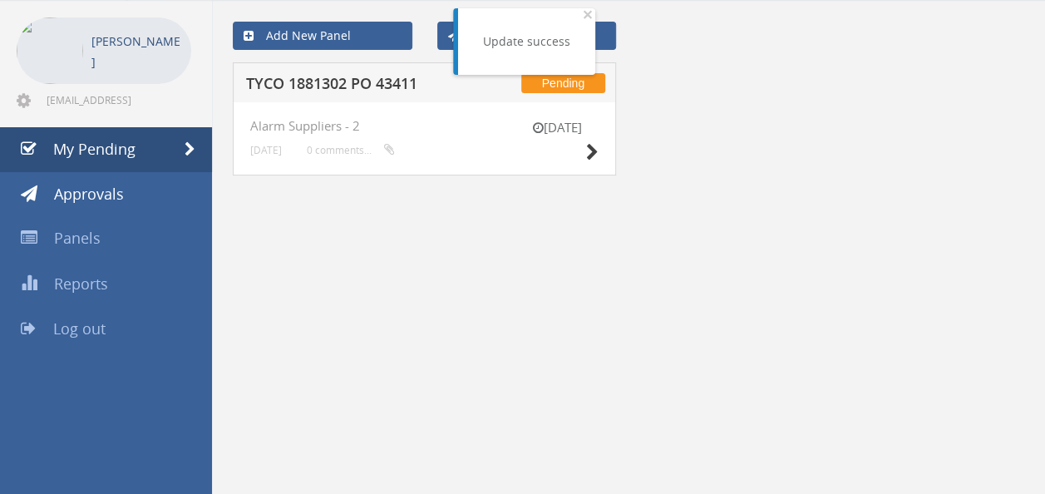
click at [348, 81] on h5 "TYCO 1881302 PO 43411" at bounding box center [353, 86] width 214 height 21
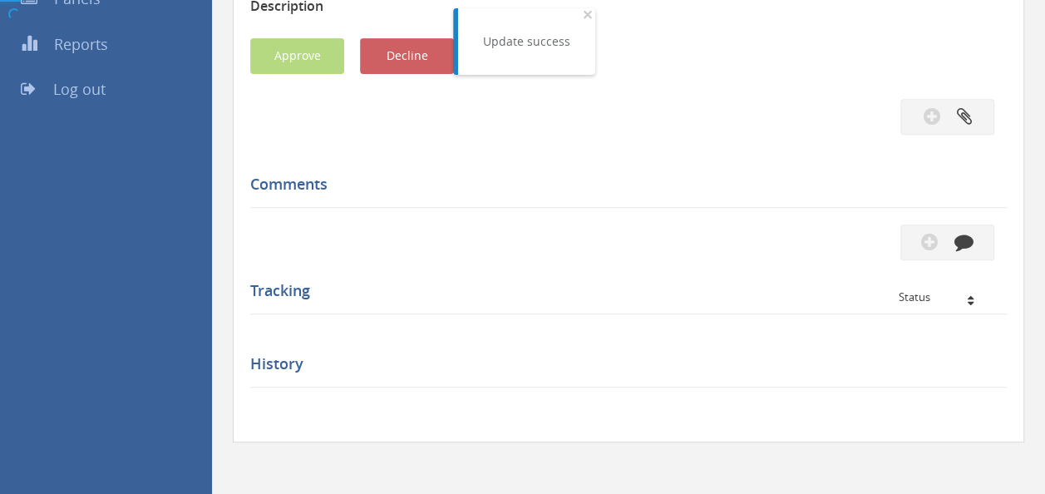
scroll to position [333, 0]
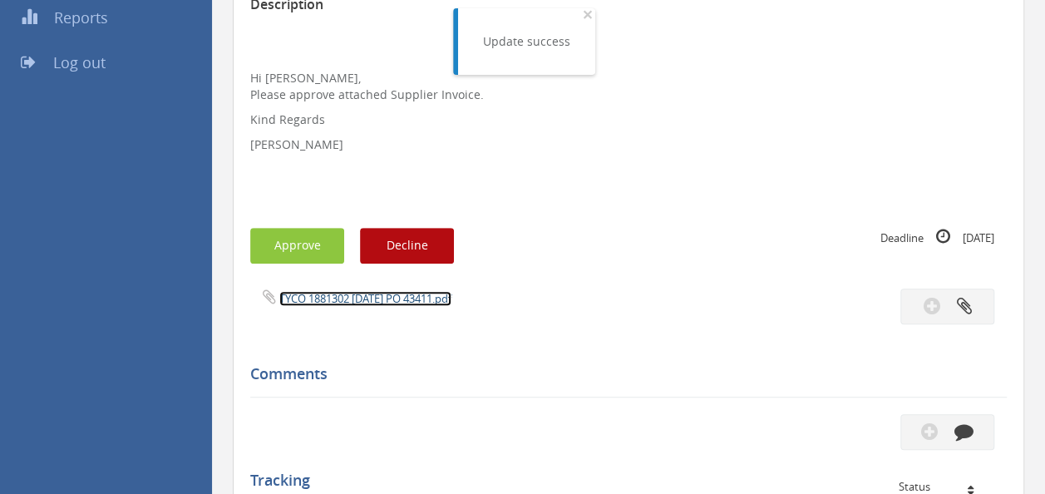
click at [354, 294] on link "TYCO 1881302 [DATE] PO 43411.pdf" at bounding box center [365, 298] width 172 height 15
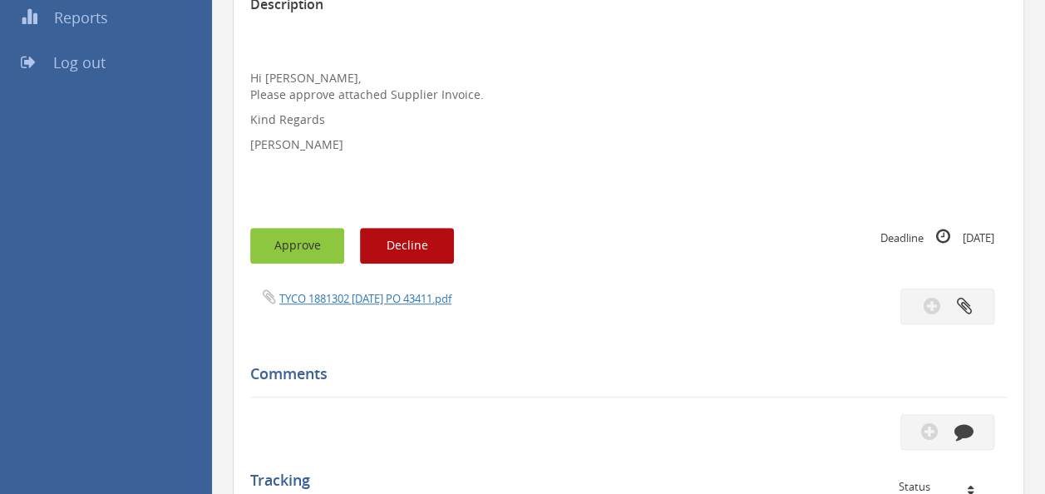
click at [303, 249] on button "Approve" at bounding box center [297, 246] width 94 height 36
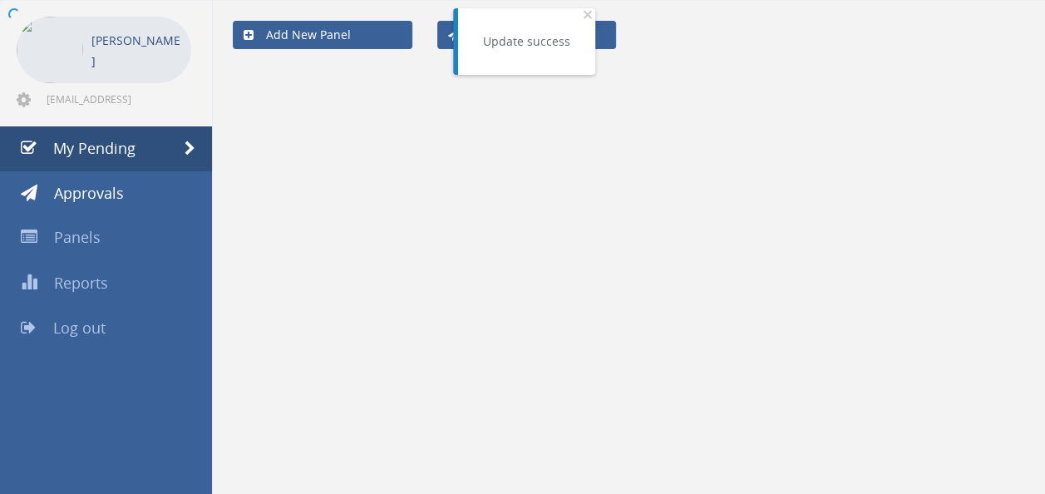
scroll to position [67, 0]
